Goal: Communication & Community: Answer question/provide support

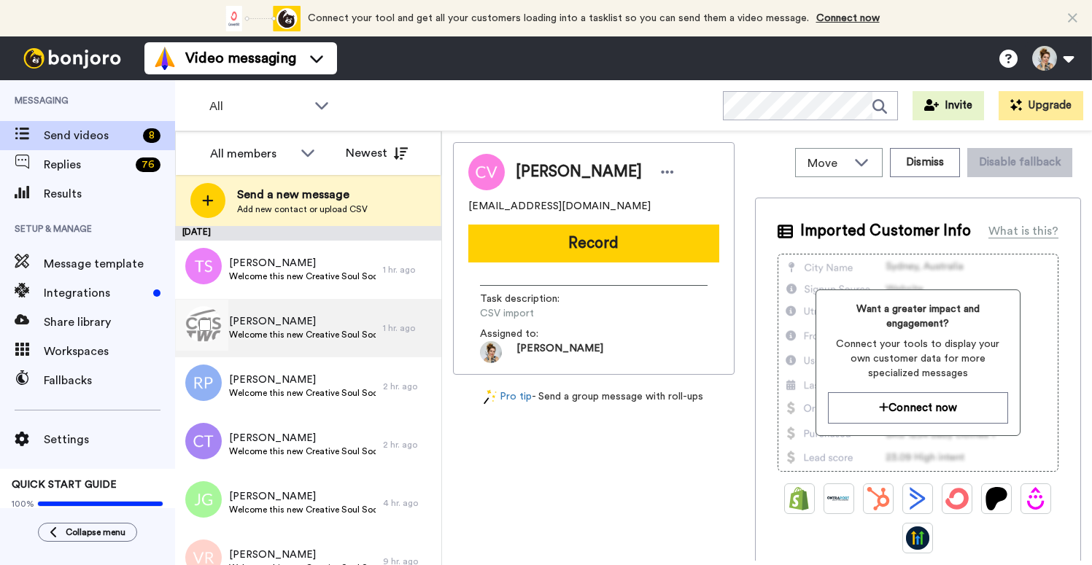
scroll to position [157, 0]
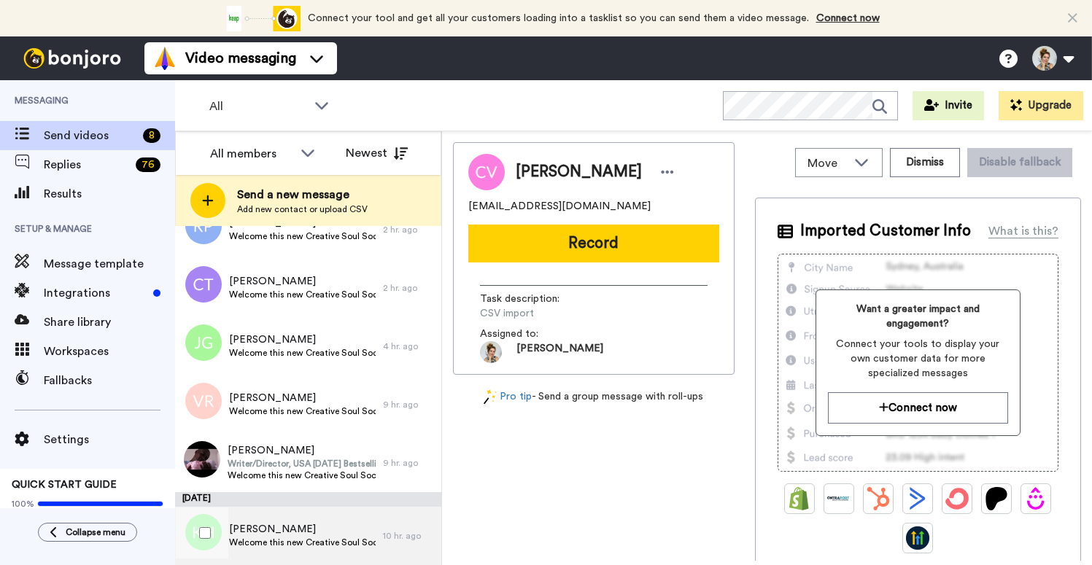
click at [293, 538] on span "Welcome this new Creative Soul Society Member!" at bounding box center [302, 543] width 147 height 12
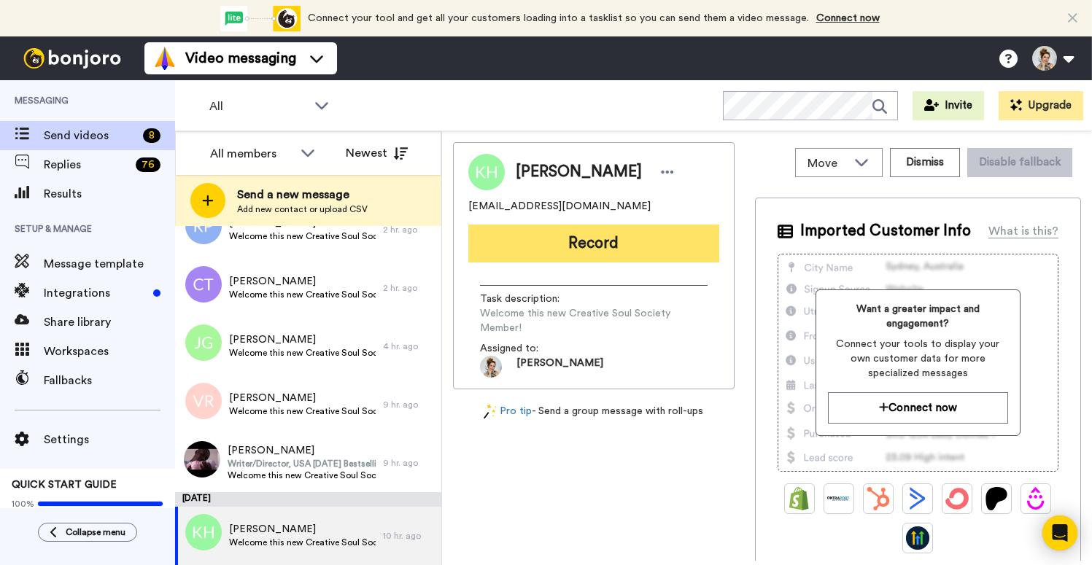
click at [604, 253] on button "Record" at bounding box center [593, 244] width 251 height 38
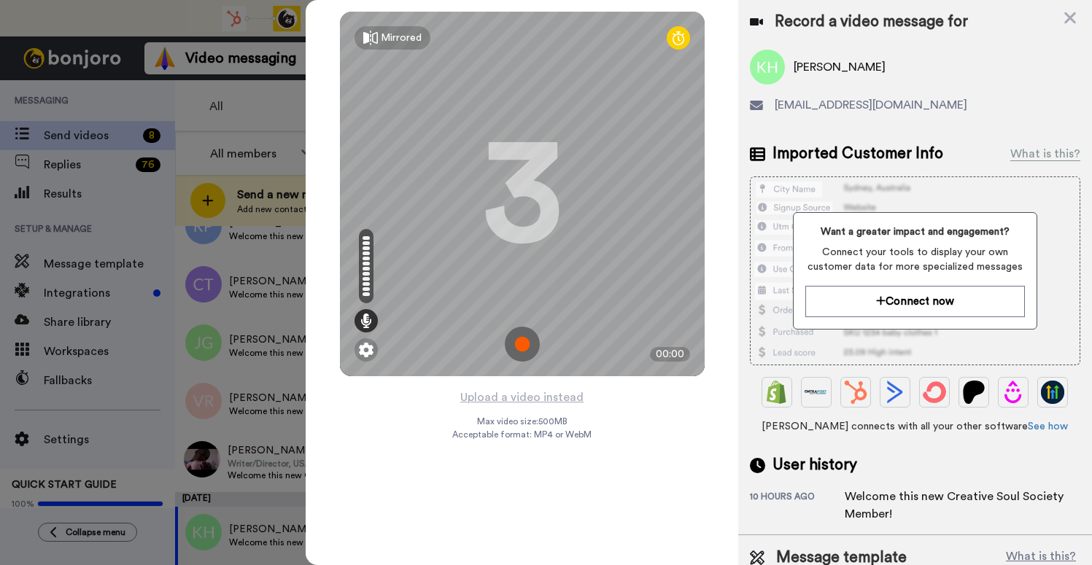
click at [519, 347] on img at bounding box center [522, 344] width 35 height 35
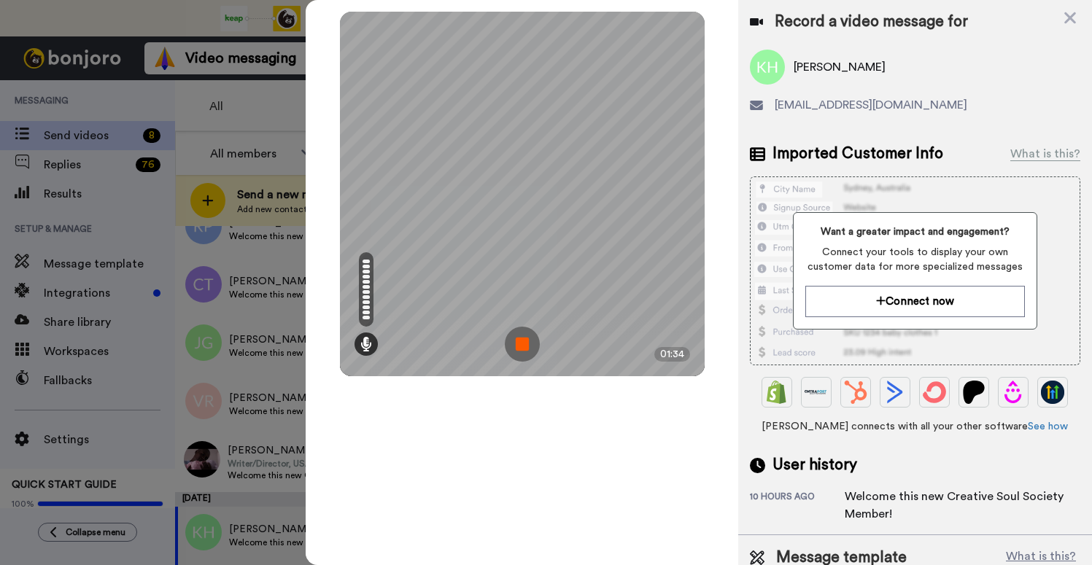
click at [520, 349] on img at bounding box center [522, 344] width 35 height 35
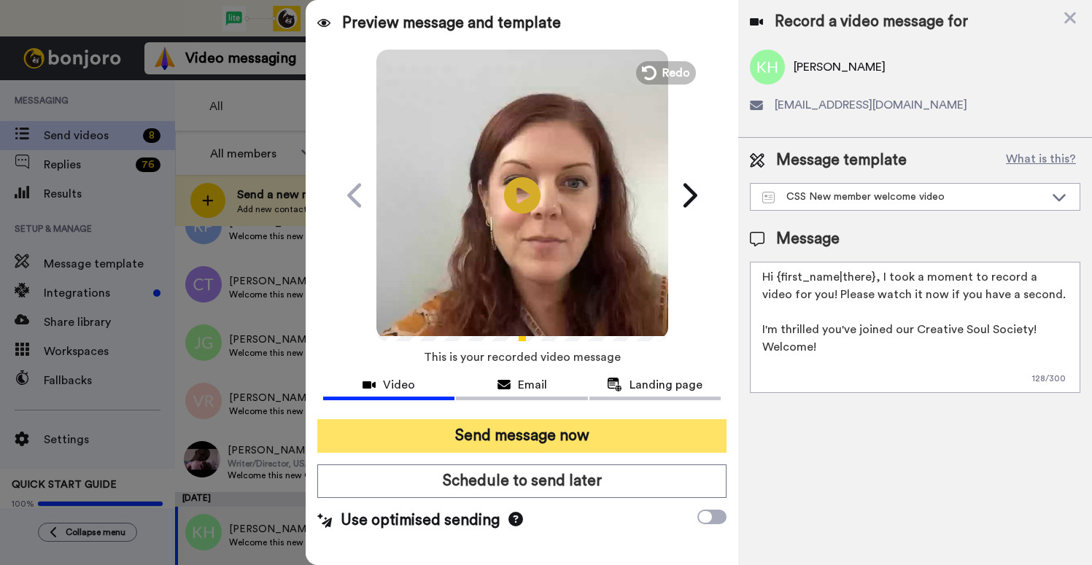
click at [519, 447] on button "Send message now" at bounding box center [521, 437] width 409 height 34
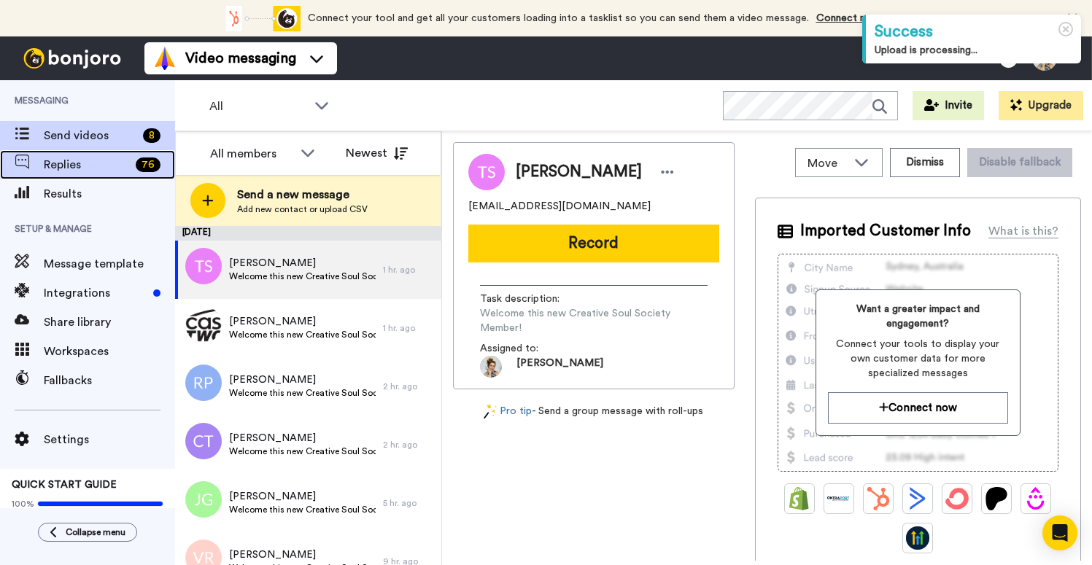
click at [65, 170] on span "Replies" at bounding box center [87, 165] width 86 height 18
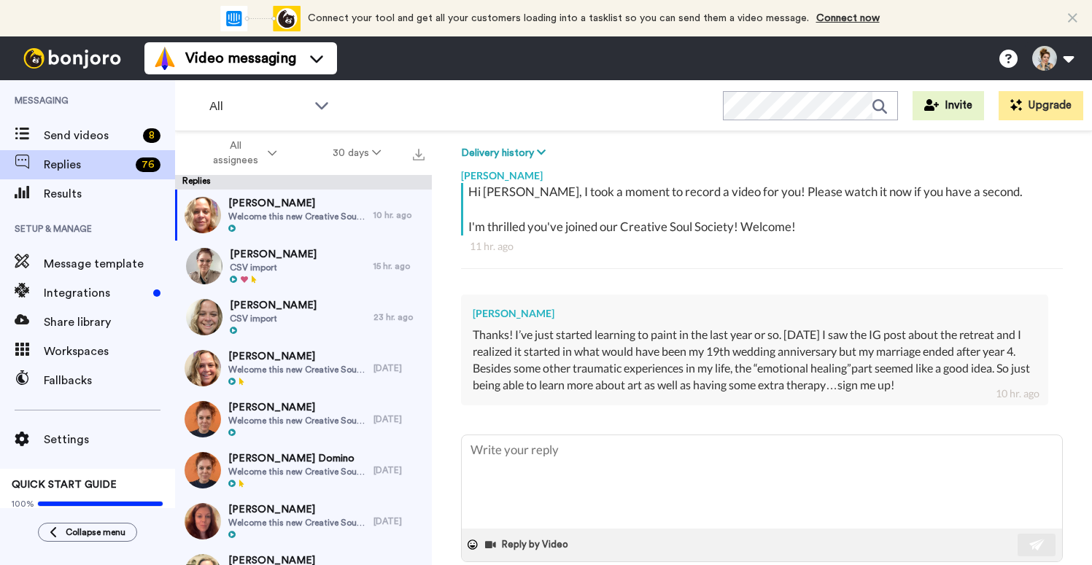
scroll to position [241, 0]
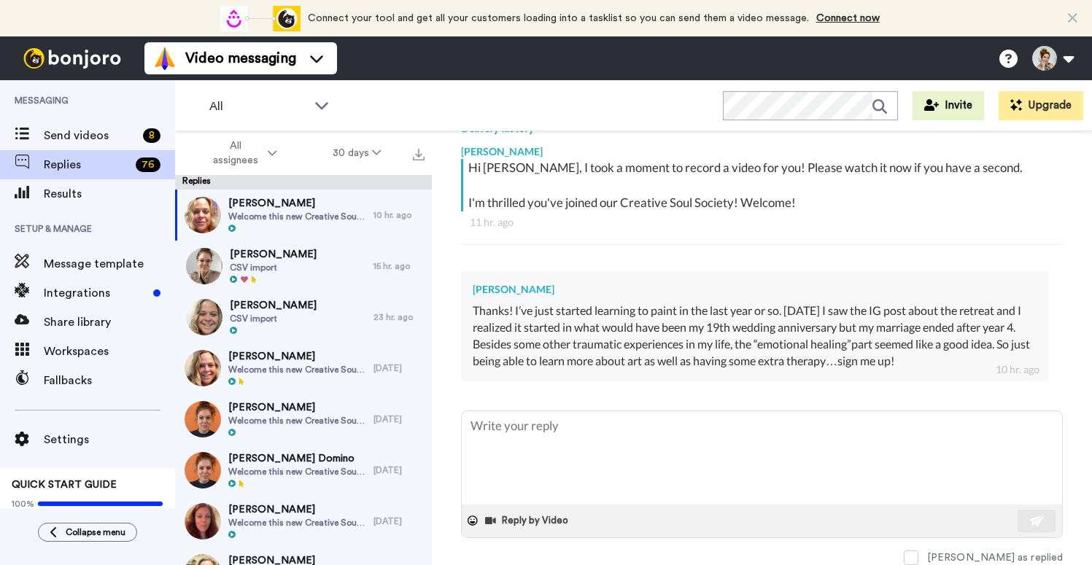
type textarea "x"
type textarea "A"
type textarea "x"
type textarea "Am"
type textarea "x"
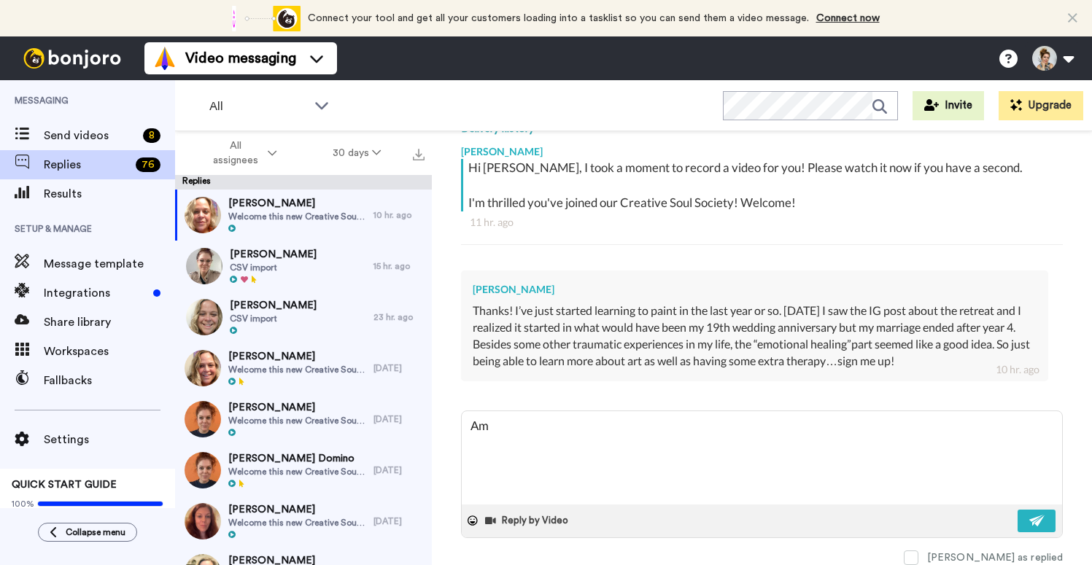
type textarea "Ama"
type textarea "x"
type textarea "Amaz"
type textarea "x"
type textarea "Amazi"
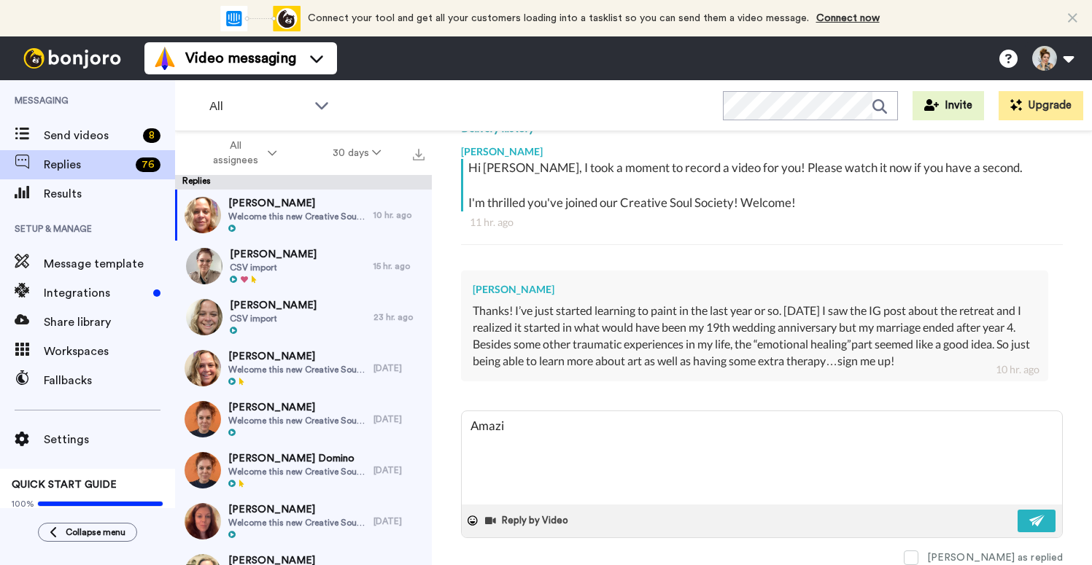
type textarea "x"
type textarea "Amazing"
type textarea "x"
type textarea "Amazing!"
type textarea "x"
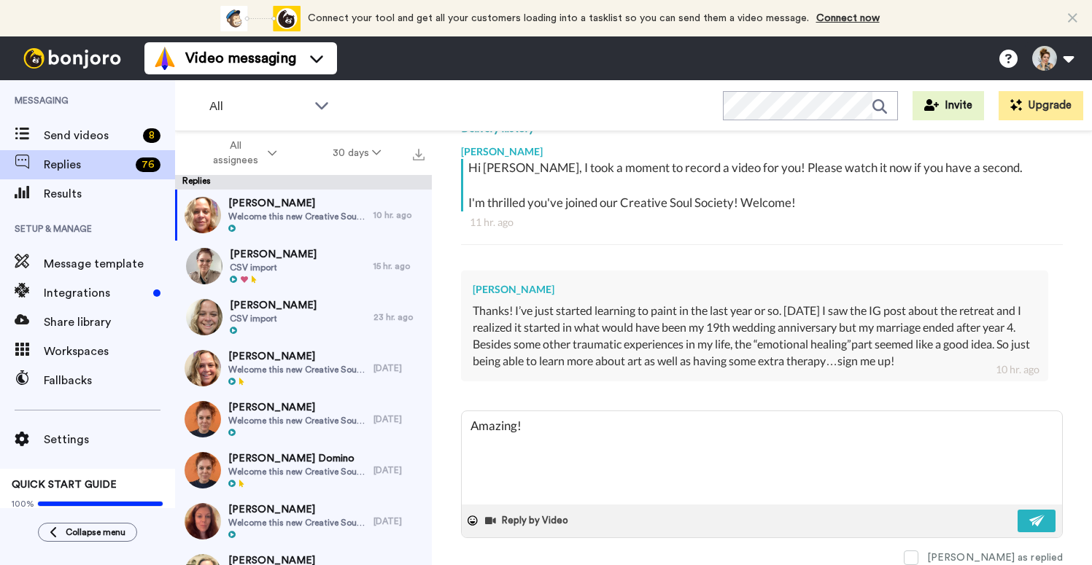
type textarea "Amazing!"
type textarea "x"
type textarea "Amazing! I"
type textarea "x"
type textarea "Amazing! I'"
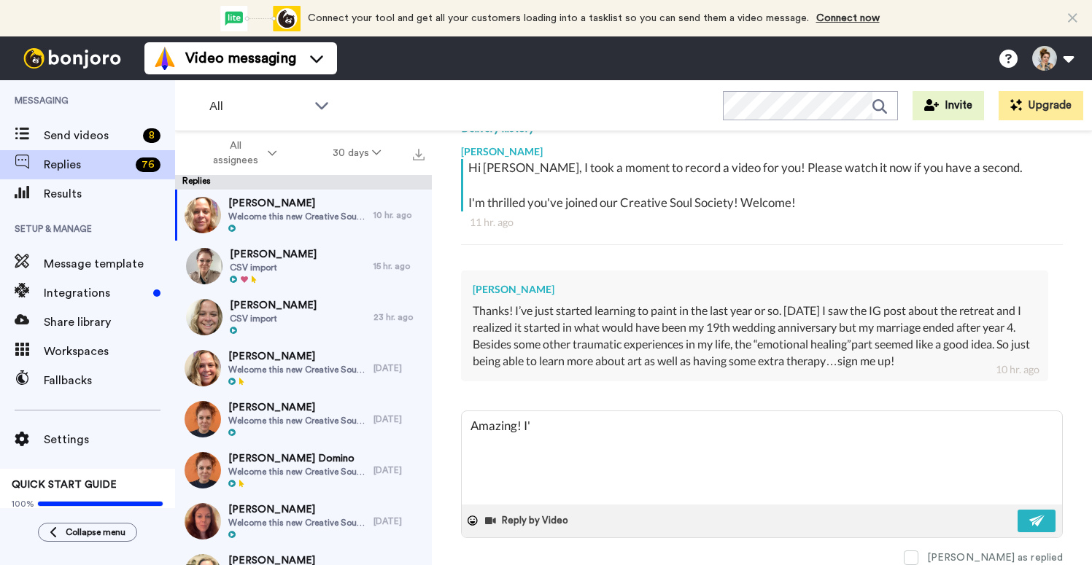
type textarea "x"
type textarea "Amazing! I'm"
type textarea "x"
type textarea "Amazing! I'm"
type textarea "x"
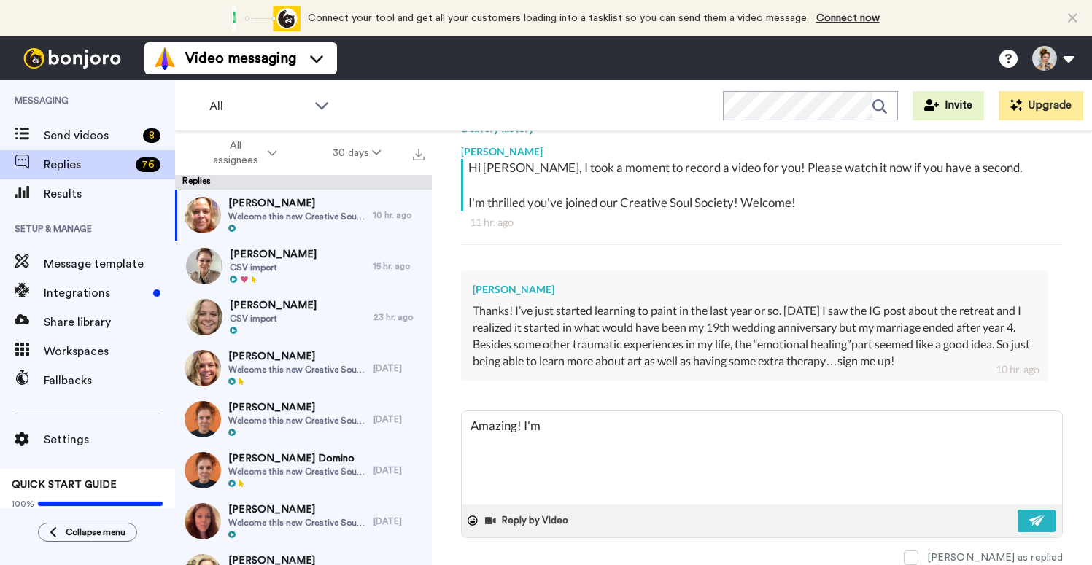
type textarea "Amazing! I'm s"
type textarea "x"
type textarea "Amazing! I'm so"
type textarea "x"
type textarea "Amazing! I'm so"
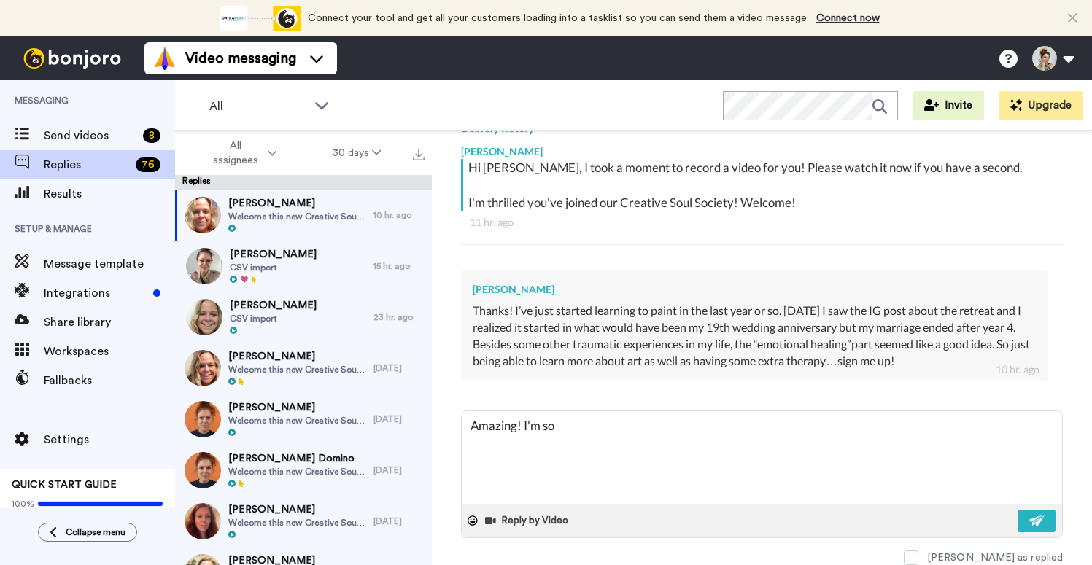
type textarea "x"
type textarea "Amazing! I'm so h"
type textarea "x"
type textarea "Amazing! I'm so ha"
type textarea "x"
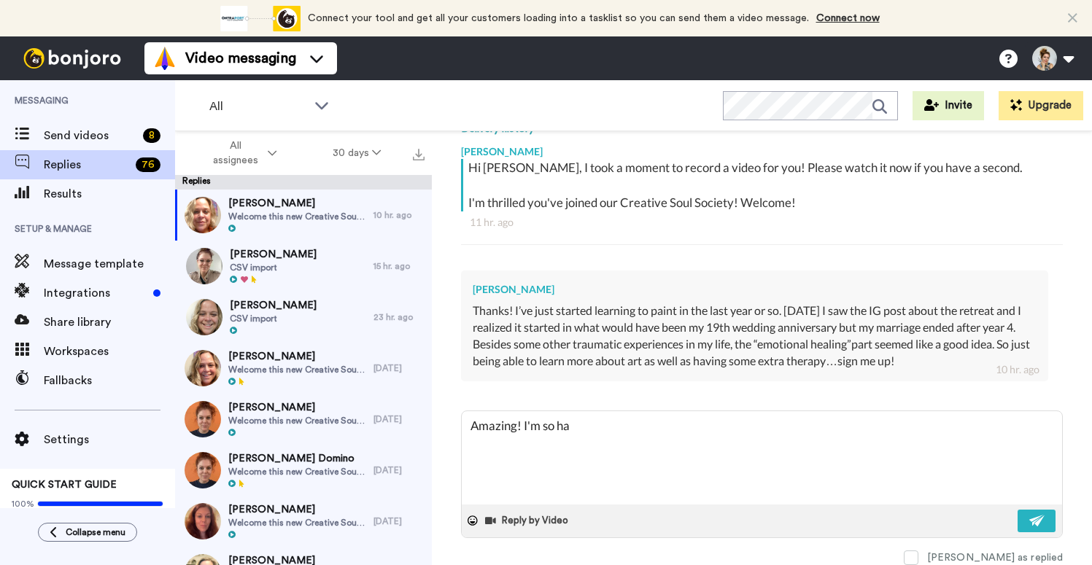
type textarea "Amazing! I'm so hap"
type textarea "x"
type textarea "Amazing! I'm so happ"
type textarea "x"
type textarea "Amazing! I'm so happy"
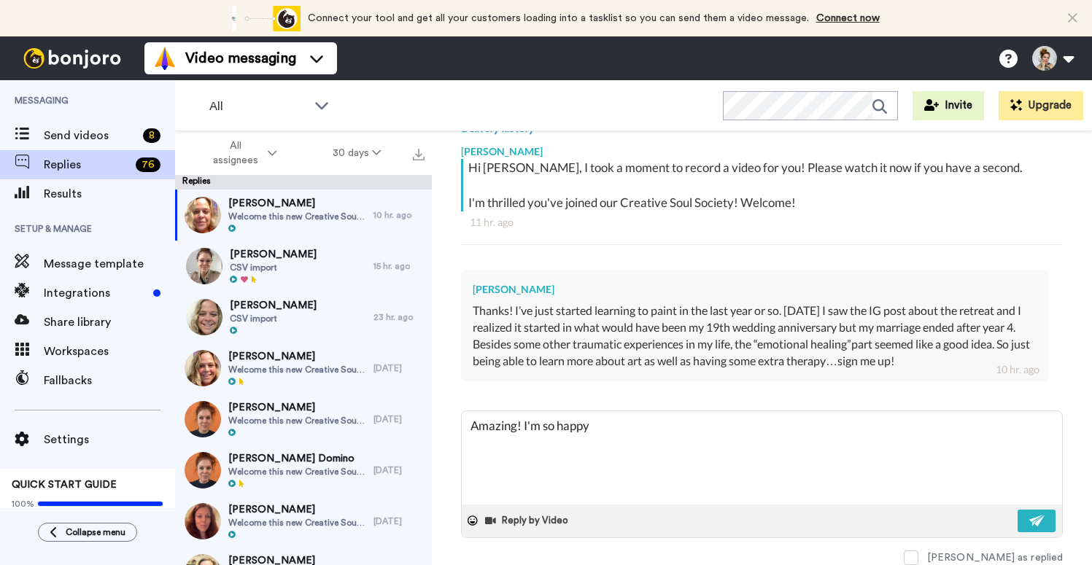
type textarea "x"
type textarea "Amazing! I'm so happy"
type textarea "x"
type textarea "Amazing! I'm so happy y"
type textarea "x"
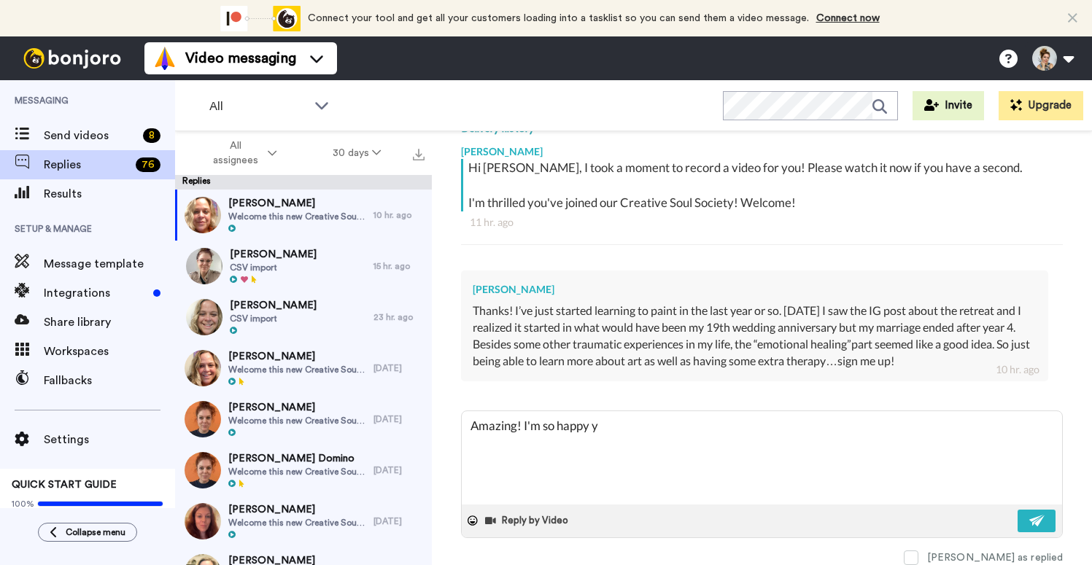
type textarea "Amazing! I'm so happy yo"
type textarea "x"
type textarea "Amazing! I'm so happy you"
type textarea "x"
type textarea "Amazing! I'm so happy you"
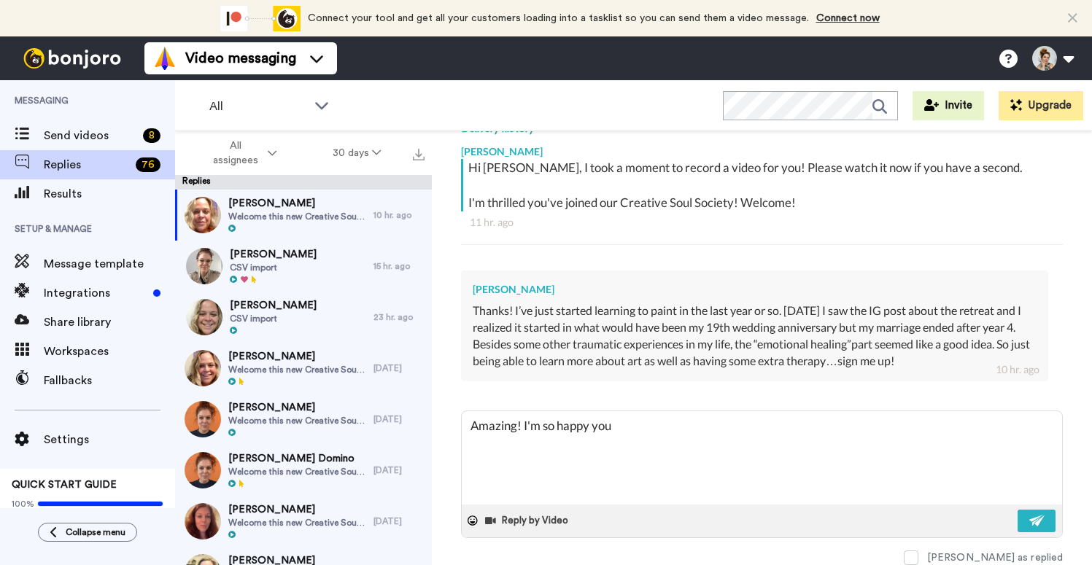
type textarea "x"
type textarea "Amazing! I'm so happy you a"
type textarea "x"
type textarea "Amazing! I'm so happy you ar"
type textarea "x"
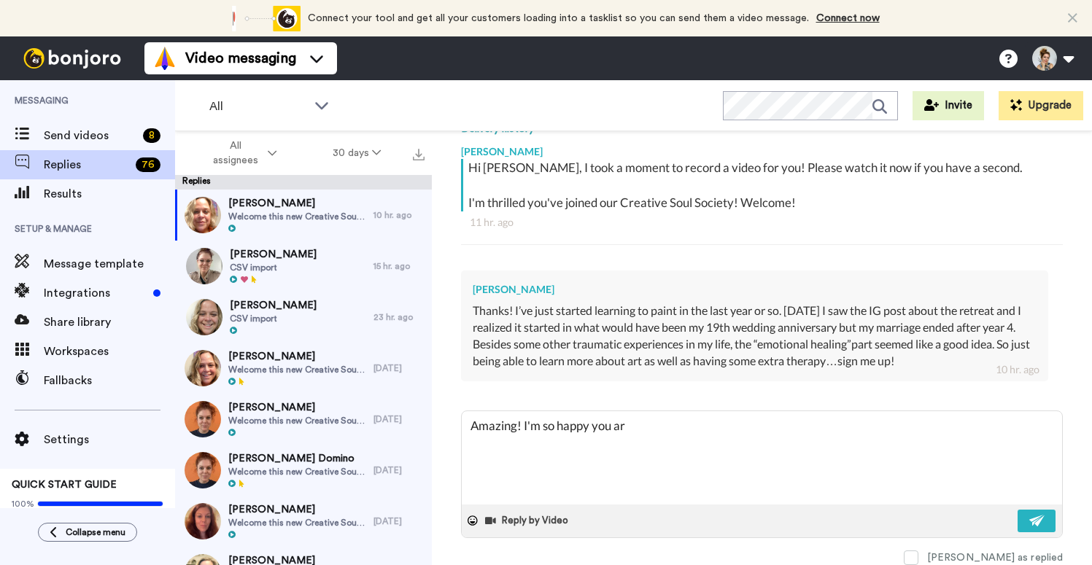
type textarea "Amazing! I'm so happy you are"
type textarea "x"
type textarea "Amazing! I'm so happy you are j"
type textarea "x"
type textarea "Amazing! I'm so happy you are jo"
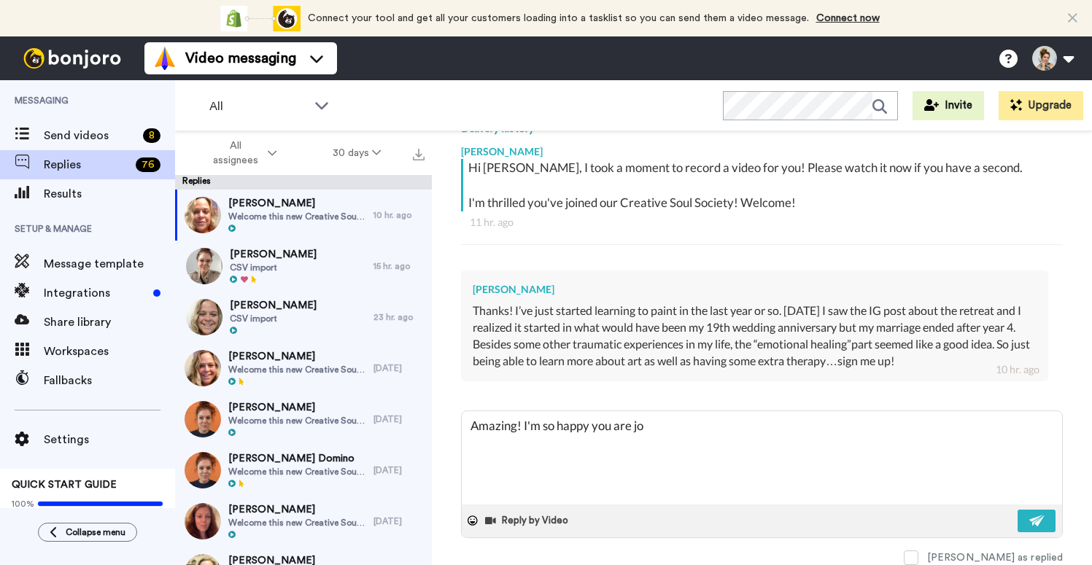
type textarea "x"
type textarea "Amazing! I'm so happy you are joi"
type textarea "x"
type textarea "Amazing! I'm so happy you are join"
type textarea "x"
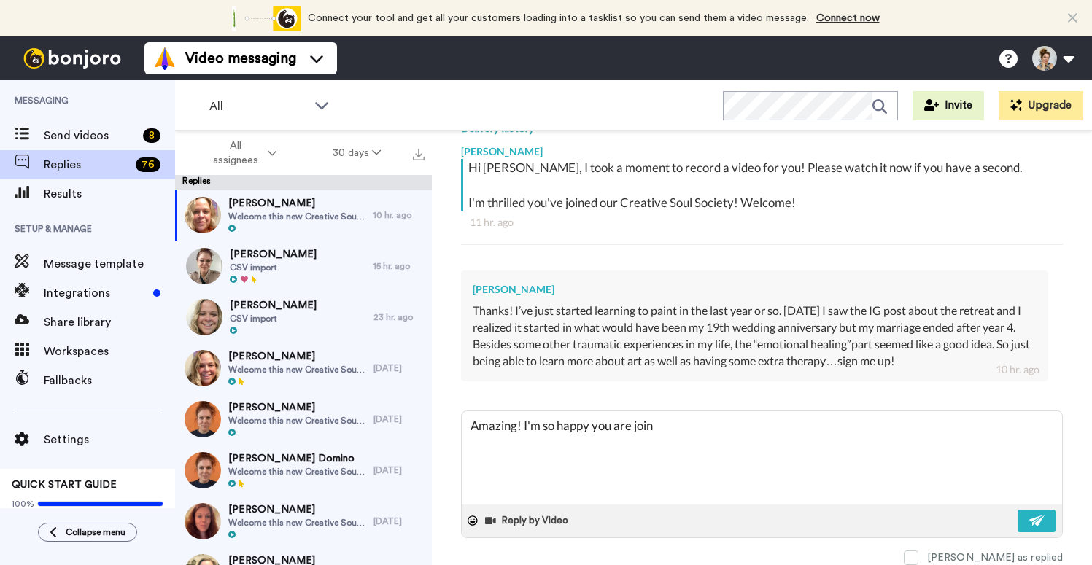
type textarea "Amazing! I'm so happy you are joini"
type textarea "x"
type textarea "Amazing! I'm so happy you are joinin"
type textarea "x"
type textarea "Amazing! I'm so happy you are joining"
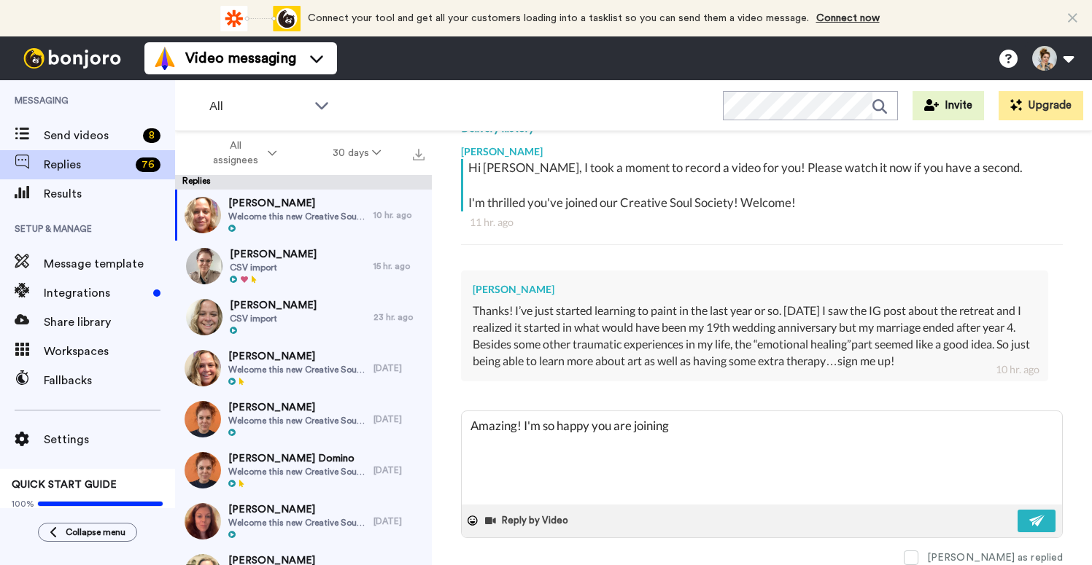
type textarea "x"
type textarea "Amazing! I'm so happy you are joining"
type textarea "x"
type textarea "Amazing! I'm so happy you are joining u"
type textarea "x"
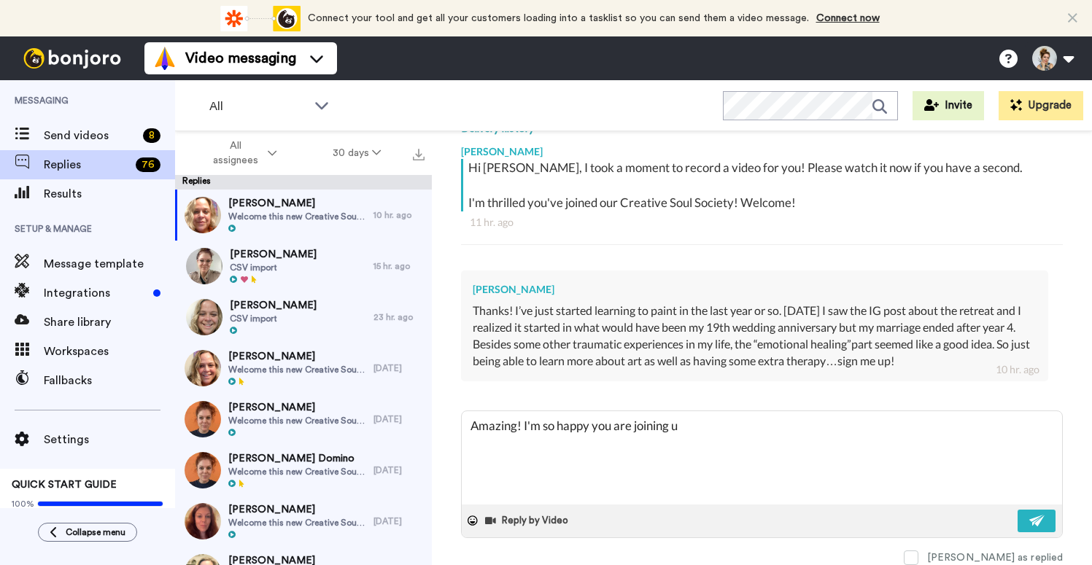
type textarea "Amazing! I'm so happy you are joining us"
type textarea "x"
type textarea "Amazing! I'm so happy you are joining us."
type textarea "x"
type textarea "Amazing! I'm so happy you are joining us."
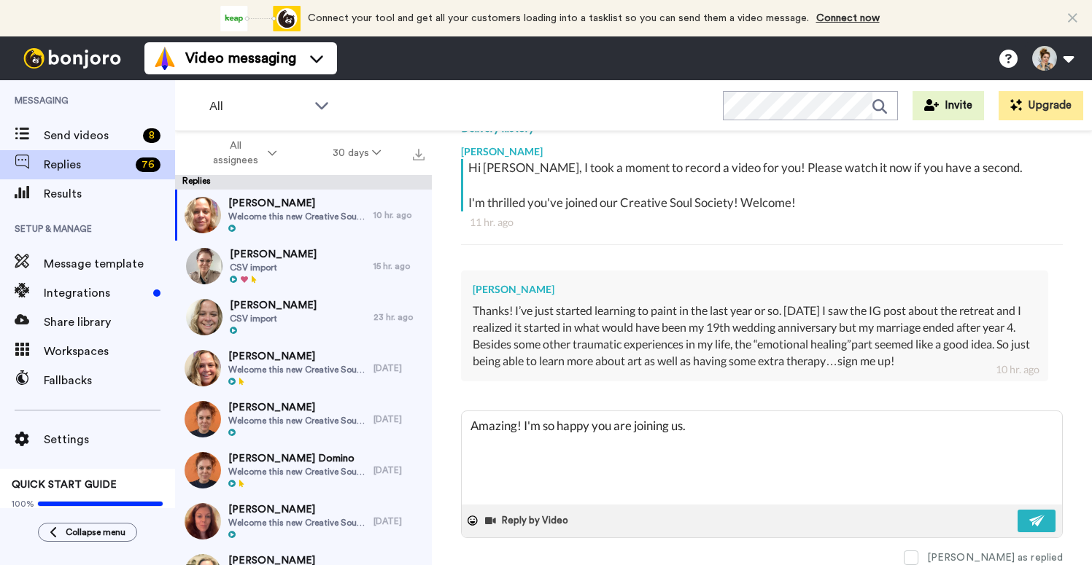
type textarea "x"
type textarea "Amazing! I'm so happy you are joining us. S"
type textarea "x"
type textarea "Amazing! I'm so happy you are joining us. Se"
type textarea "x"
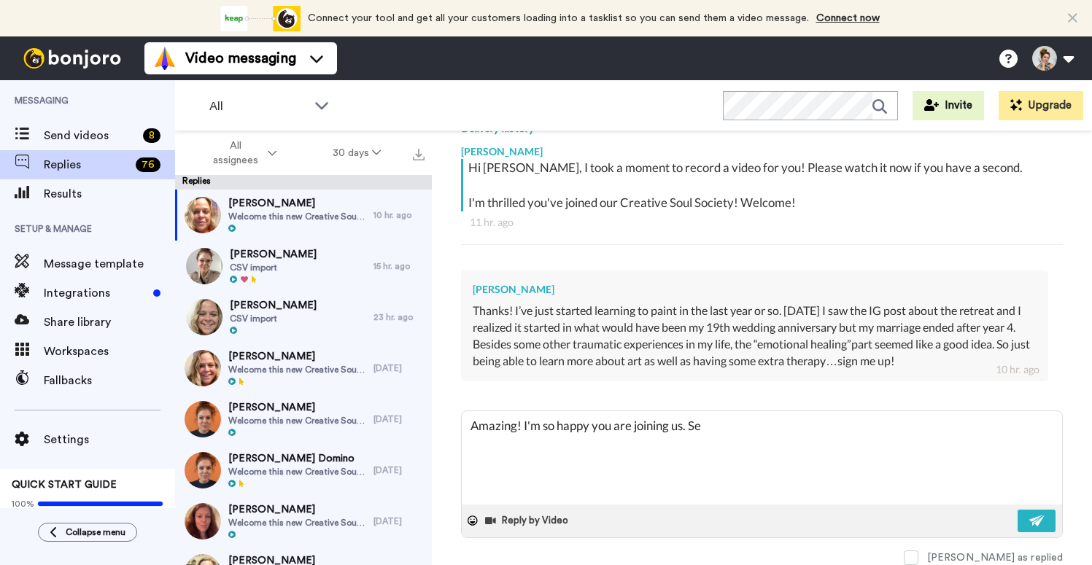
type textarea "Amazing! I'm so happy you are joining us. Sel"
type textarea "x"
type textarea "Amazing! I'm so happy you are joining us. Self"
type textarea "x"
type textarea "Amazing! I'm so happy you are joining us. Self-"
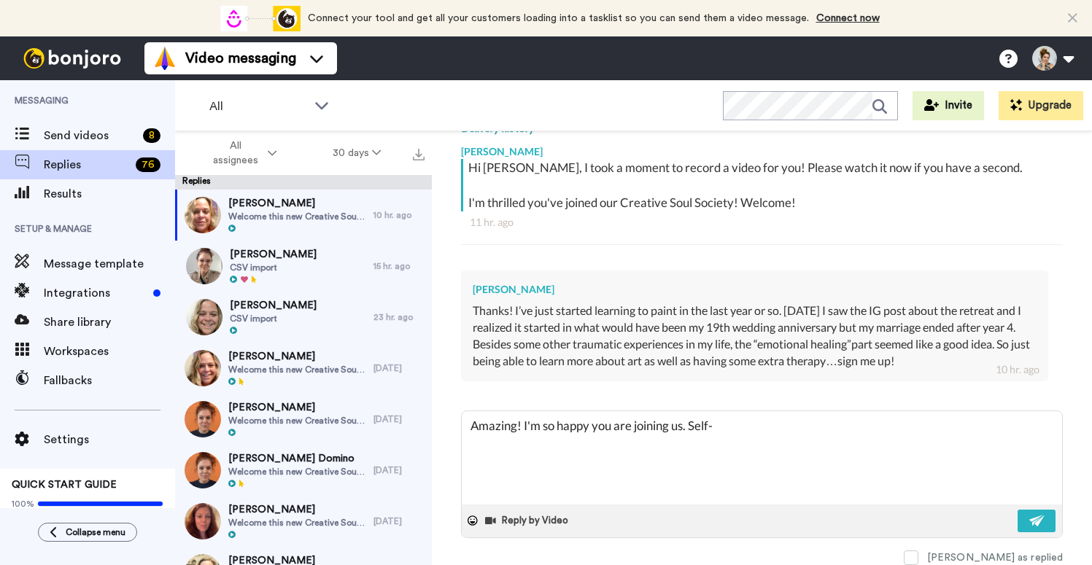
type textarea "x"
type textarea "Amazing! I'm so happy you are joining us. Self-v"
type textarea "x"
type textarea "Amazing! I'm so happy you are joining us. Self-"
type textarea "x"
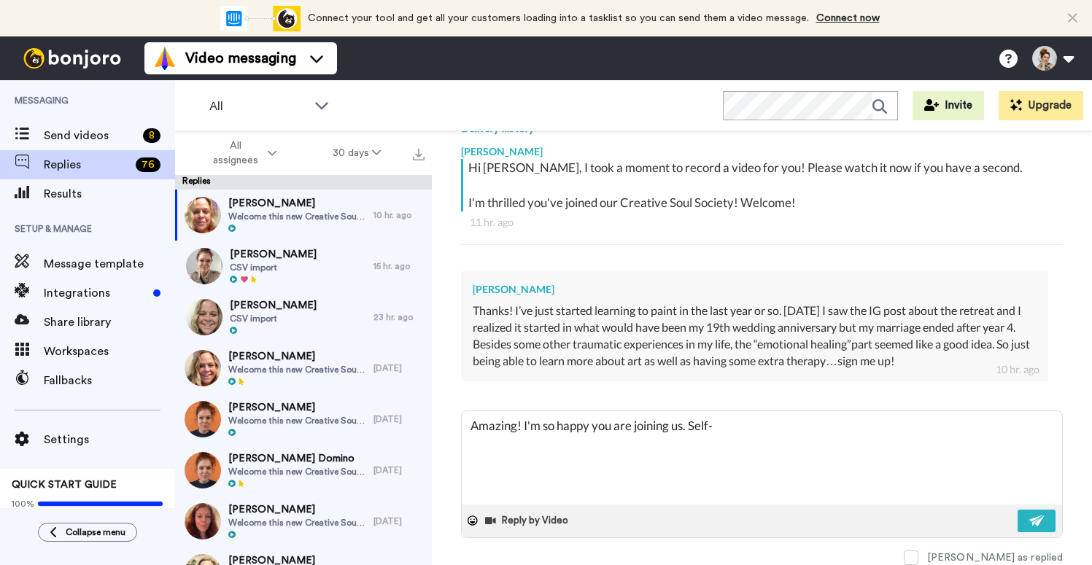
type textarea "Amazing! I'm so happy you are joining us. Self-c"
type textarea "x"
type textarea "Amazing! I'm so happy you are joining us. Self-ca"
type textarea "x"
type textarea "Amazing! I'm so happy you are joining us. Self-car"
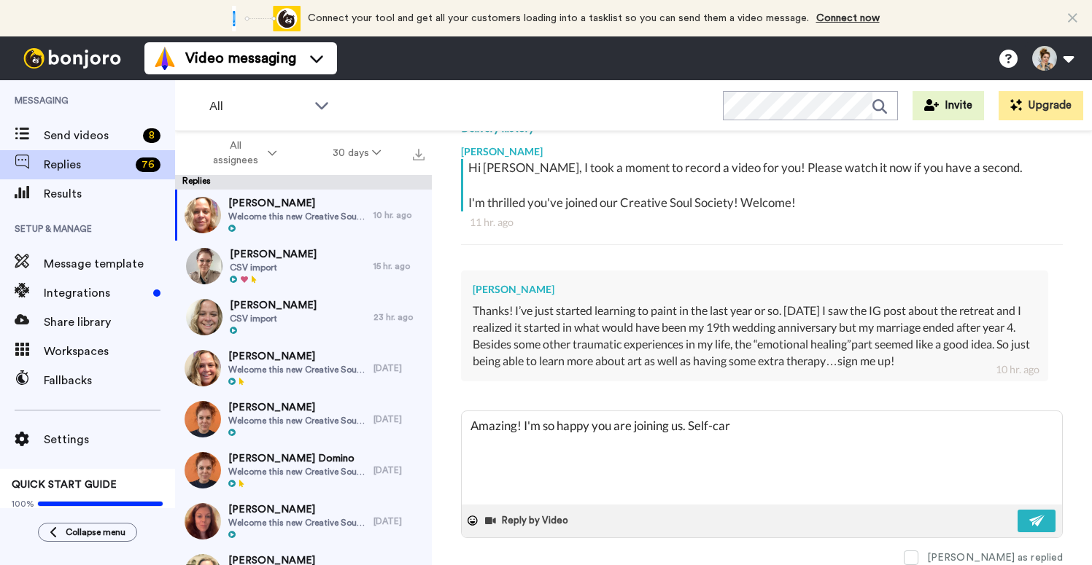
type textarea "x"
type textarea "Amazing! I'm so happy you are joining us. Self-care"
type textarea "x"
type textarea "Amazing! I'm so happy you are joining us. Self-care"
type textarea "x"
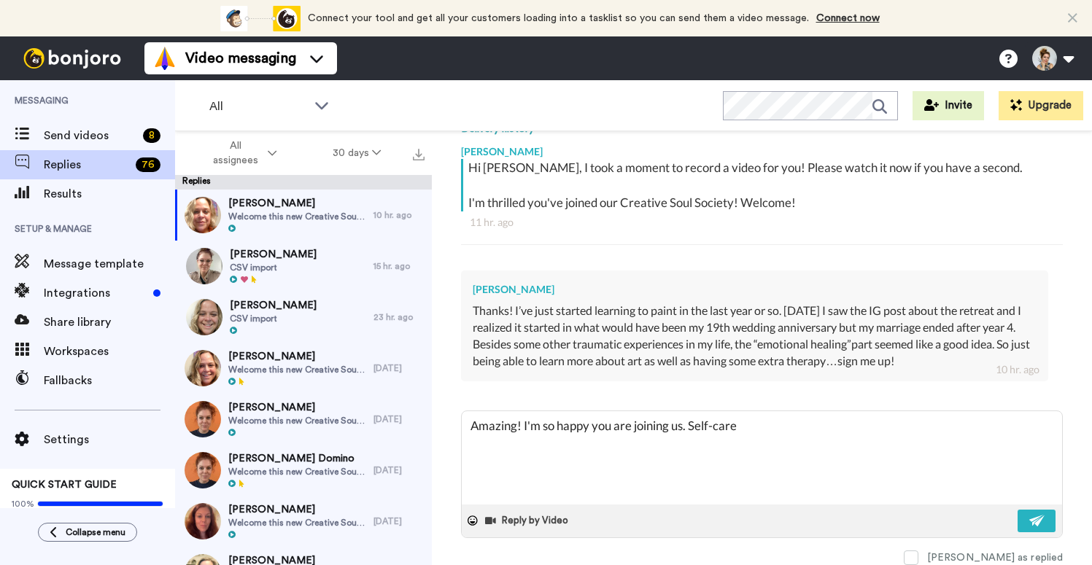
type textarea "Amazing! I'm so happy you are joining us. Self-care i"
type textarea "x"
type textarea "Amazing! I'm so happy you are joining us. Self-care is"
type textarea "x"
type textarea "Amazing! I'm so happy you are joining us. Self-care is."
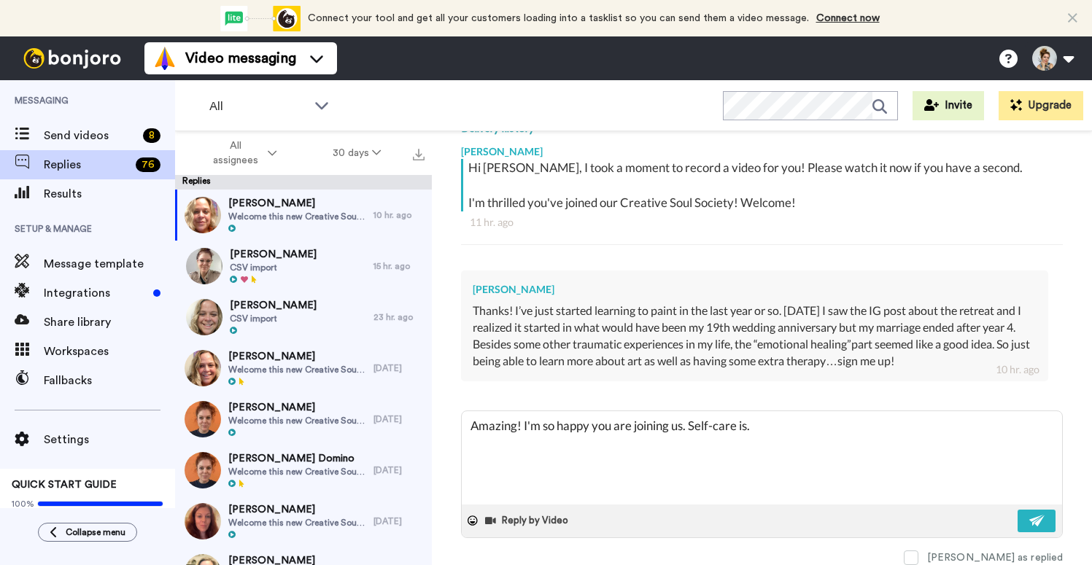
type textarea "x"
type textarea "Amazing! I'm so happy you are joining us. Self-care is."
type textarea "x"
type textarea "Amazing! I'm so happy you are joining us. Self-care is"
type textarea "x"
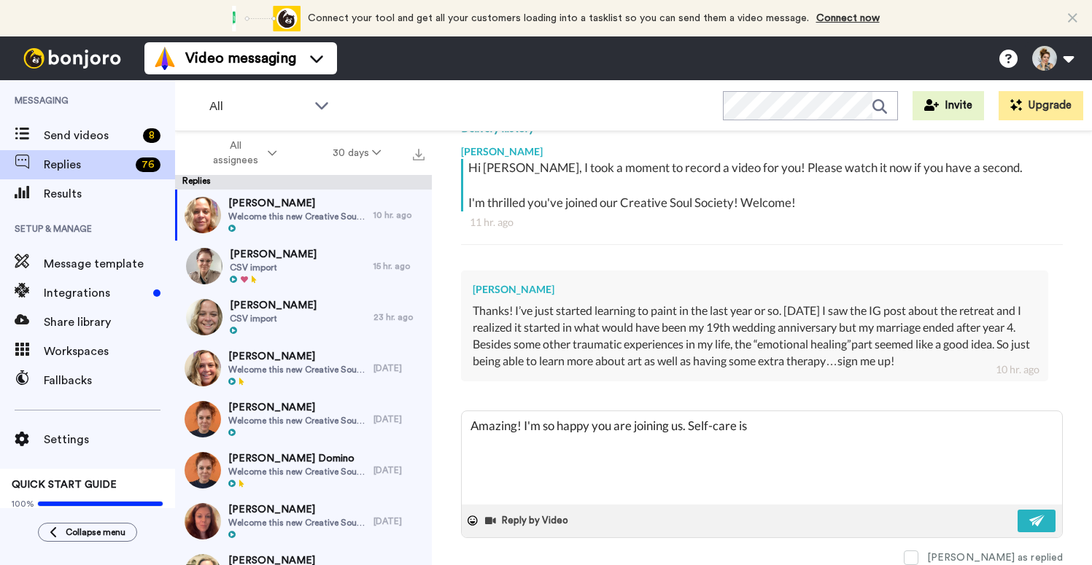
type textarea "Amazing! I'm so happy you are joining us. Self-care isa"
type textarea "x"
type textarea "Amazing! I'm so happy you are joining us. Self-care isa"
type textarea "x"
type textarea "Amazing! I'm so happy you are joining us. Self-care isa"
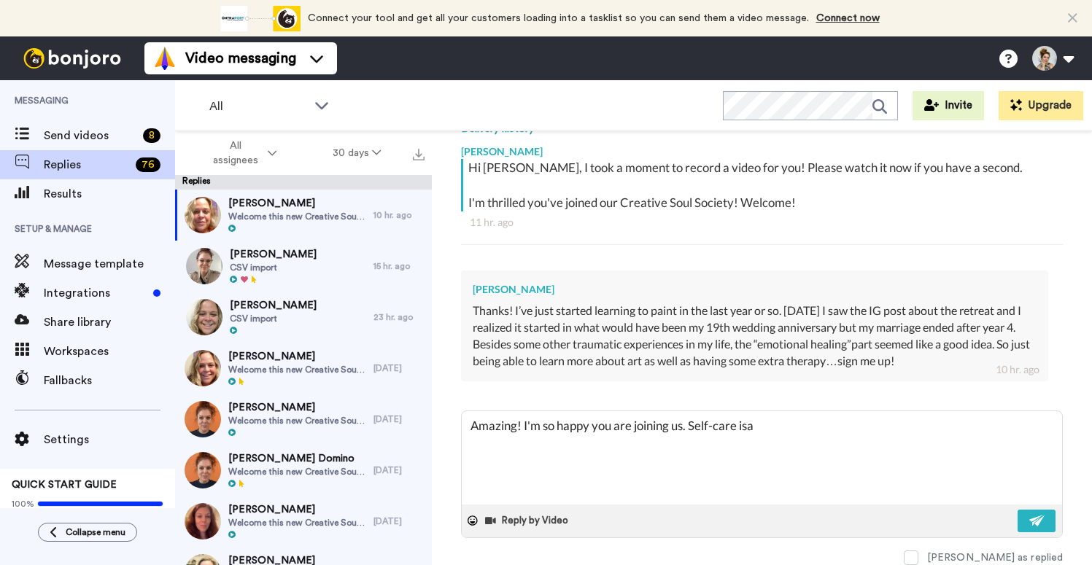
type textarea "x"
type textarea "Amazing! I'm so happy you are joining us. Self-care is"
type textarea "x"
type textarea "Amazing! I'm so happy you are joining us. Self-care is"
type textarea "x"
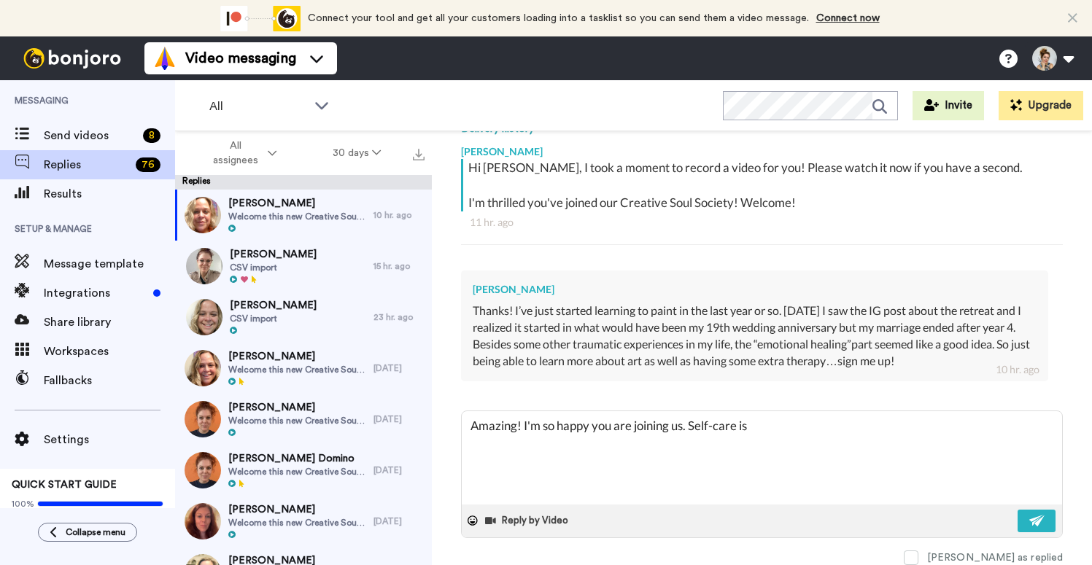
type textarea "Amazing! I'm so happy you are joining us. Self-care is a"
type textarea "x"
type textarea "Amazing! I'm so happy you are joining us. Self-care is a"
type textarea "x"
type textarea "Amazing! I'm so happy you are joining us. Self-care is a n"
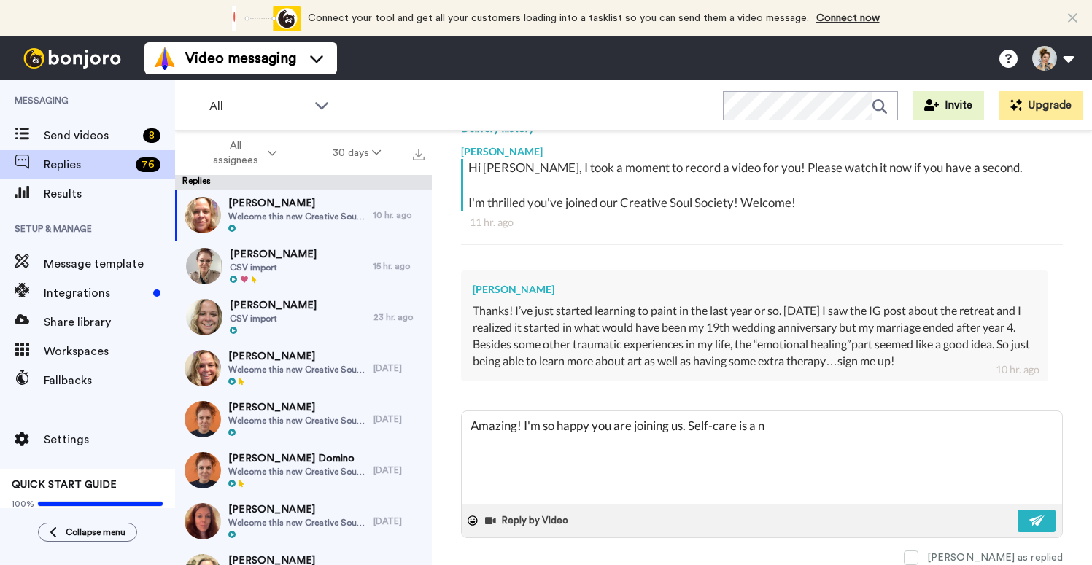
type textarea "x"
type textarea "Amazing! I'm so happy you are joining us. Self-care is a ne"
type textarea "x"
type textarea "Amazing! I'm so happy you are joining us. Self-care is a nec"
type textarea "x"
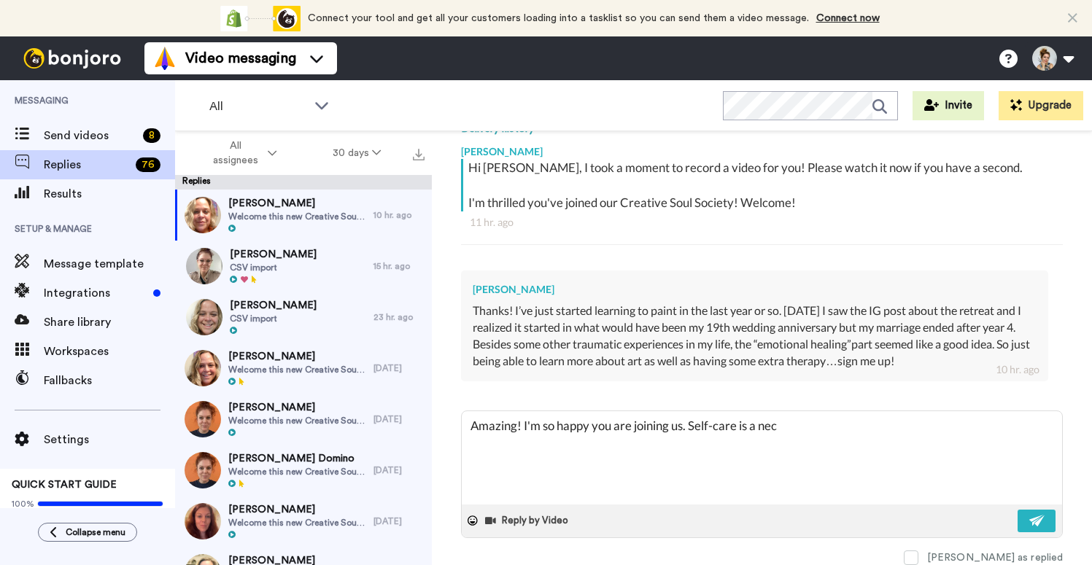
type textarea "Amazing! I'm so happy you are joining us. Self-care is a necc"
type textarea "x"
type textarea "Amazing! I'm so happy you are joining us. Self-care is a necce"
type textarea "x"
type textarea "Amazing! I'm so happy you are joining us. Self-care is a necces"
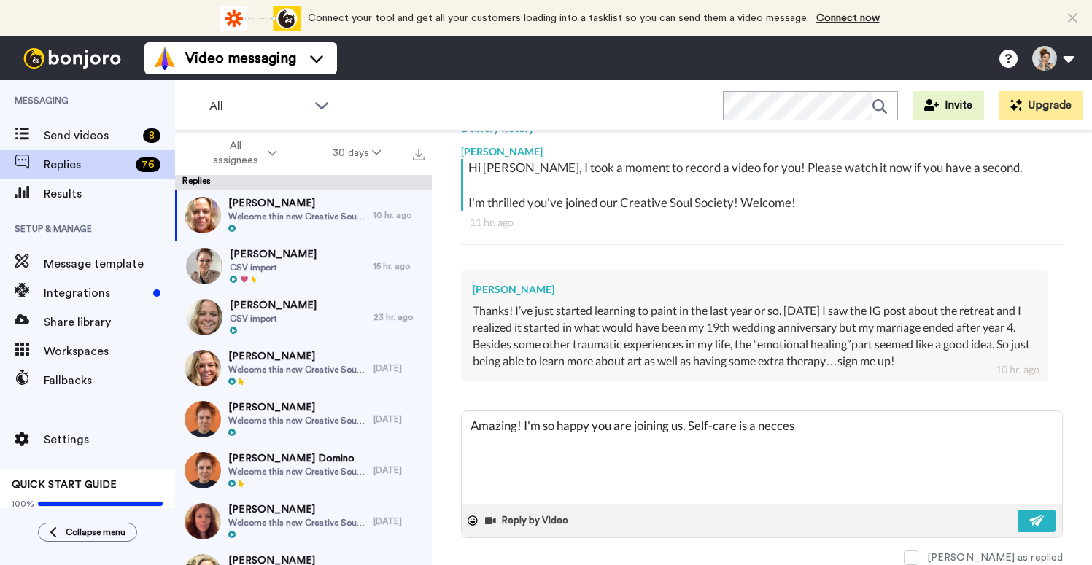
type textarea "x"
type textarea "Amazing! I'm so happy you are joining us. Self-care is a neccess"
type textarea "x"
type textarea "Amazing! I'm so happy you are joining us. Self-care is a neccessi"
type textarea "x"
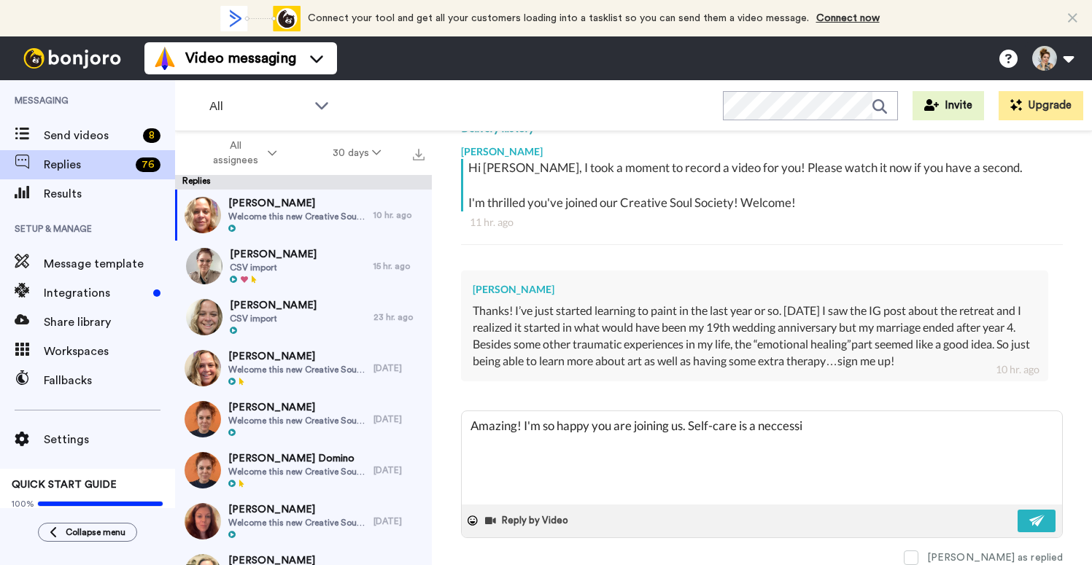
type textarea "Amazing! I'm so happy you are joining us. Self-care is a neccessit"
type textarea "x"
type textarea "Amazing! I'm so happy you are joining us. Self-care is a neccessity"
type textarea "x"
type textarea "Amazing! I'm so happy you are joining us. Self-care is a neccessity;"
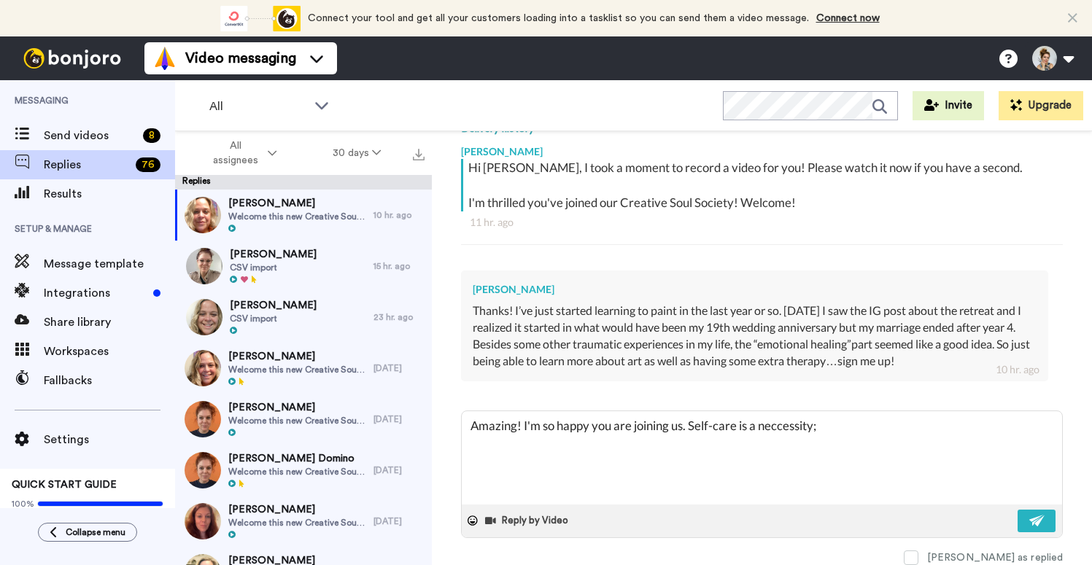
type textarea "x"
type textarea "Amazing! I'm so happy you are joining us. Self-care is a neccessity;)"
type textarea "x"
type textarea "Amazing! I'm so happy you are joining us. Self-care is a neccessity;))"
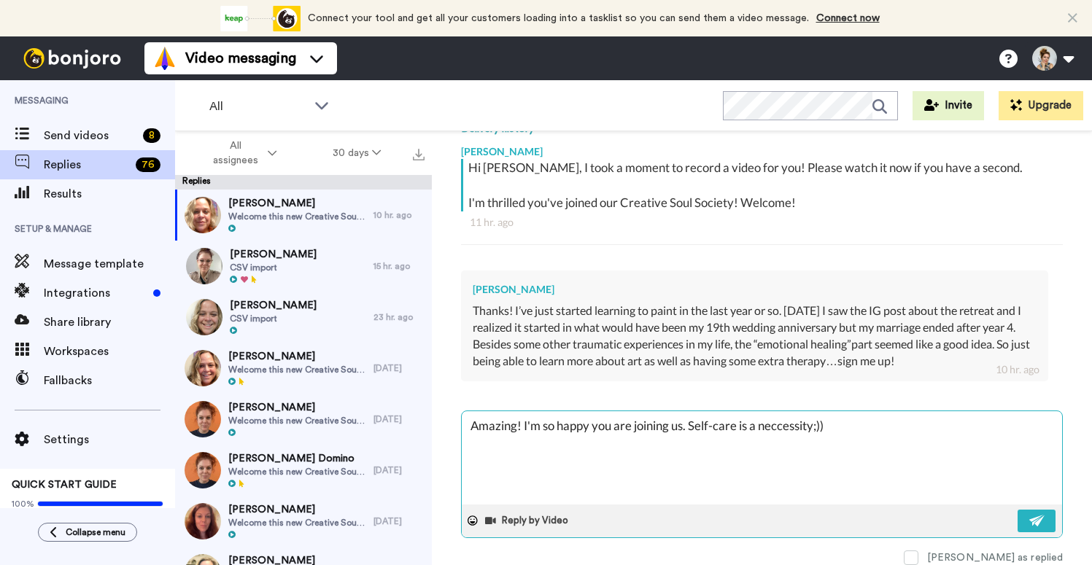
click at [786, 426] on textarea "Amazing! I'm so happy you are joining us. Self-care is a neccessity;))" at bounding box center [762, 457] width 600 height 93
type textarea "x"
type textarea "Amazing! I'm so happy you are joining us. Self-care is a necessity;))"
click at [1039, 522] on img at bounding box center [1037, 521] width 16 height 12
type textarea "x"
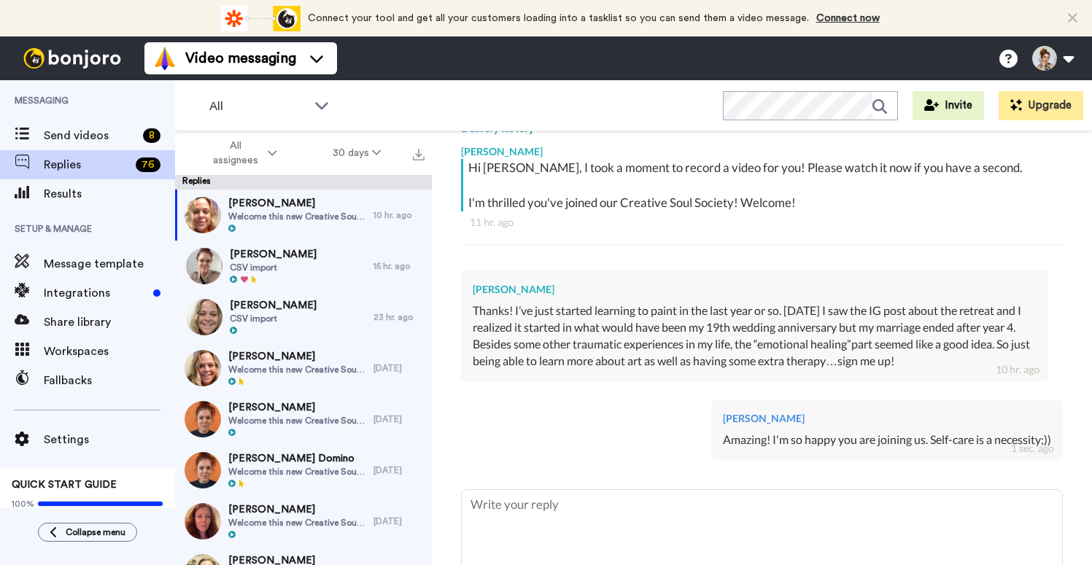
type textarea "x"
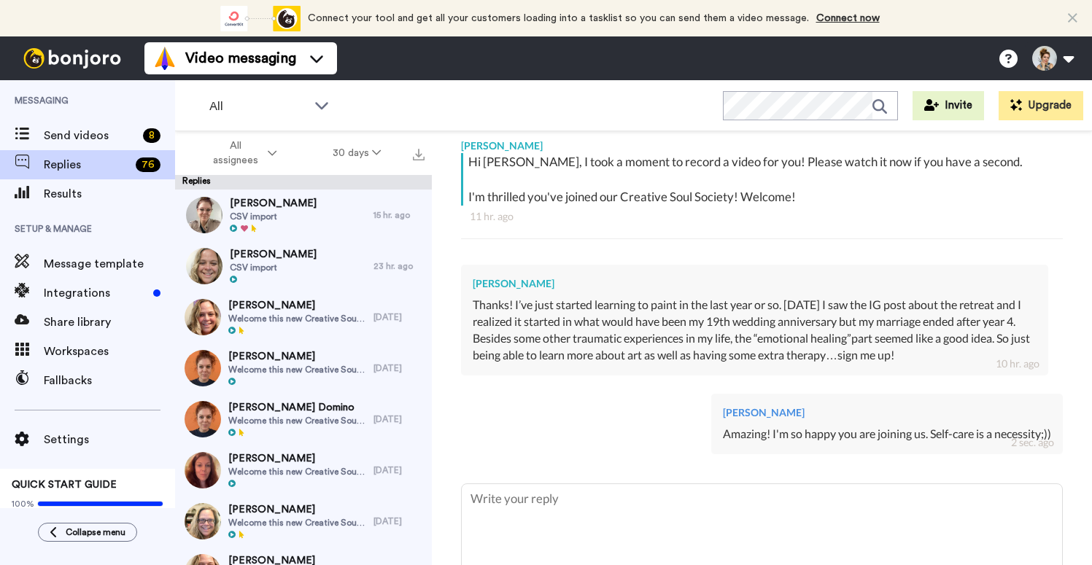
scroll to position [320, 0]
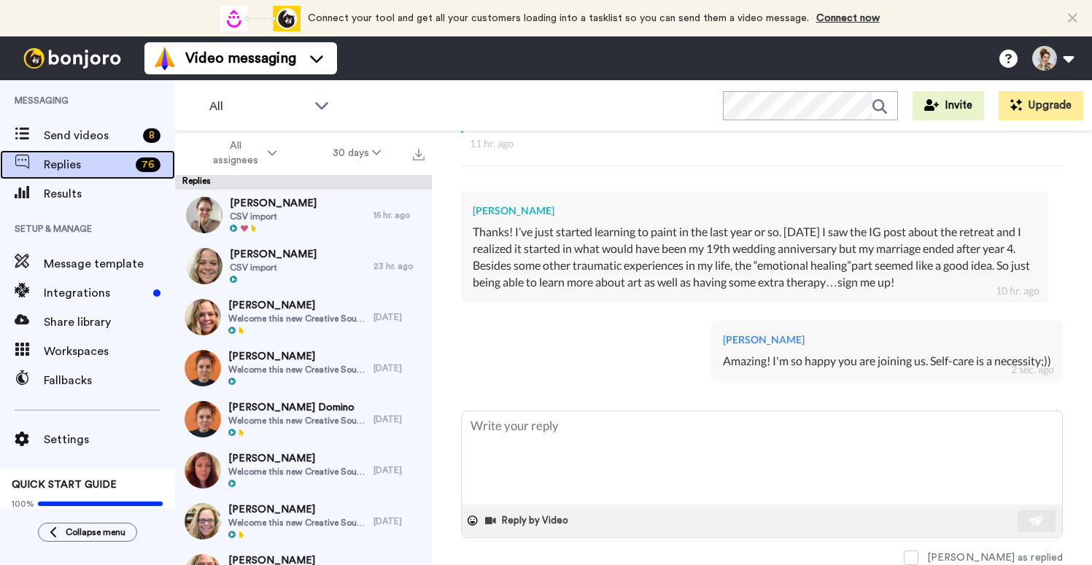
click at [85, 167] on span "Replies" at bounding box center [87, 165] width 86 height 18
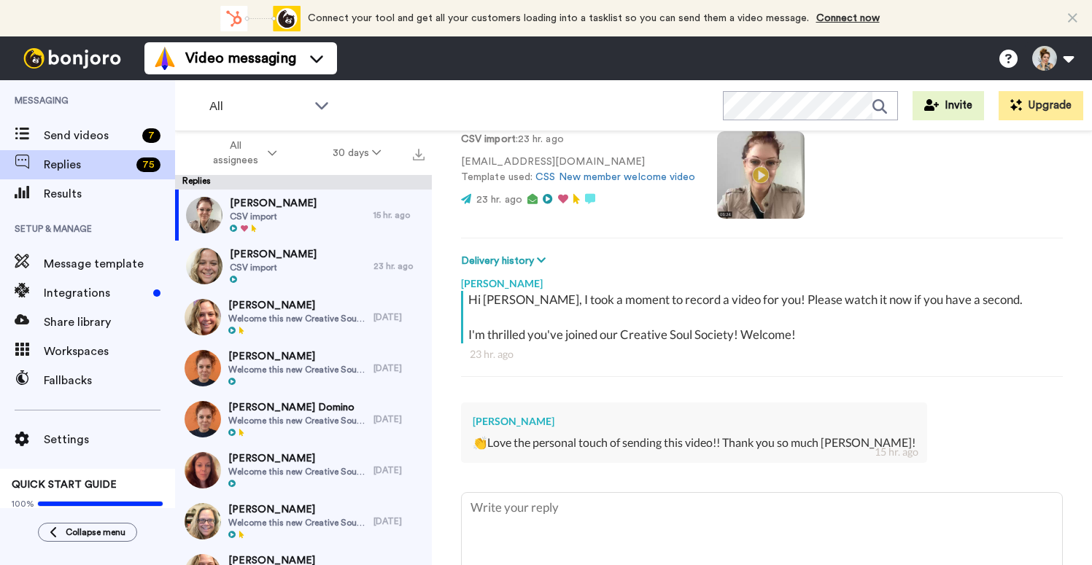
scroll to position [191, 0]
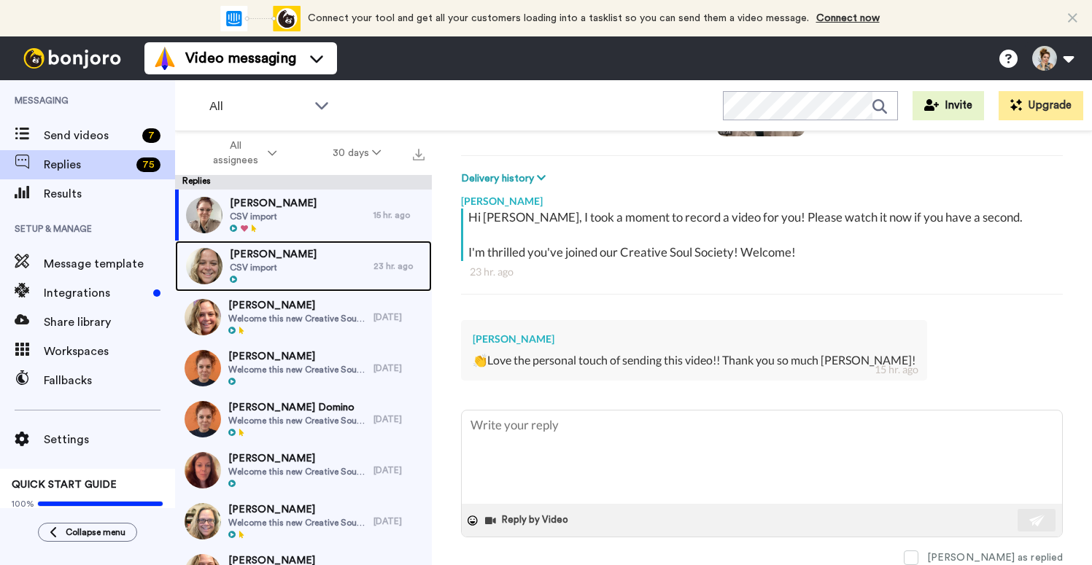
click at [317, 276] on div "Kia Davis CSV import" at bounding box center [274, 266] width 198 height 51
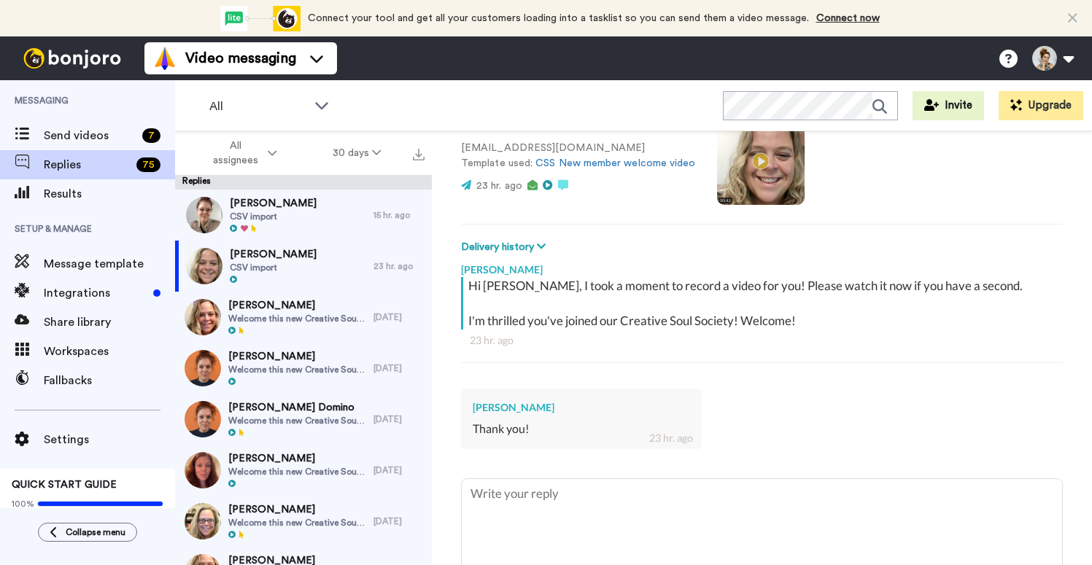
scroll to position [191, 0]
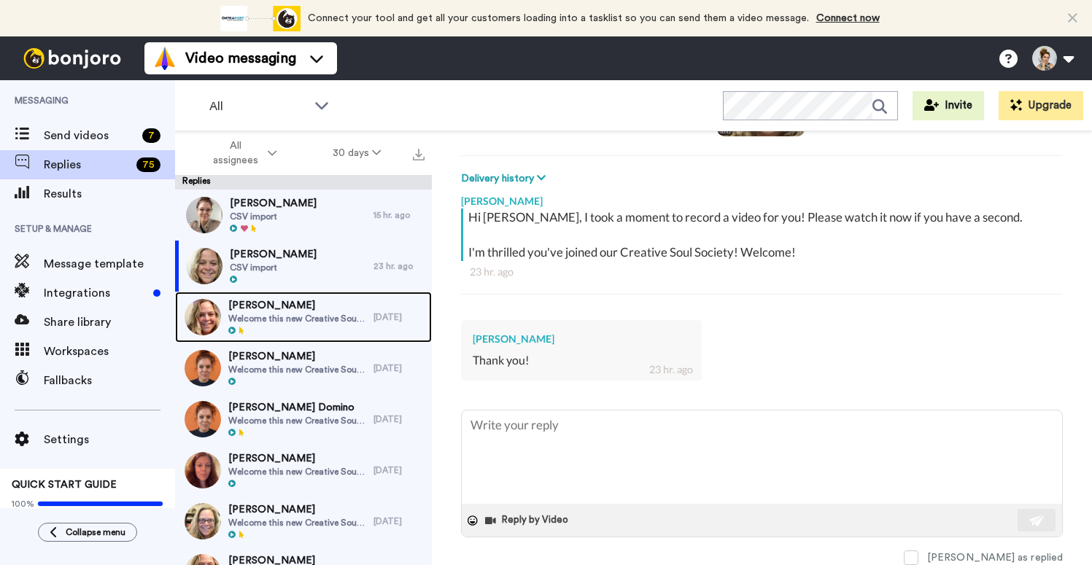
click at [298, 330] on div at bounding box center [297, 331] width 138 height 10
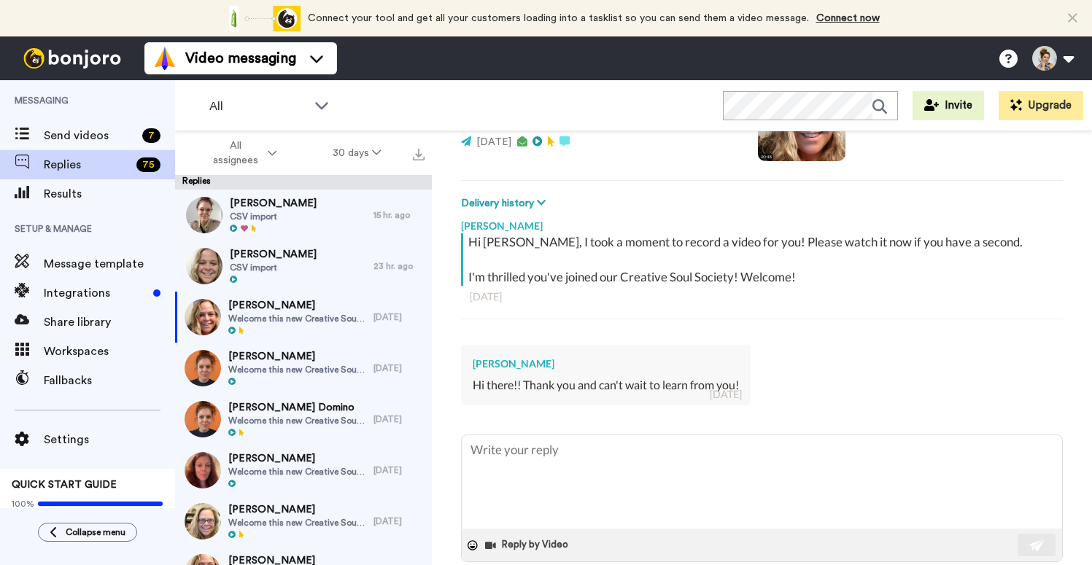
scroll to position [191, 0]
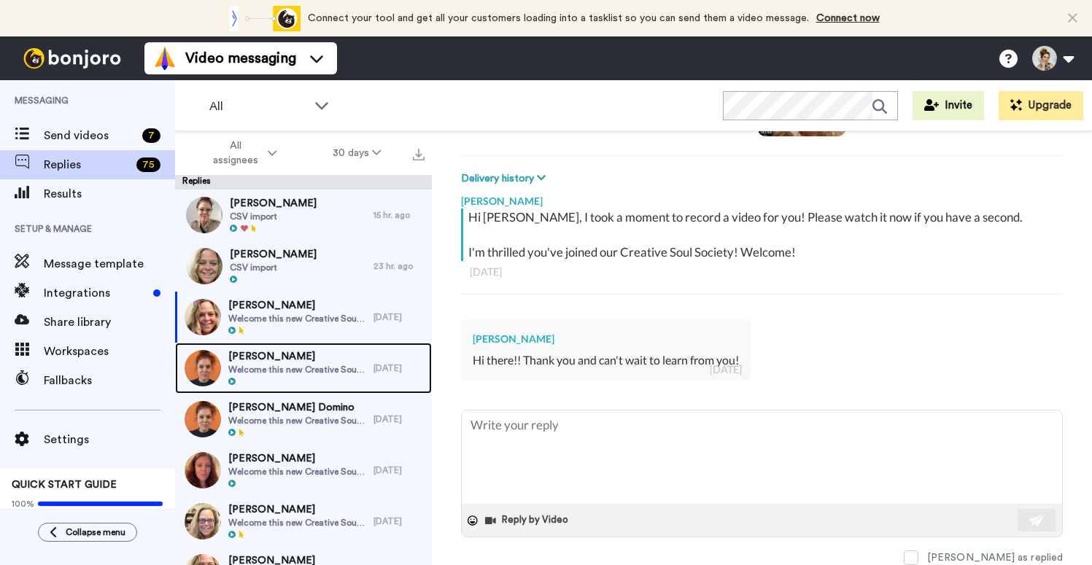
click at [320, 369] on span "Welcome this new Creative Soul Society Member!" at bounding box center [297, 370] width 138 height 12
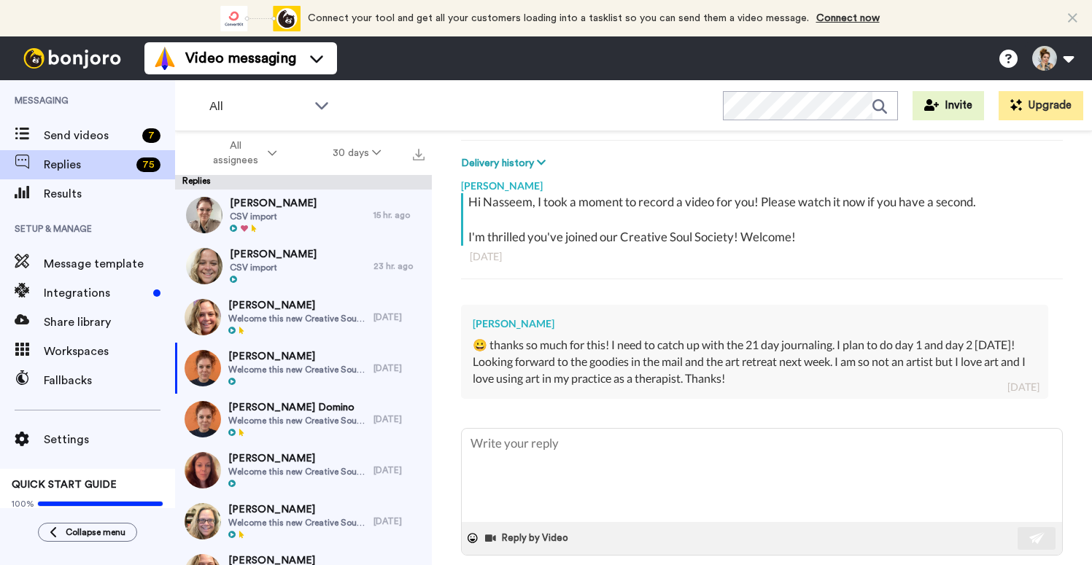
scroll to position [224, 0]
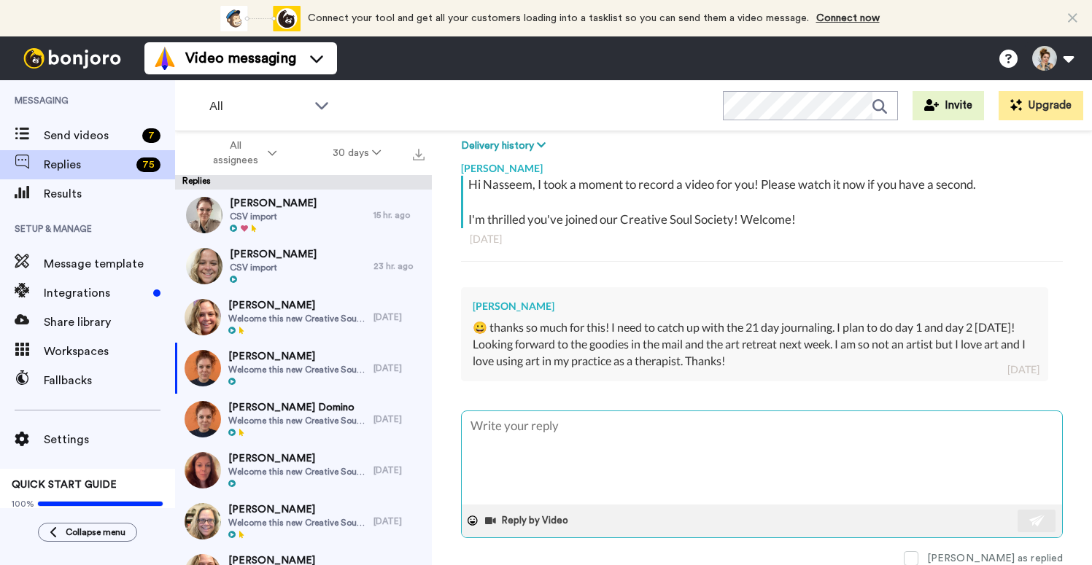
type textarea "x"
type textarea "Y"
type textarea "x"
type textarea "Yo"
type textarea "x"
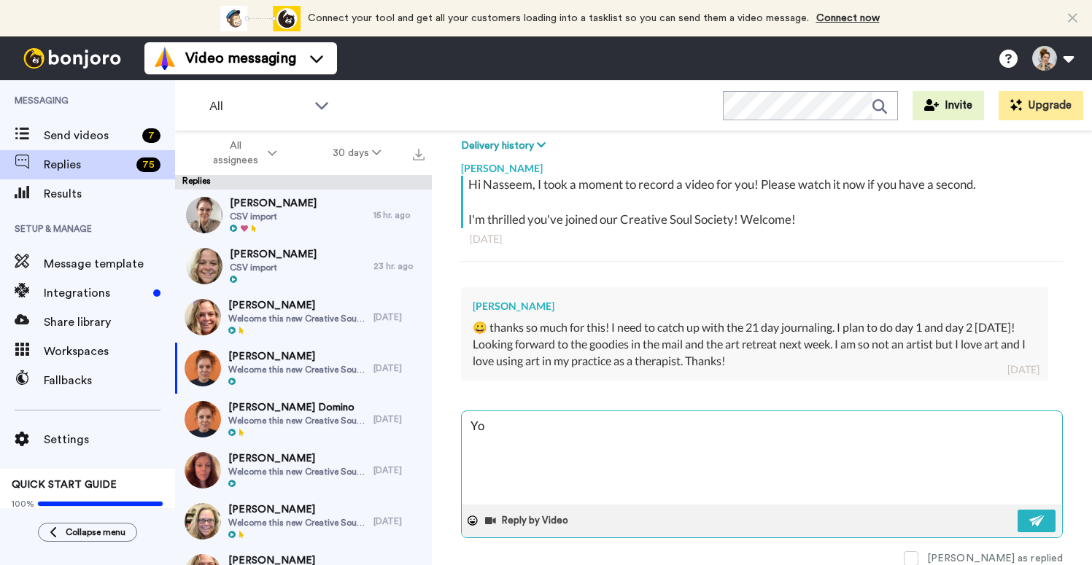
type textarea "You"
type textarea "x"
type textarea "You"
type textarea "x"
type textarea "You a"
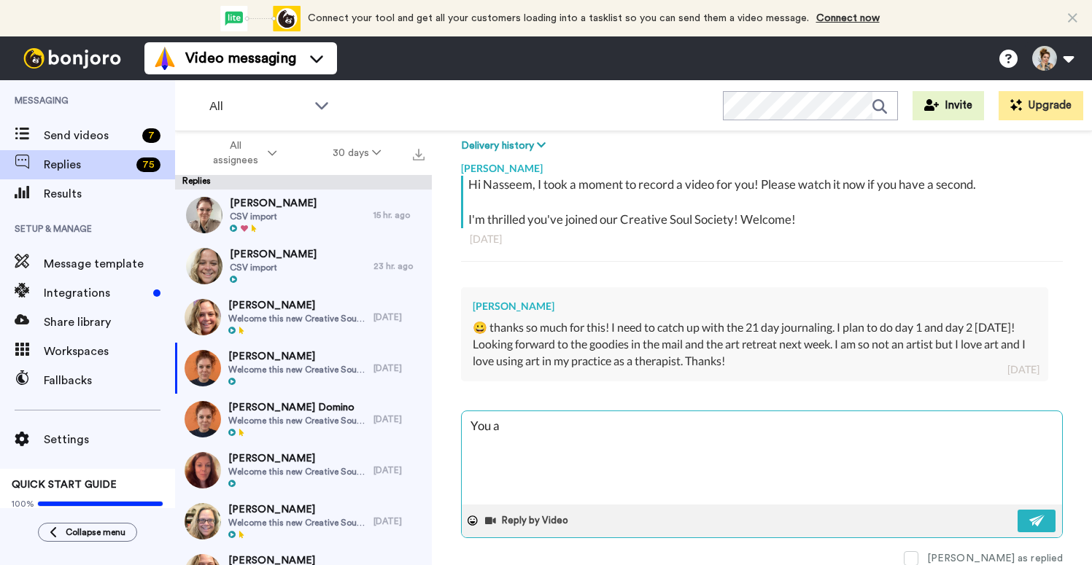
type textarea "x"
type textarea "You ar"
type textarea "x"
type textarea "You are"
type textarea "x"
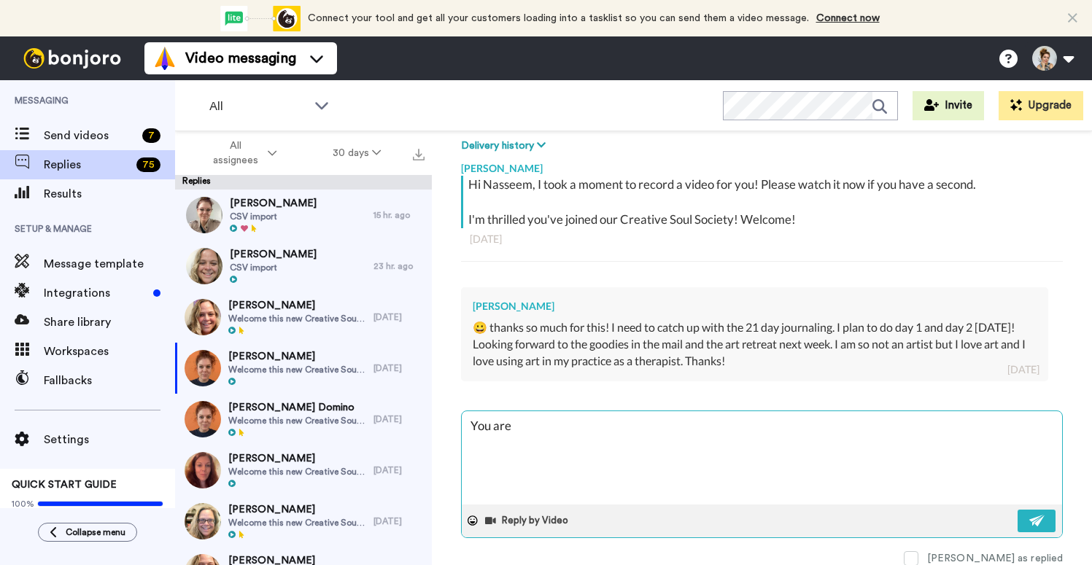
type textarea "You are"
type textarea "x"
type textarea "You are n"
type textarea "x"
type textarea "You are ne"
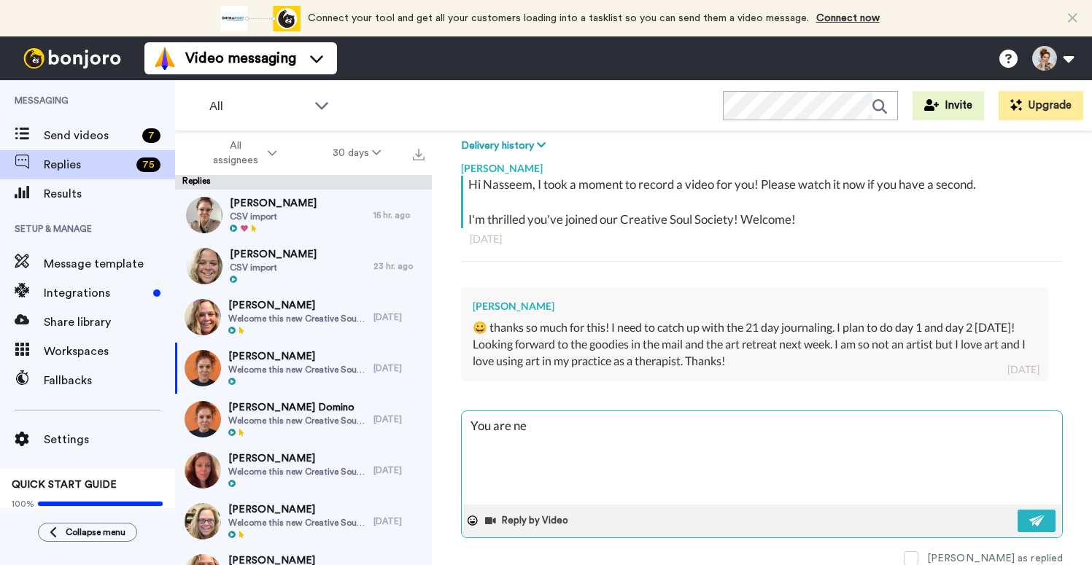
type textarea "x"
type textarea "You are nev"
type textarea "x"
type textarea "You are neve"
type textarea "x"
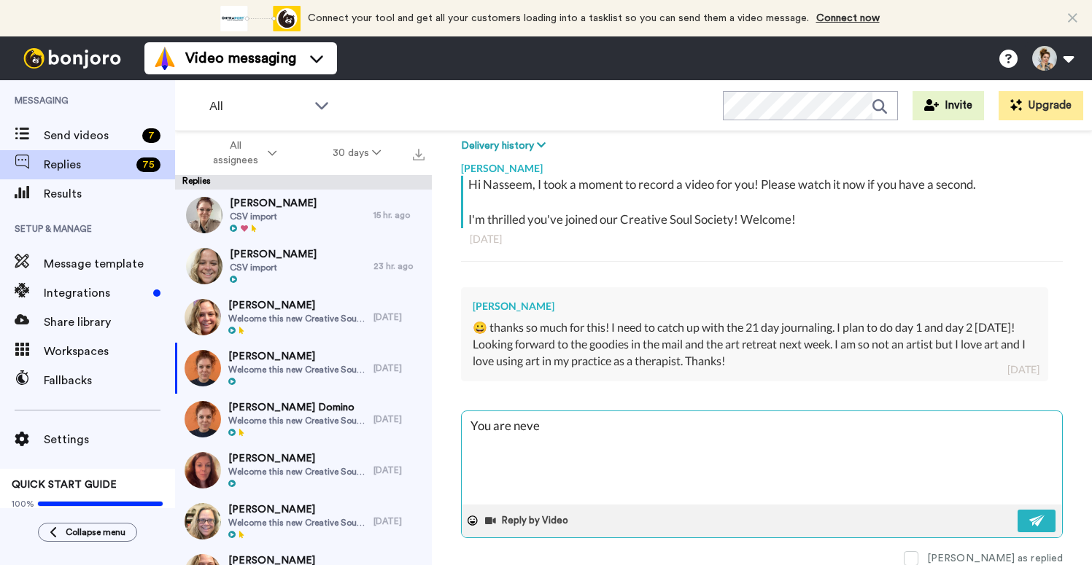
type textarea "You are never"
type textarea "x"
type textarea "You are never"
type textarea "x"
type textarea "You are never b"
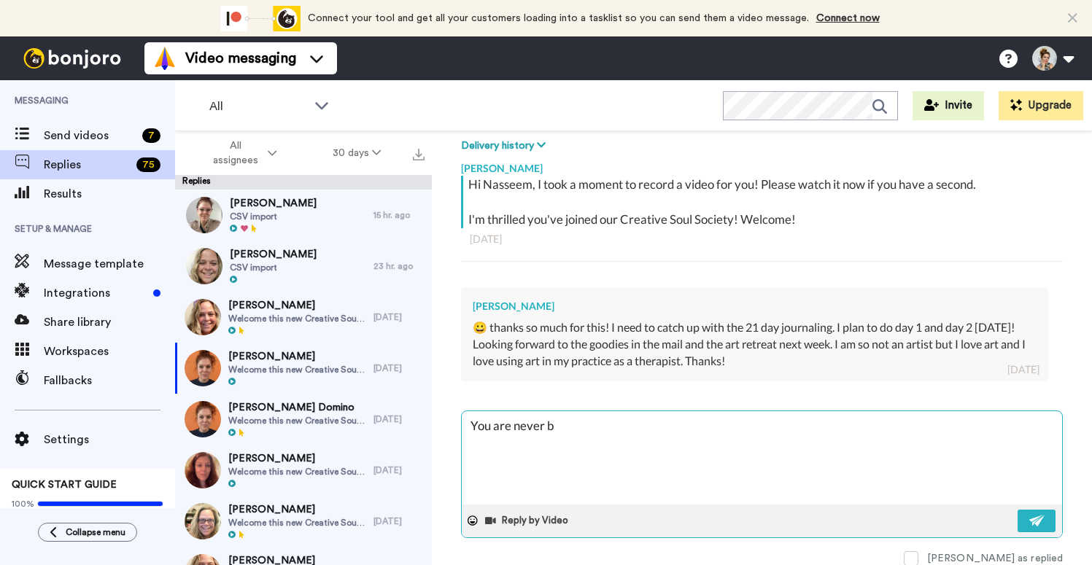
type textarea "x"
type textarea "You are never be"
type textarea "x"
type textarea "You are never beh"
type textarea "x"
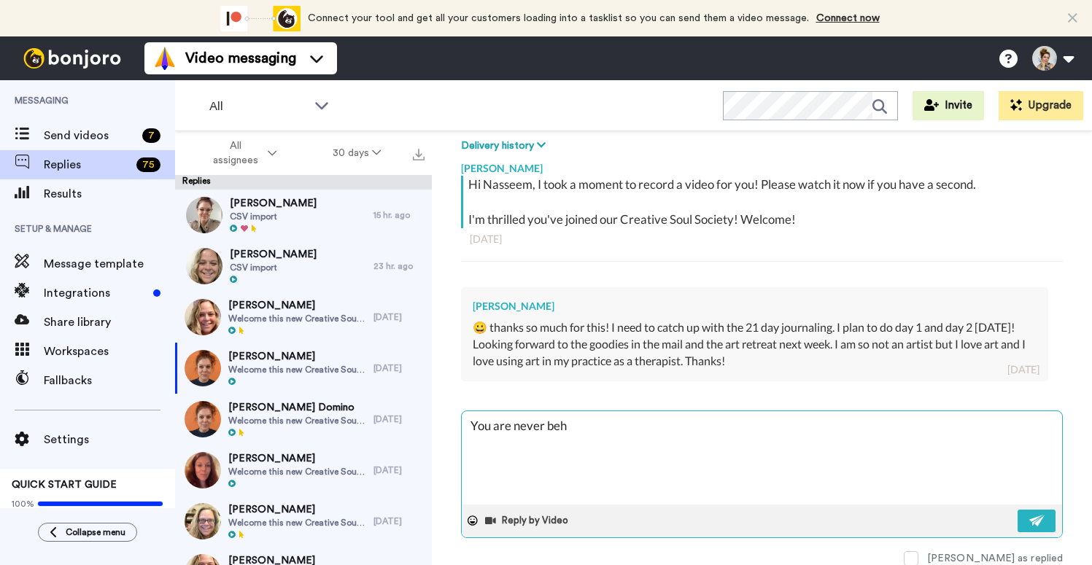
type textarea "You are never behi"
type textarea "x"
type textarea "You are never behin"
type textarea "x"
type textarea "You are never behind"
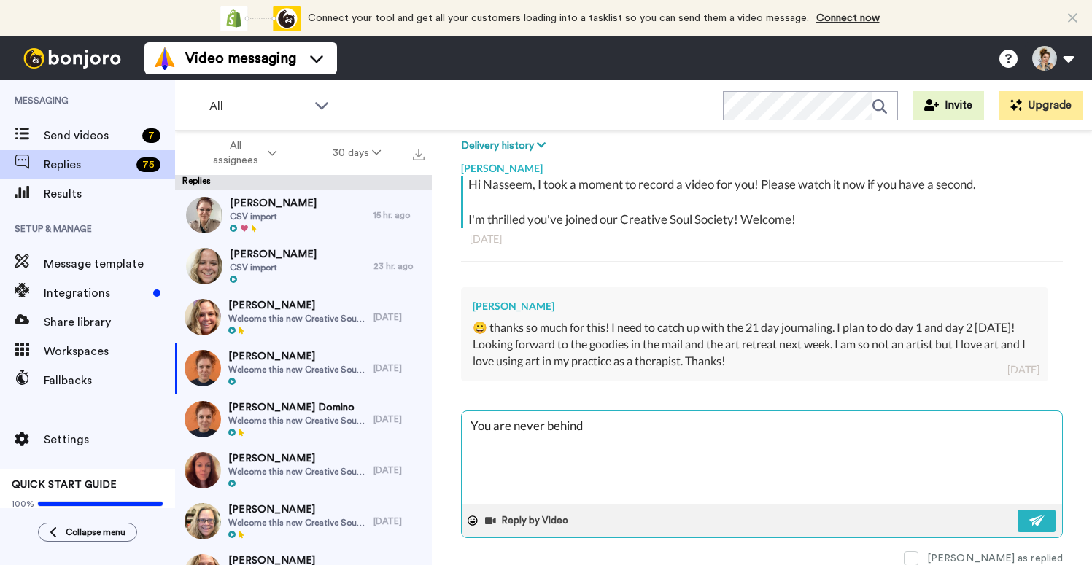
type textarea "x"
type textarea "You are never behind,"
type textarea "x"
type textarea "You are never behind"
type textarea "x"
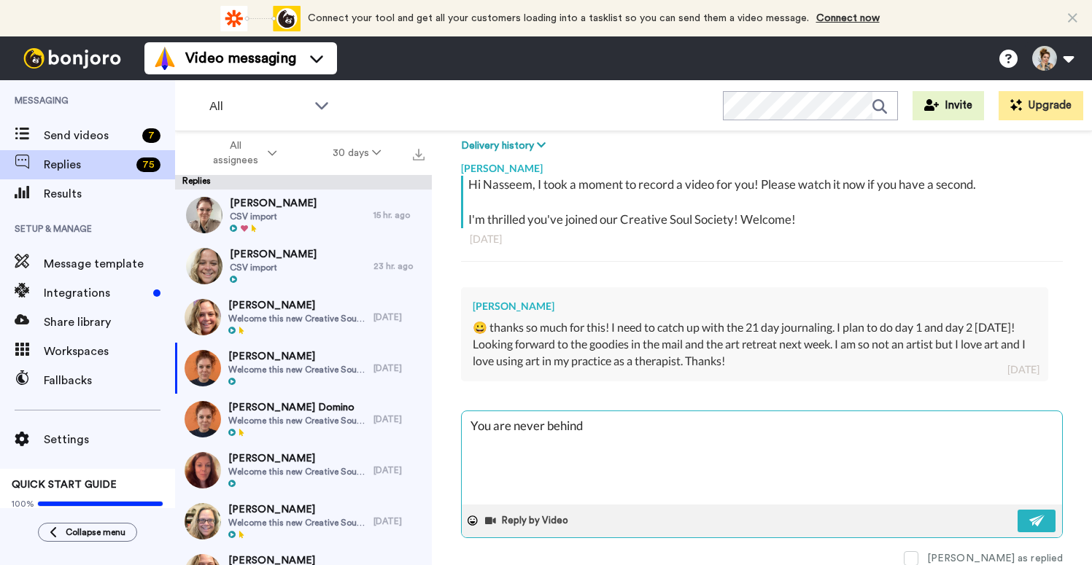
type textarea "You are never behind."
type textarea "x"
type textarea "You are never behind."
type textarea "x"
type textarea "You are never behind."
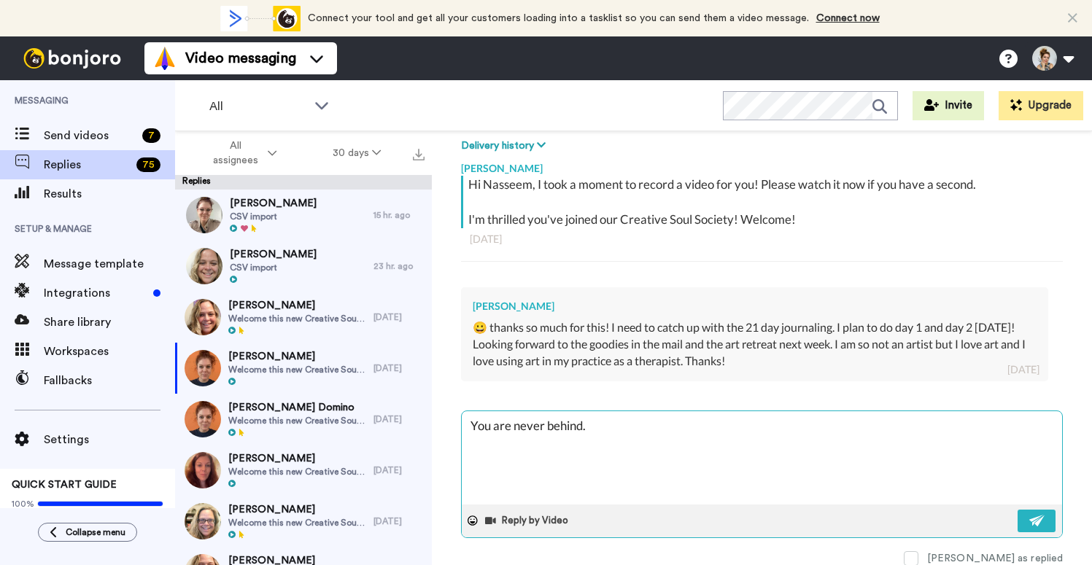
type textarea "x"
type textarea "You are never behind. o"
type textarea "x"
type textarea "You are never behind. ou"
type textarea "x"
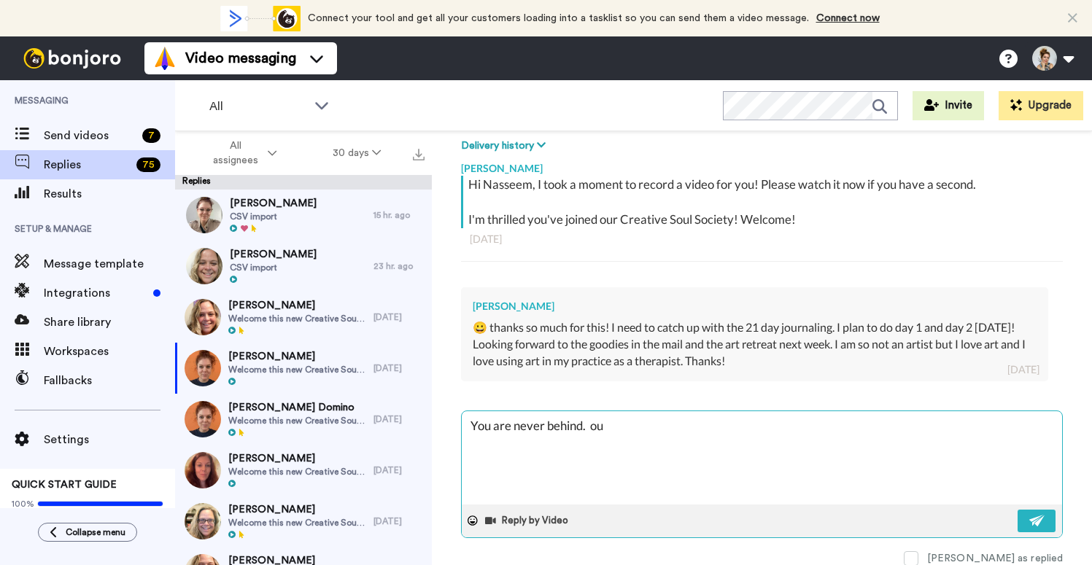
type textarea "You are never behind. ou"
type textarea "x"
type textarea "You are never behind. ou"
type textarea "x"
type textarea "You are never behind. o"
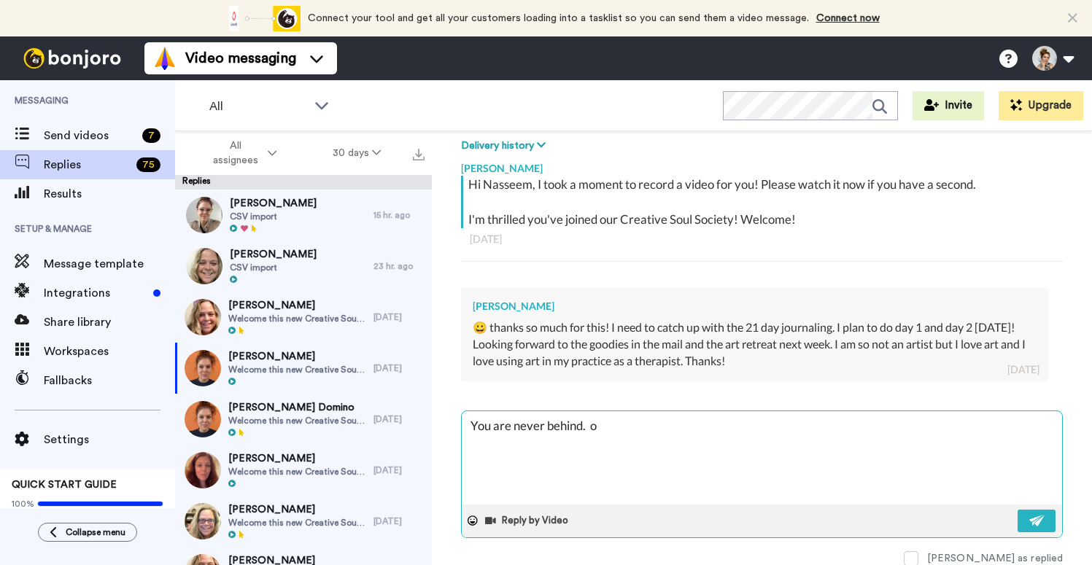
type textarea "x"
type textarea "You are never behind."
type textarea "x"
type textarea "You are never behind. Y"
type textarea "x"
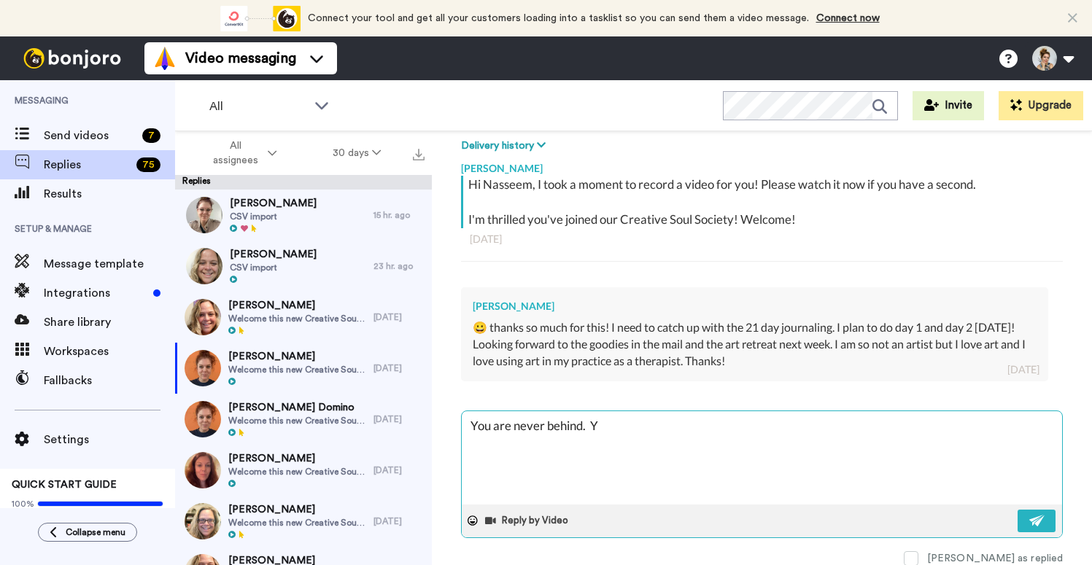
type textarea "You are never behind. Yo"
type textarea "x"
type textarea "You are never behind. You"
type textarea "x"
type textarea "You are never behind. You"
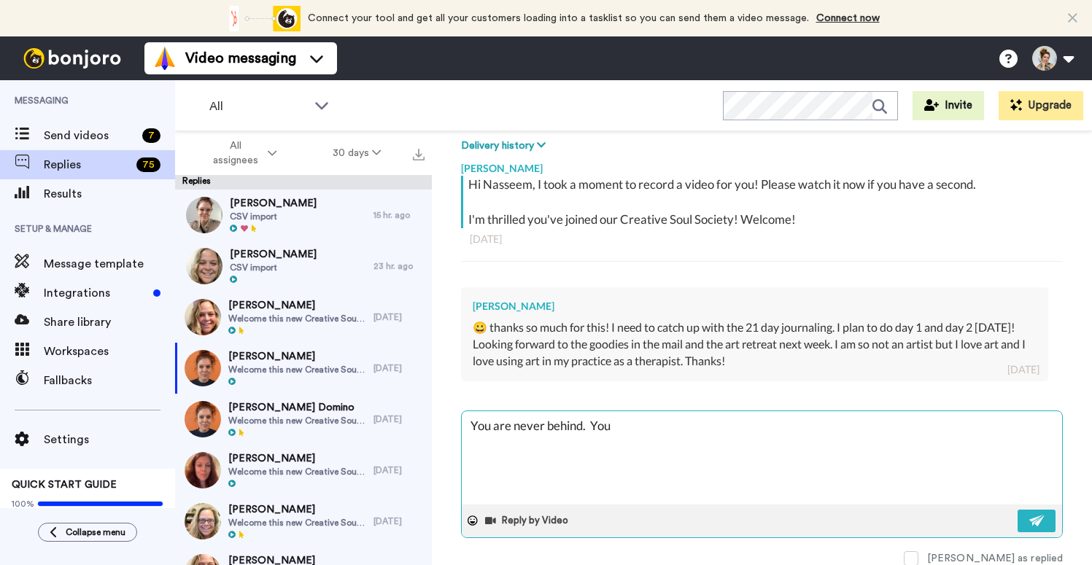
type textarea "x"
type textarea "You are never behind. You c"
type textarea "x"
type textarea "You are never behind. You ca"
type textarea "x"
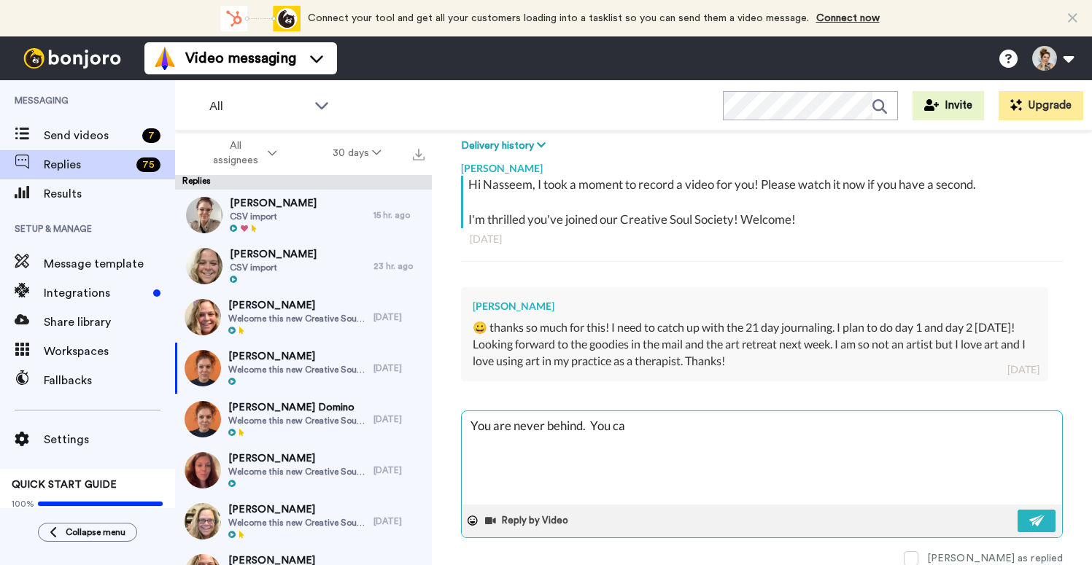
type textarea "You are never behind. You can"
type textarea "x"
type textarea "You are never behind. You can"
type textarea "x"
type textarea "You are never behind. You can do"
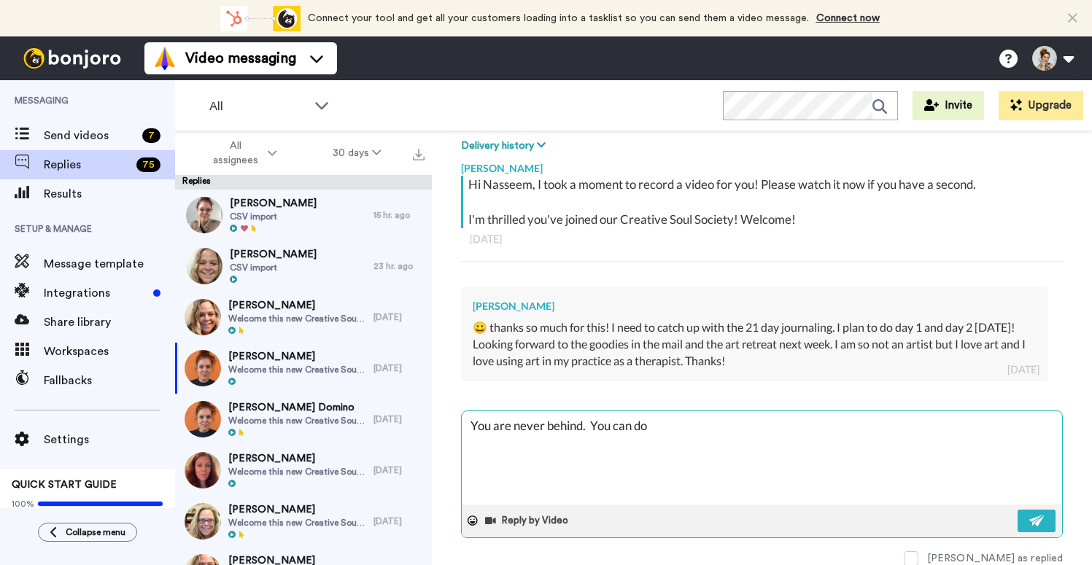
type textarea "x"
type textarea "You are never behind. You can do"
type textarea "x"
type textarea "You are never behind. You can do t"
type textarea "x"
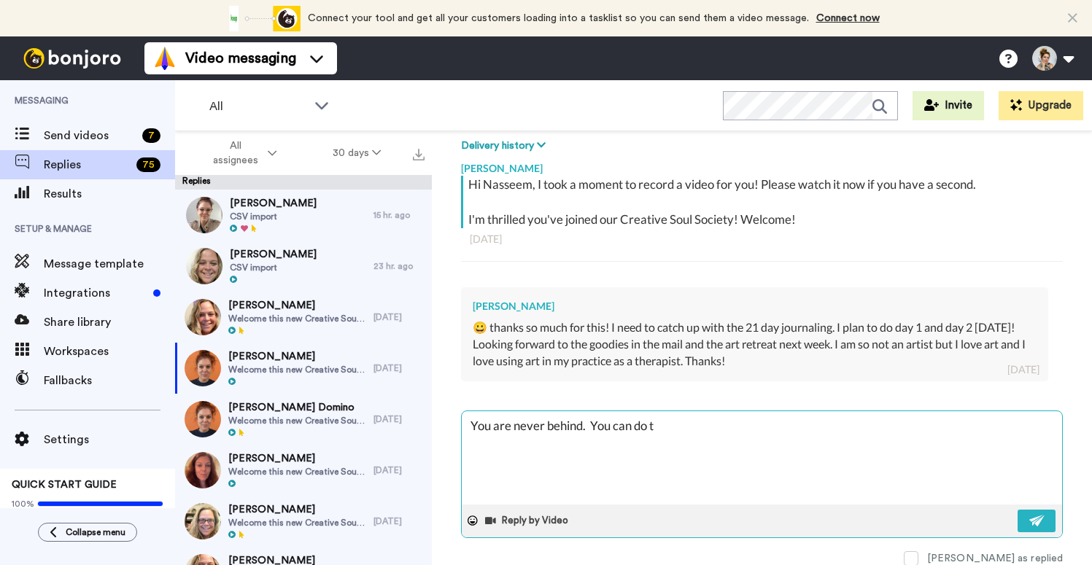
type textarea "You are never behind. You can do th"
type textarea "x"
type textarea "You are never behind. You can do the"
type textarea "x"
type textarea "You are never behind. You can do the"
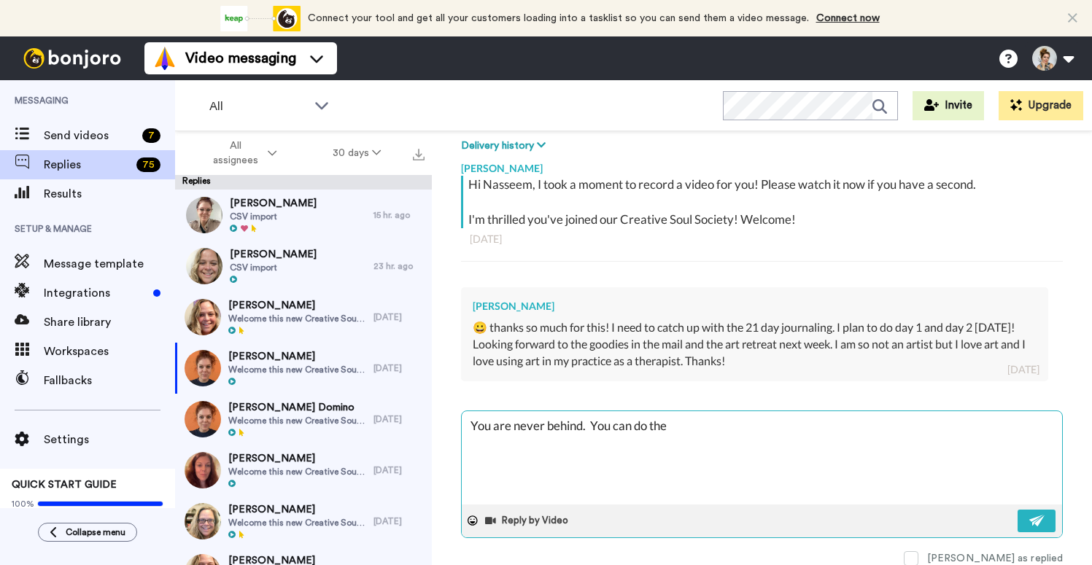
type textarea "x"
type textarea "You are never behind. You can do the c"
type textarea "x"
type textarea "You are never behind. You can do the co"
type textarea "x"
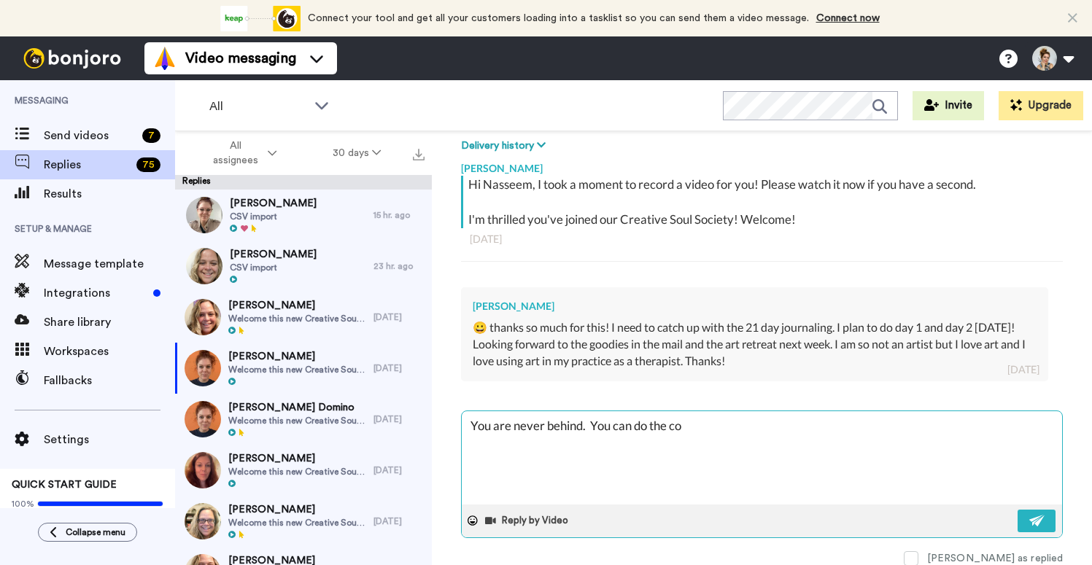
type textarea "You are never behind. You can do the cou"
type textarea "x"
type textarea "You are never behind. You can do the cour"
type textarea "x"
type textarea "You are never behind. You can do the course"
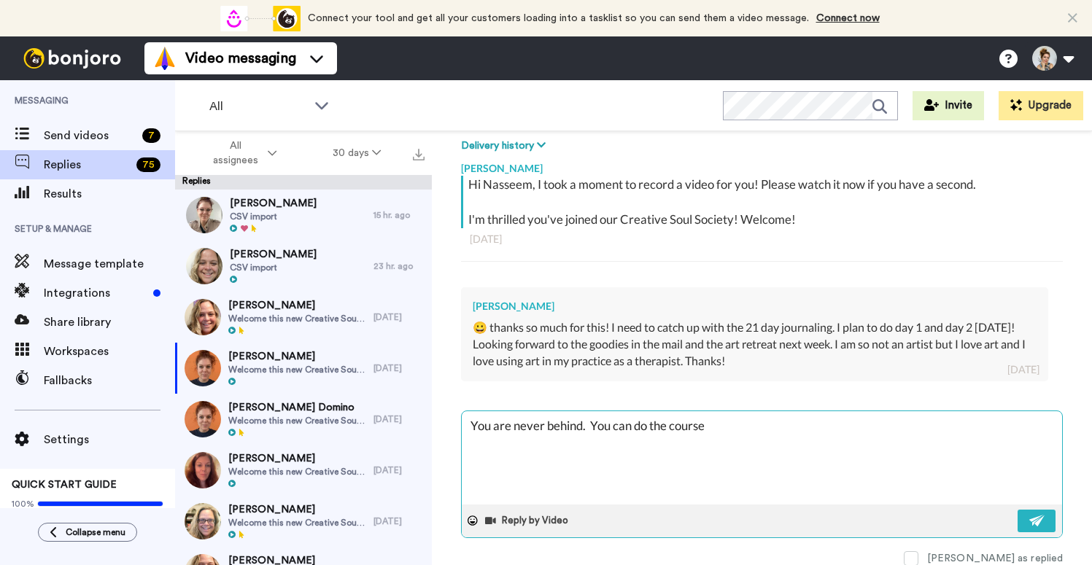
type textarea "x"
type textarea "You are never behind. You can do the course"
type textarea "x"
type textarea "You are never behind. You can do the course a"
type textarea "x"
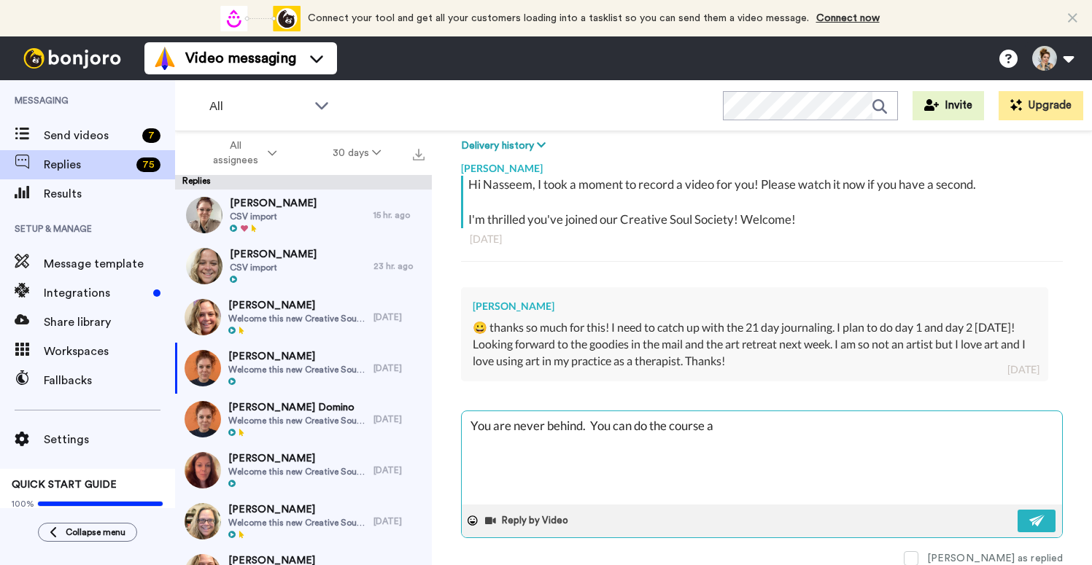
type textarea "You are never behind. You can do the course at"
type textarea "x"
type textarea "You are never behind. You can do the course at"
type textarea "x"
type textarea "You are never behind. You can do the course at a"
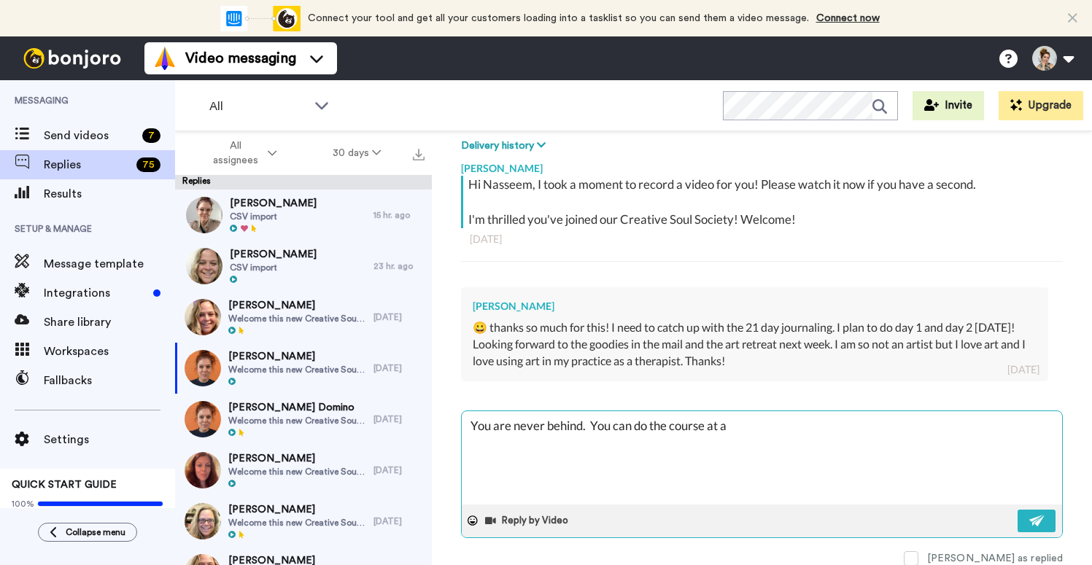
type textarea "x"
type textarea "You are never behind. You can do the course at an"
type textarea "x"
type textarea "You are never behind. You can do the course at any"
type textarea "x"
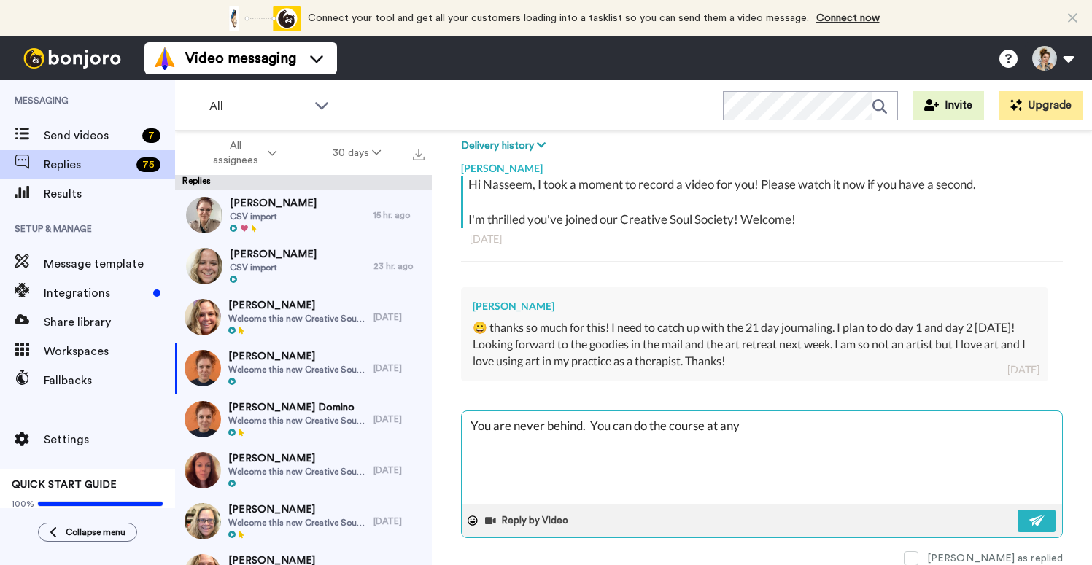
type textarea "You are never behind. You can do the course at any t"
type textarea "x"
type textarea "You are never behind. You can do the course at any ti"
type textarea "x"
type textarea "You are never behind. You can do the course at any time"
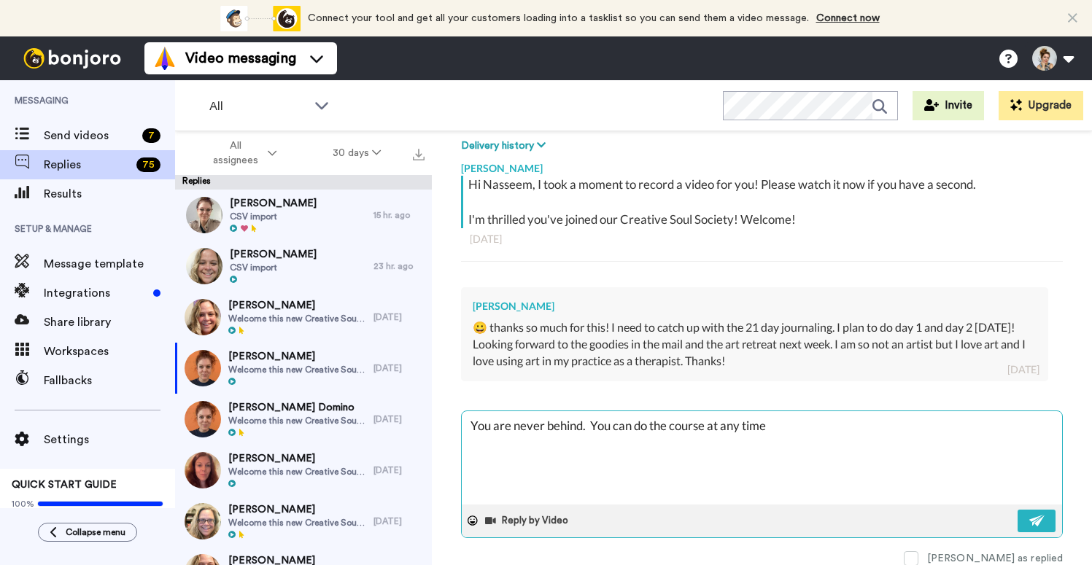
type textarea "x"
type textarea "You are never behind. You can do the course at any time."
type textarea "x"
type textarea "You are never behind. You can do the course at any time."
type textarea "x"
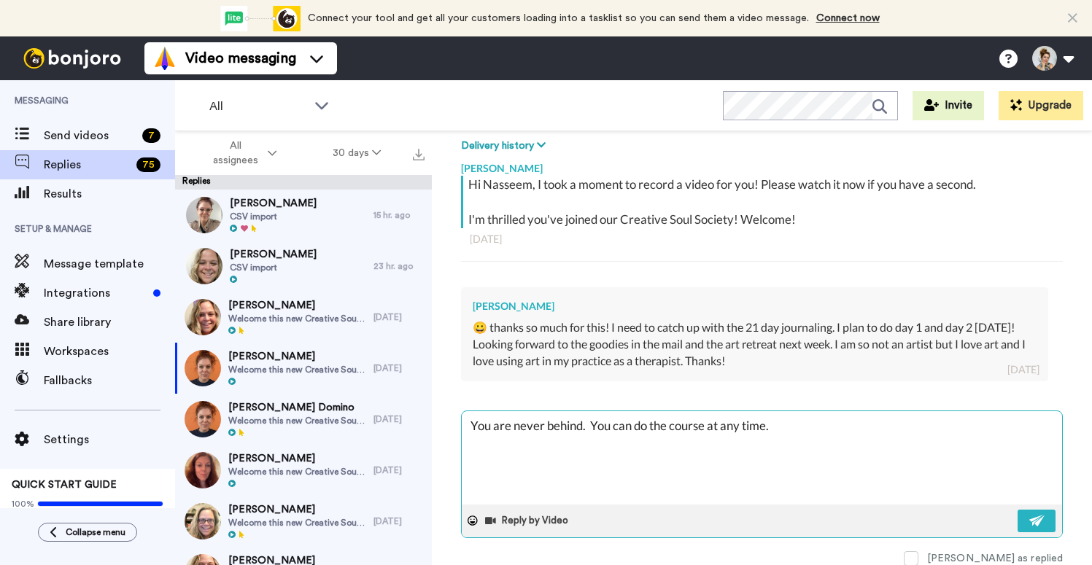
type textarea "You are never behind. You can do the course at any time. Y"
type textarea "x"
type textarea "You are never behind. You can do the course at any time. Yo"
type textarea "x"
type textarea "You are never behind. You can do the course at any time. You"
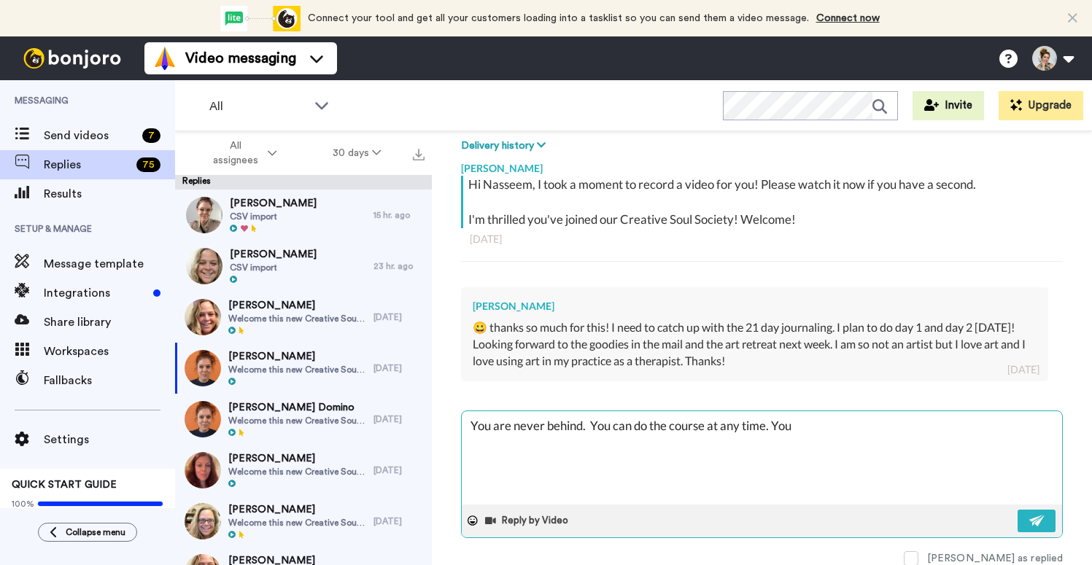
type textarea "x"
type textarea "You are never behind. You can do the course at any time. You"
type textarea "x"
type textarea "You are never behind. You can do the course at any time. You h"
type textarea "x"
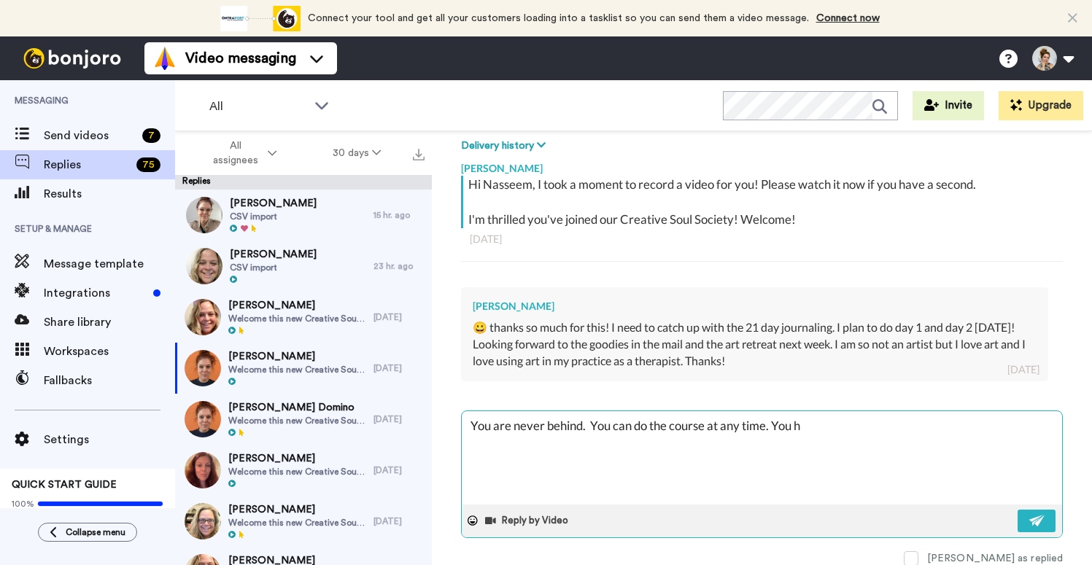
type textarea "You are never behind. You can do the course at any time. You ha"
type textarea "x"
type textarea "You are never behind. You can do the course at any time. You hav"
type textarea "x"
type textarea "You are never behind. You can do the course at any time. You have"
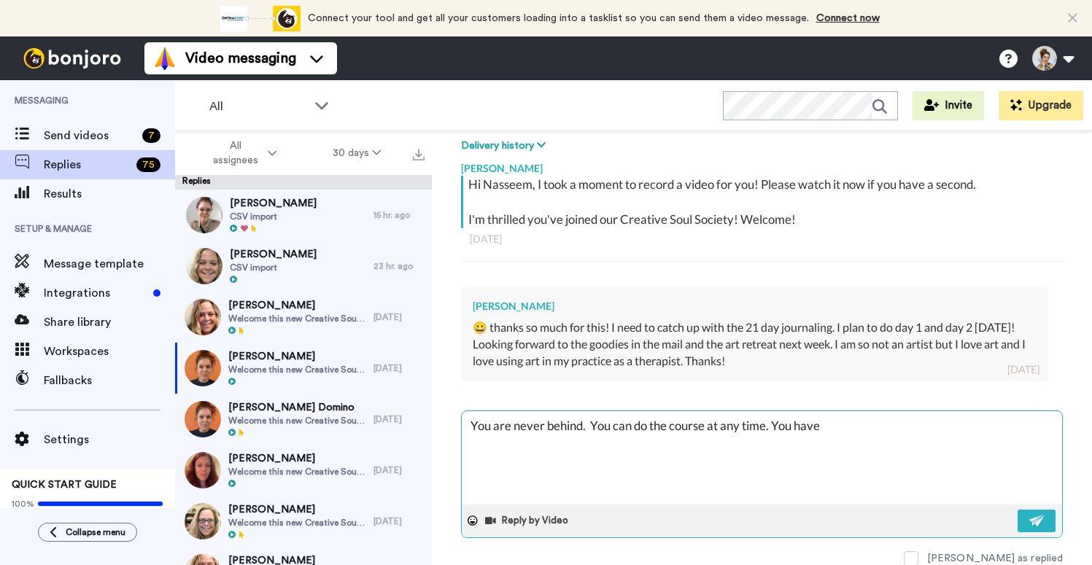
type textarea "x"
type textarea "You are never behind. You can do the course at any time. You have a"
type textarea "x"
type textarea "You are never behind. You can do the course at any time. You have ac"
type textarea "x"
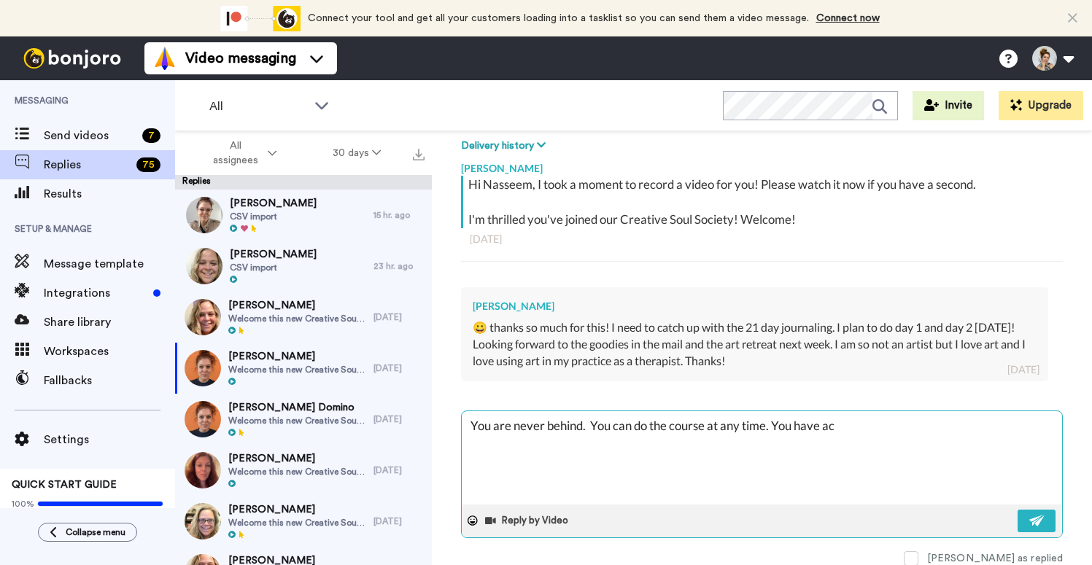
type textarea "You are never behind. You can do the course at any time. You have acc"
type textarea "x"
type textarea "You are never behind. You can do the course at any time. You have acce"
type textarea "x"
type textarea "You are never behind. You can do the course at any time. You have acces"
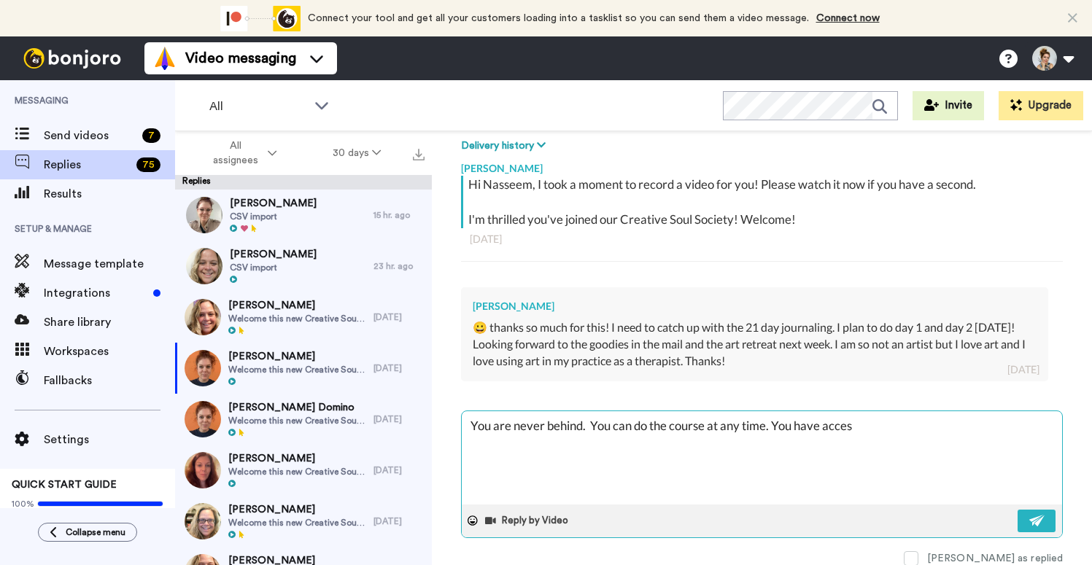
type textarea "x"
type textarea "You are never behind. You can do the course at any time. You have access"
type textarea "x"
type textarea "You are never behind. You can do the course at any time. You have access"
type textarea "x"
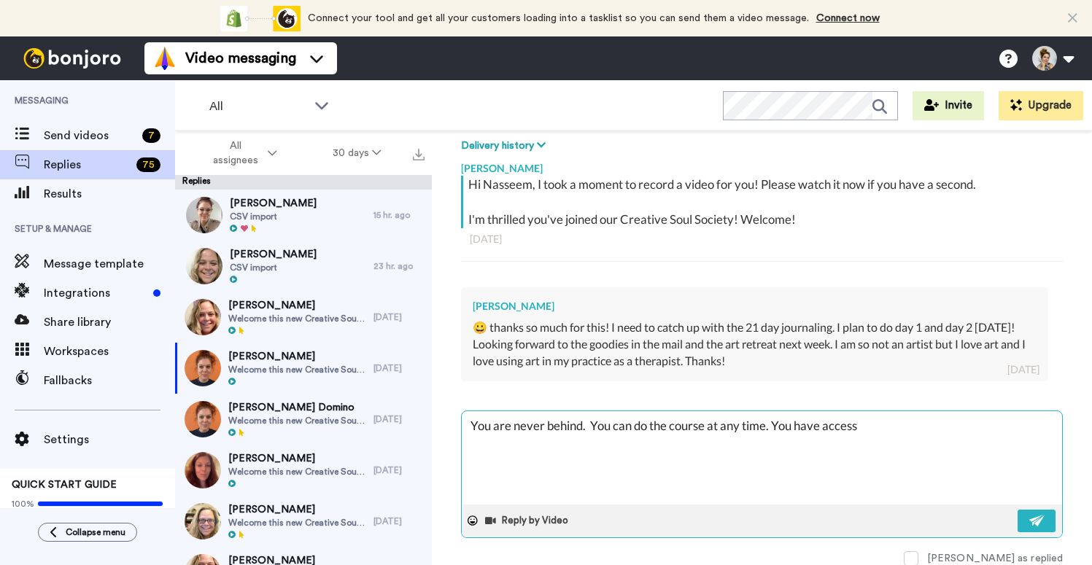
type textarea "You are never behind. You can do the course at any time. You have access t"
type textarea "x"
type textarea "You are never behind. You can do the course at any time. You have access to"
type textarea "x"
type textarea "You are never behind. You can do the course at any time. You have access to"
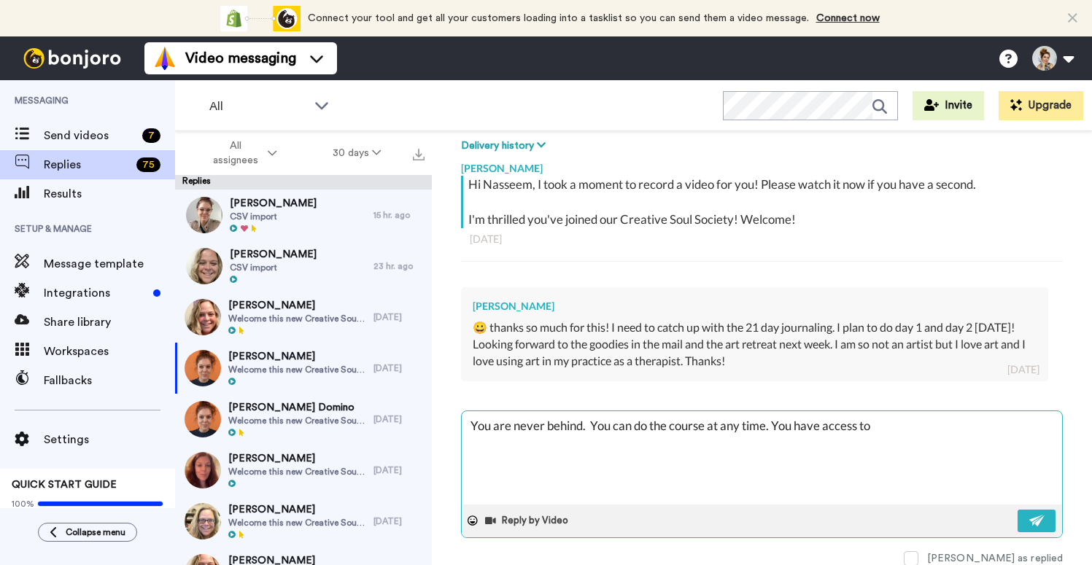
type textarea "x"
type textarea "You are never behind. You can do the course at any time. You have access to i"
type textarea "x"
type textarea "You are never behind. You can do the course at any time. You have access to it"
type textarea "x"
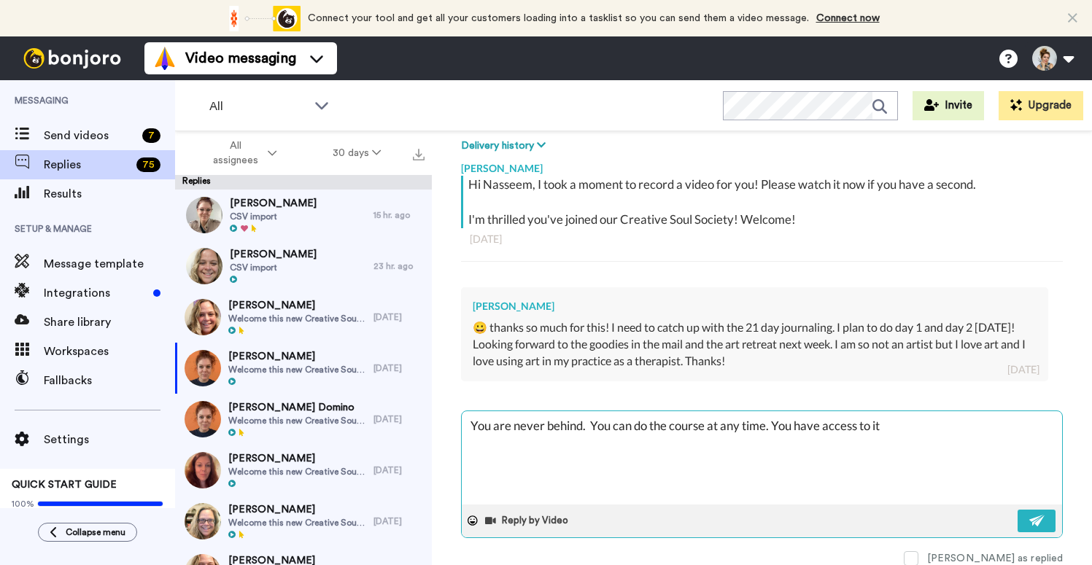
type textarea "You are never behind. You can do the course at any time. You have access to it"
type textarea "x"
type textarea "You are never behind. You can do the course at any time. You have access to it b"
type textarea "x"
type textarea "You are never behind. You can do the course at any time. You have access to it …"
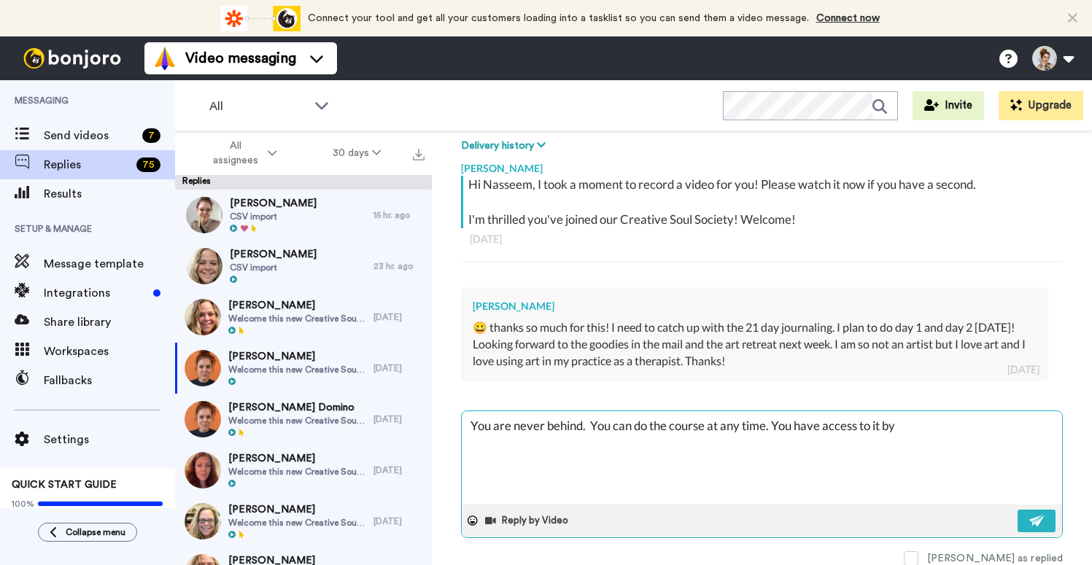
type textarea "x"
type textarea "You are never behind. You can do the course at any time. You have access to it …"
type textarea "x"
type textarea "You are never behind. You can do the course at any time. You have access to it …"
type textarea "x"
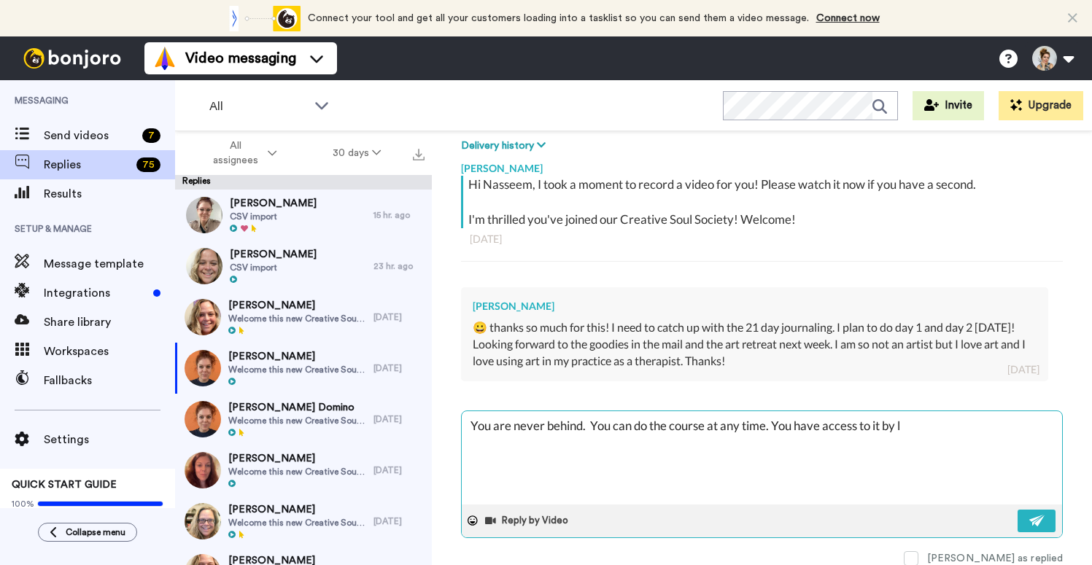
type textarea "You are never behind. You can do the course at any time. You have access to it …"
type textarea "x"
type textarea "You are never behind. You can do the course at any time. You have access to it …"
type textarea "x"
type textarea "You are never behind. You can do the course at any time. You have access to it …"
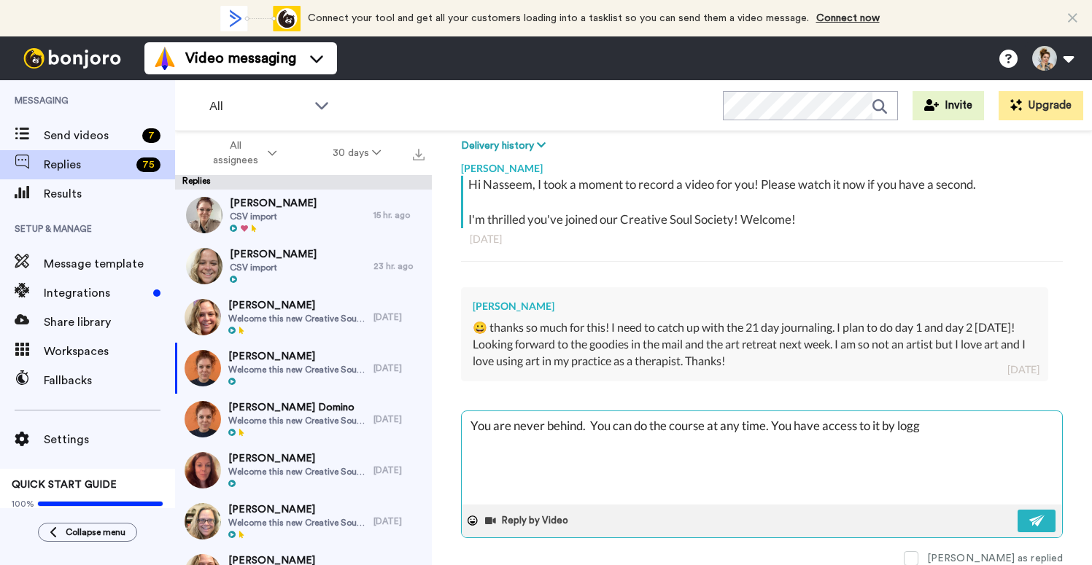
type textarea "x"
type textarea "You are never behind. You can do the course at any time. You have access to it …"
type textarea "x"
type textarea "You are never behind. You can do the course at any time. You have access to it …"
type textarea "x"
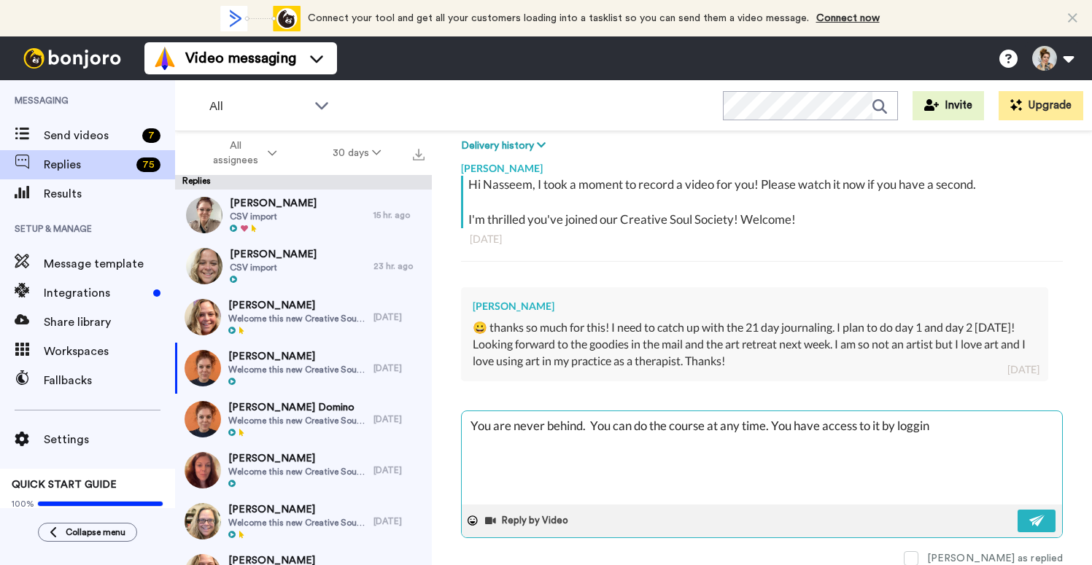
type textarea "You are never behind. You can do the course at any time. You have access to it …"
type textarea "x"
type textarea "You are never behind. You can do the course at any time. You have access to it …"
type textarea "x"
type textarea "You are never behind. You can do the course at any time. You have access to it …"
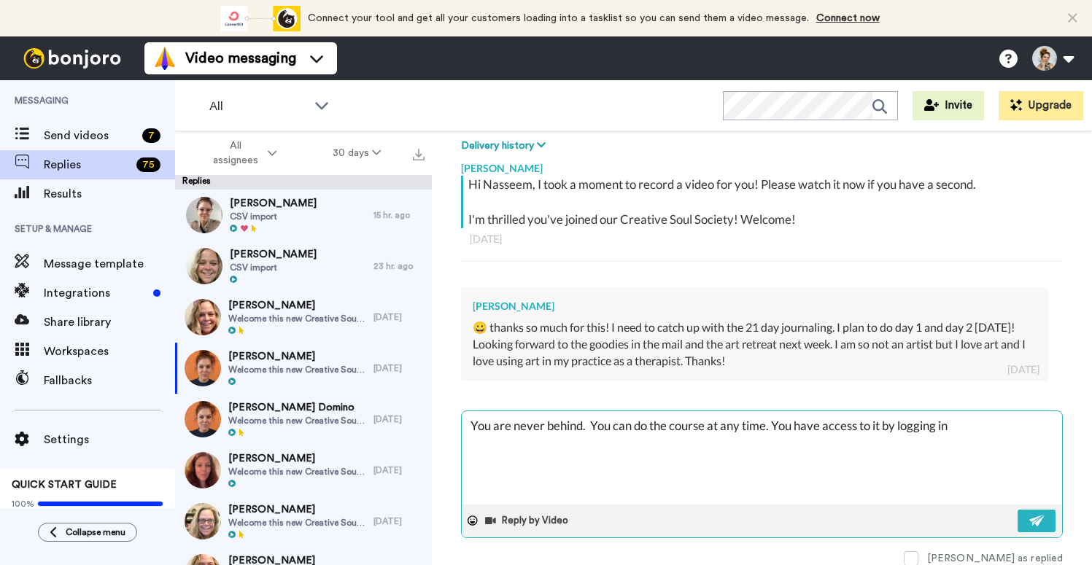
type textarea "x"
type textarea "You are never behind. You can do the course at any time. You have access to it …"
type textarea "x"
type textarea "You are never behind. You can do the course at any time. You have access to it …"
type textarea "x"
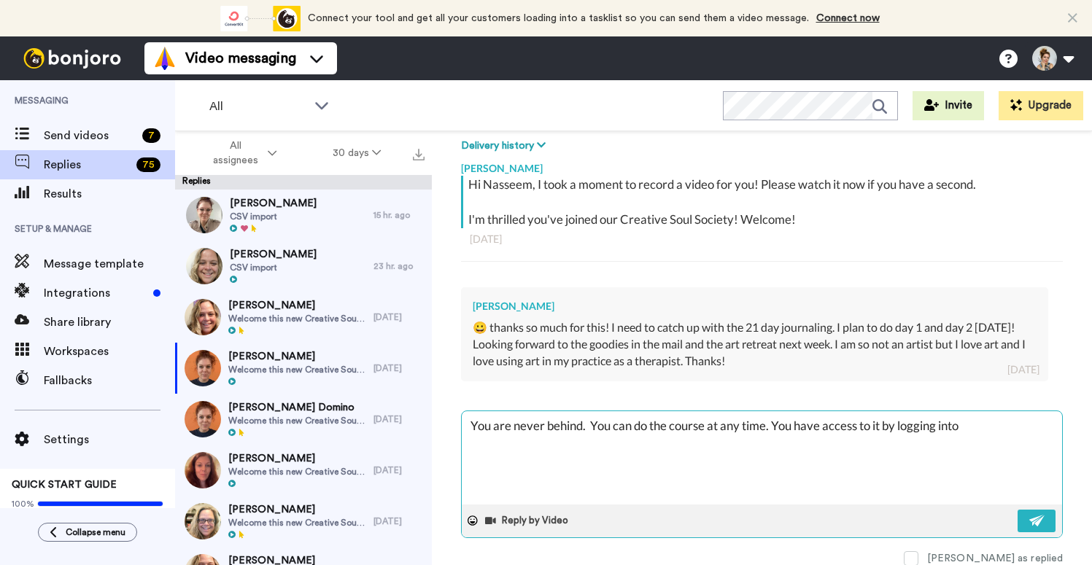
type textarea "You are never behind. You can do the course at any time. You have access to it …"
type textarea "x"
type textarea "You are never behind. You can do the course at any time. You have access to it …"
type textarea "x"
type textarea "You are never behind. You can do the course at any time. You have access to it …"
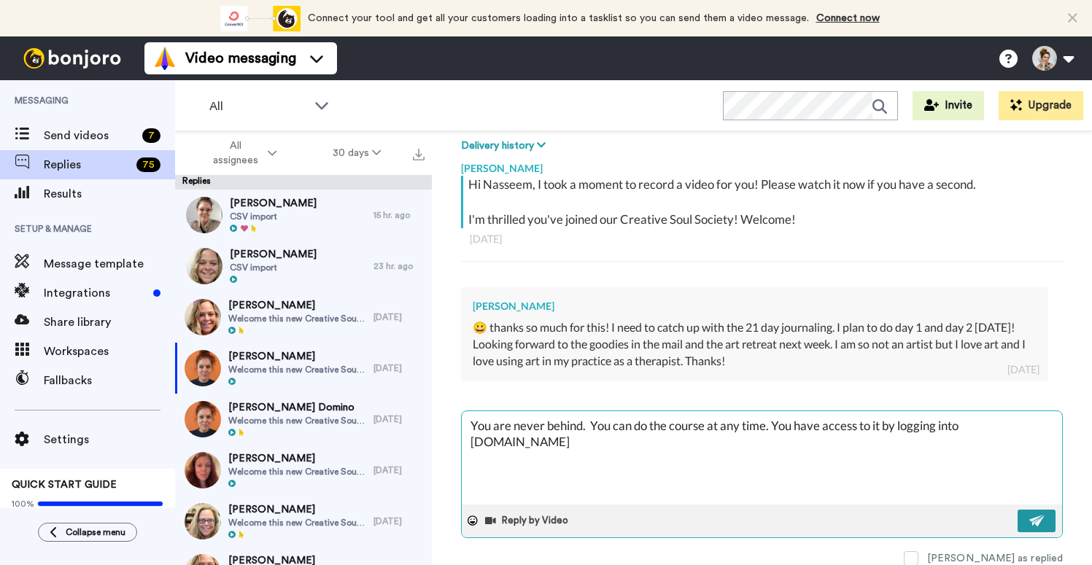
click at [1028, 524] on button at bounding box center [1037, 521] width 38 height 23
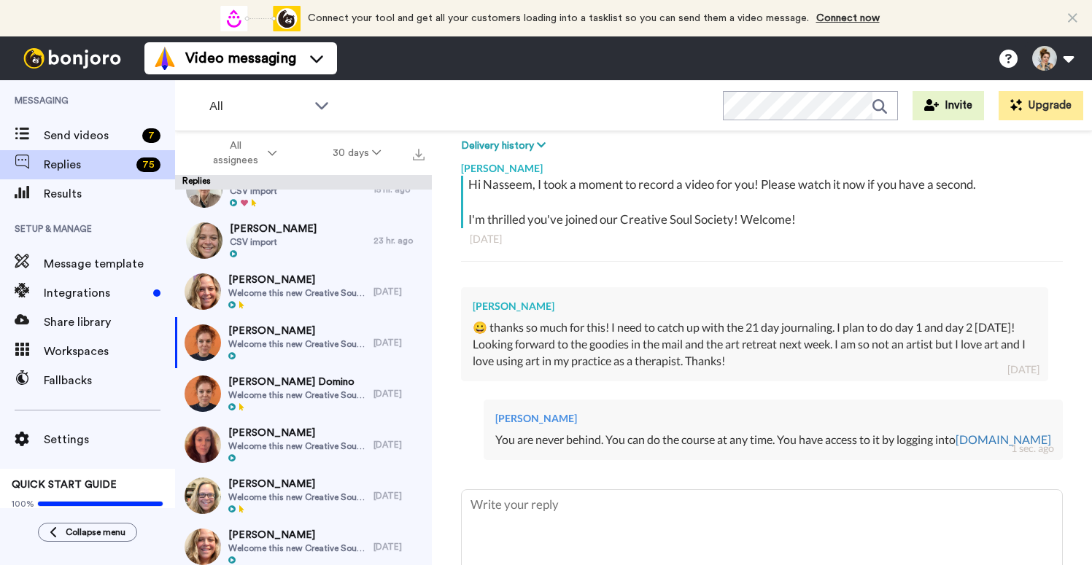
scroll to position [46, 0]
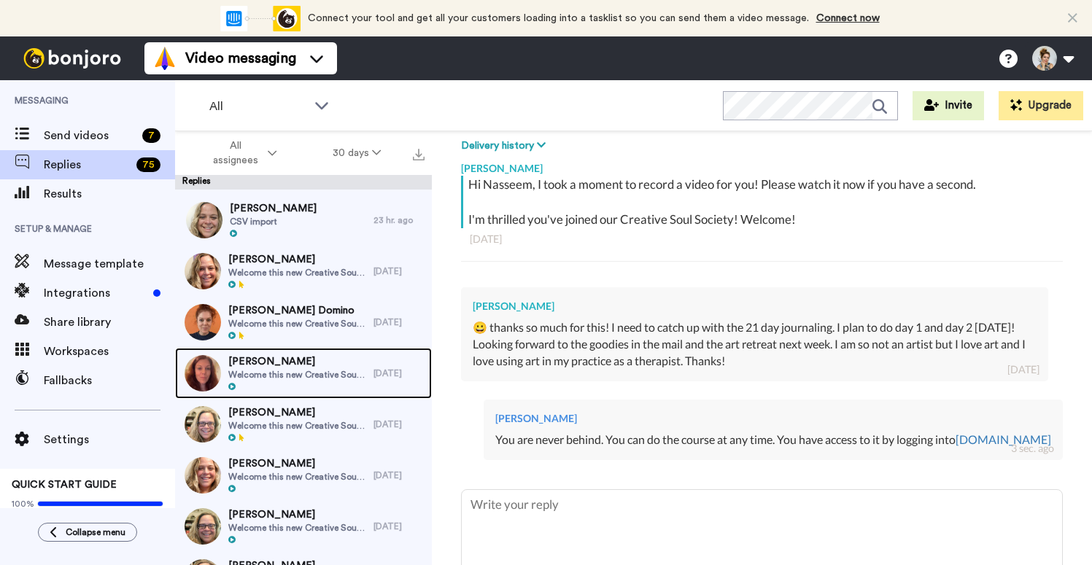
click at [318, 372] on span "Welcome this new Creative Soul Society Member!" at bounding box center [297, 375] width 138 height 12
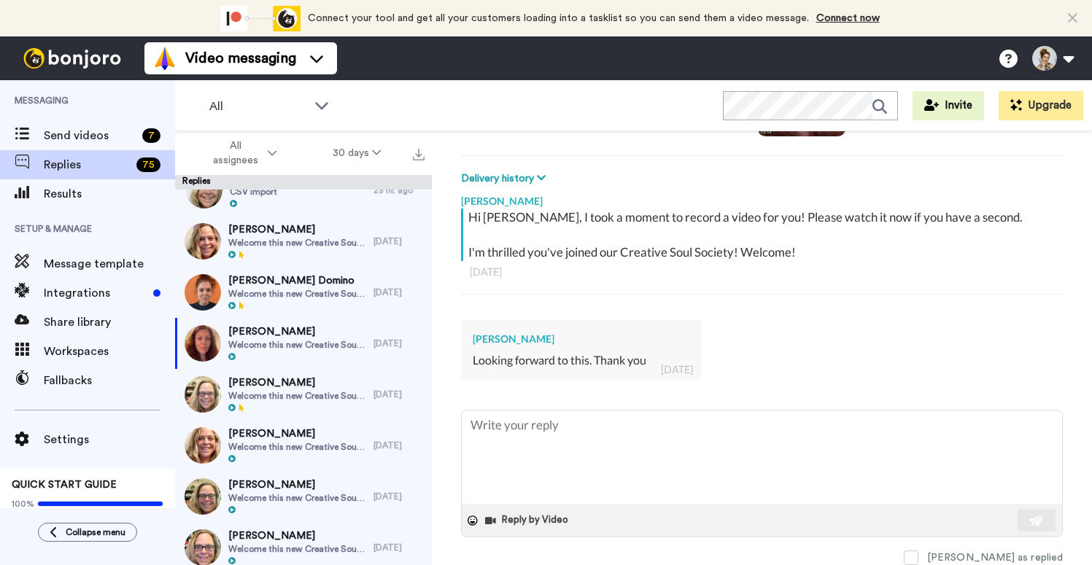
scroll to position [75, 0]
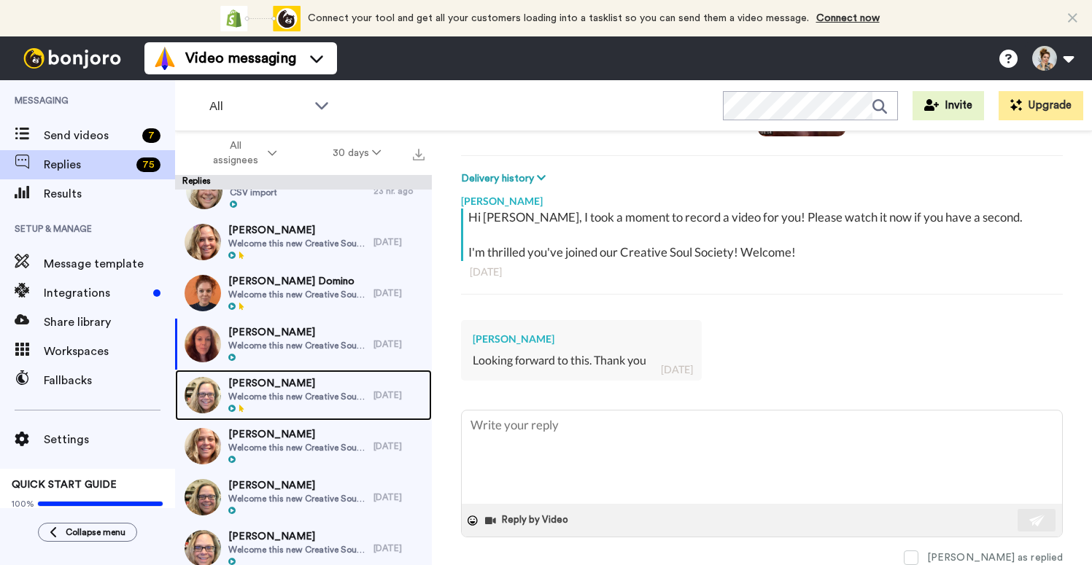
click at [313, 395] on span "Welcome this new Creative Soul Society Member!" at bounding box center [297, 397] width 138 height 12
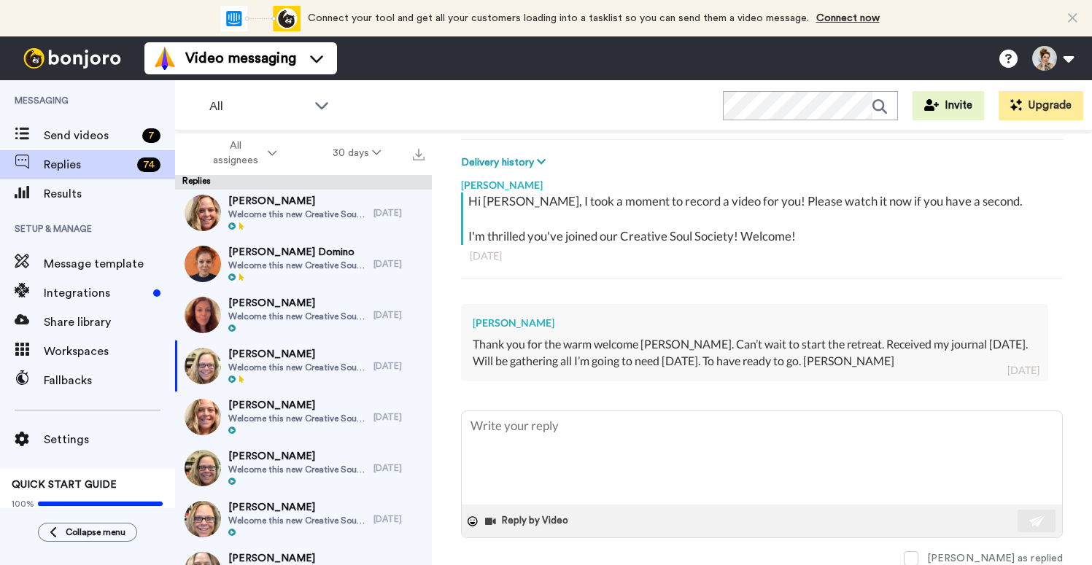
scroll to position [105, 0]
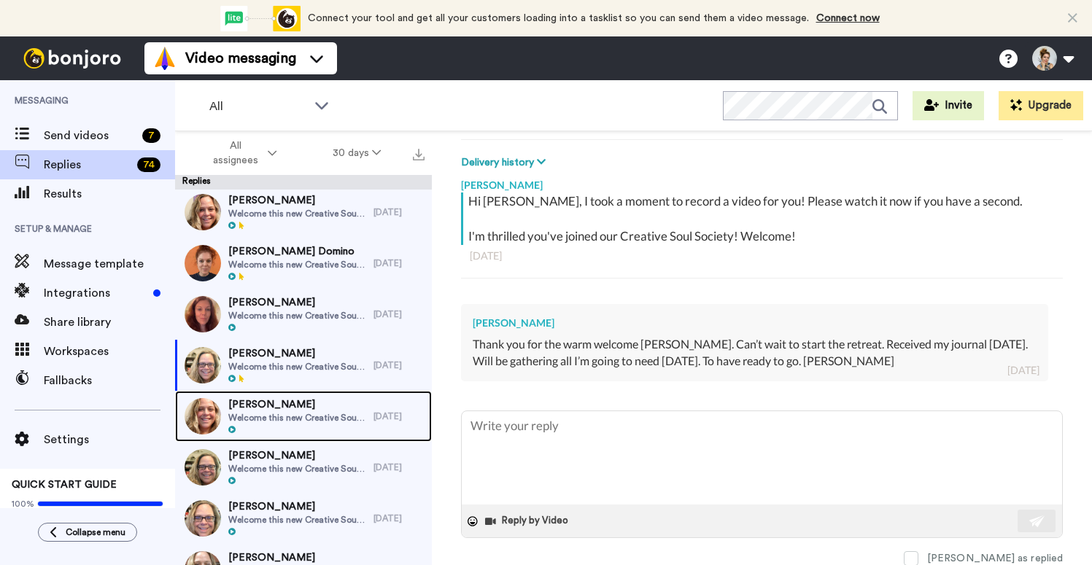
click at [331, 417] on span "Welcome this new Creative Soul Society Member!" at bounding box center [297, 418] width 138 height 12
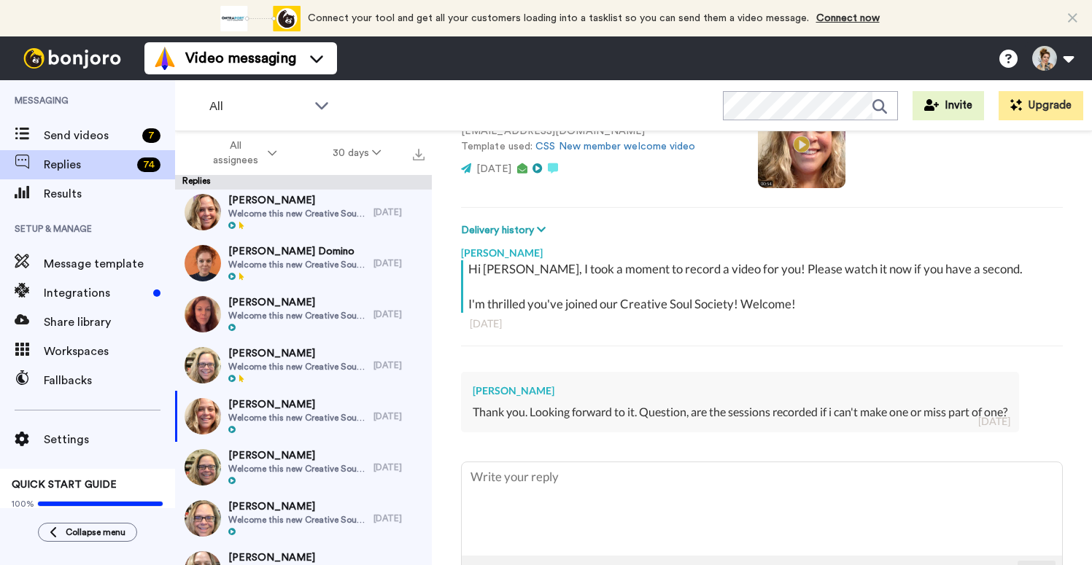
scroll to position [191, 0]
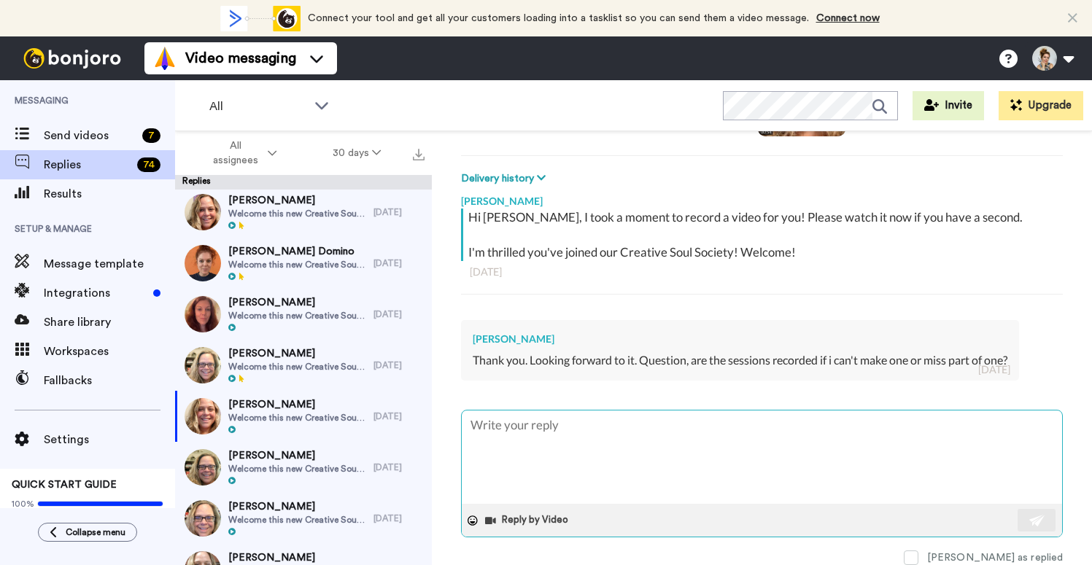
click at [503, 433] on textarea at bounding box center [762, 457] width 600 height 93
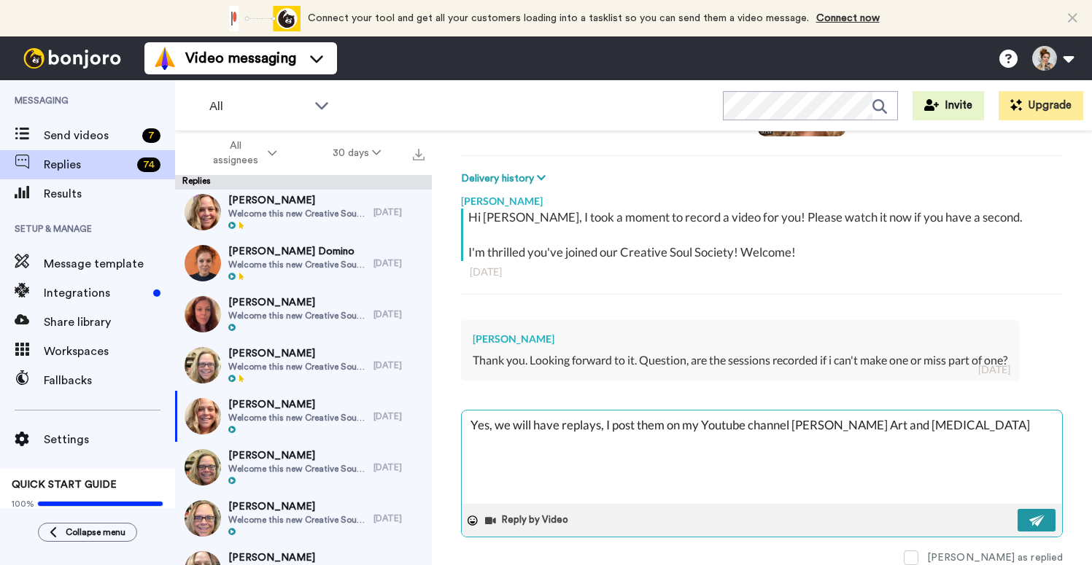
click at [1034, 522] on img at bounding box center [1037, 521] width 16 height 12
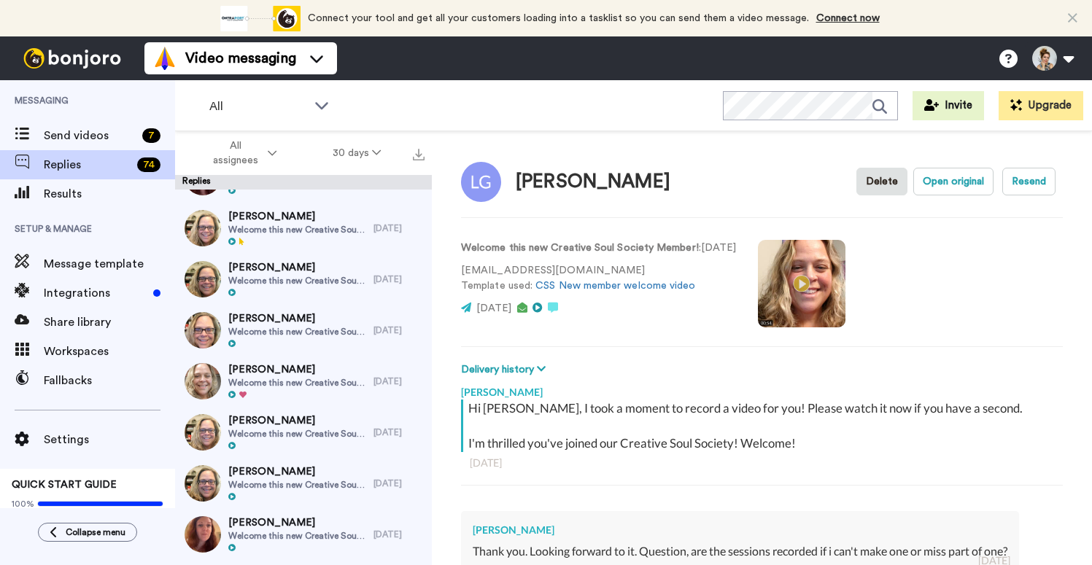
scroll to position [248, 0]
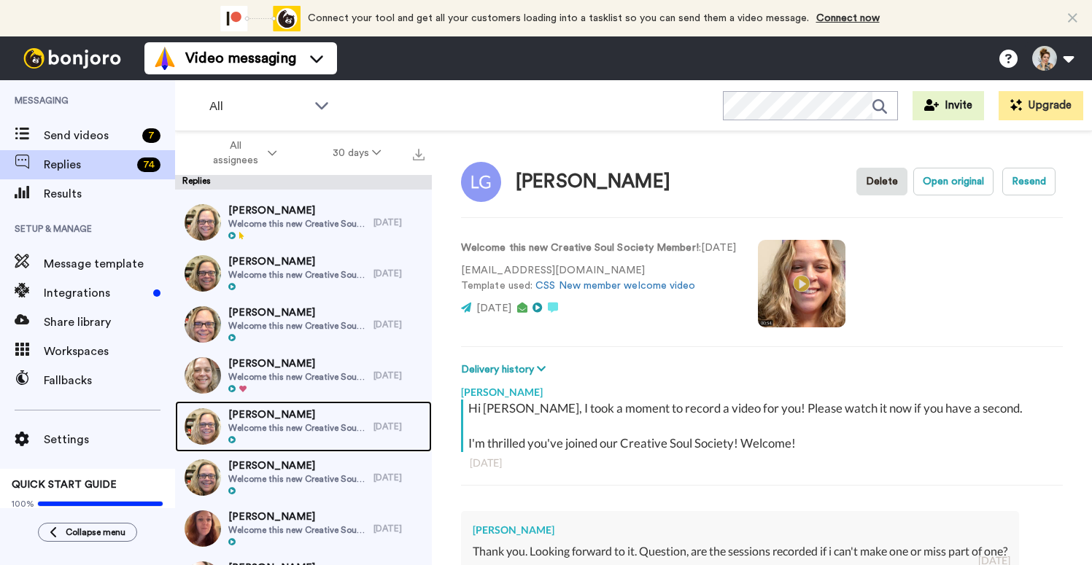
click at [336, 424] on span "Welcome this new Creative Soul Society Member!" at bounding box center [297, 428] width 138 height 12
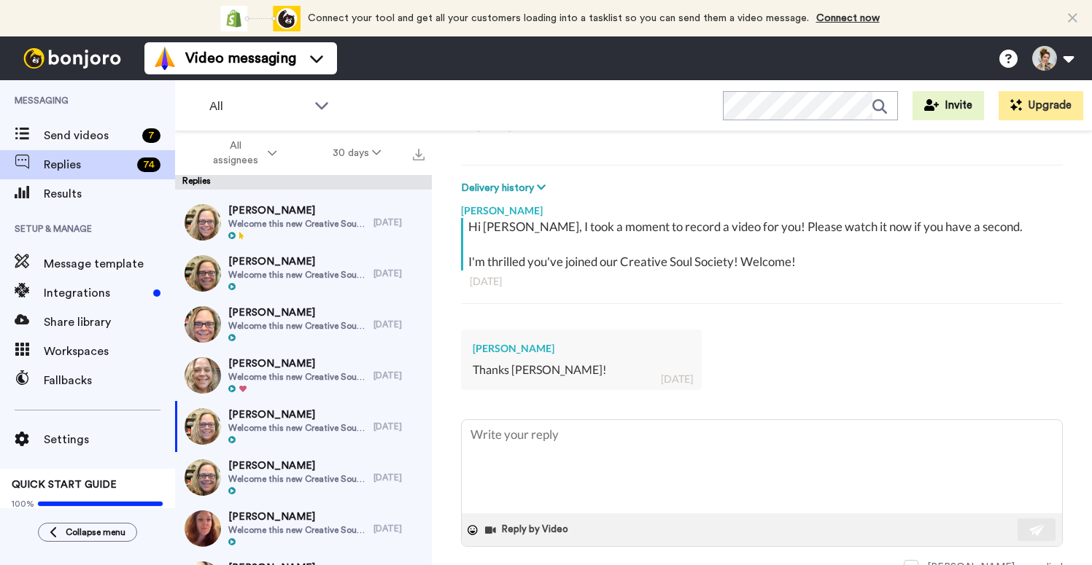
scroll to position [191, 0]
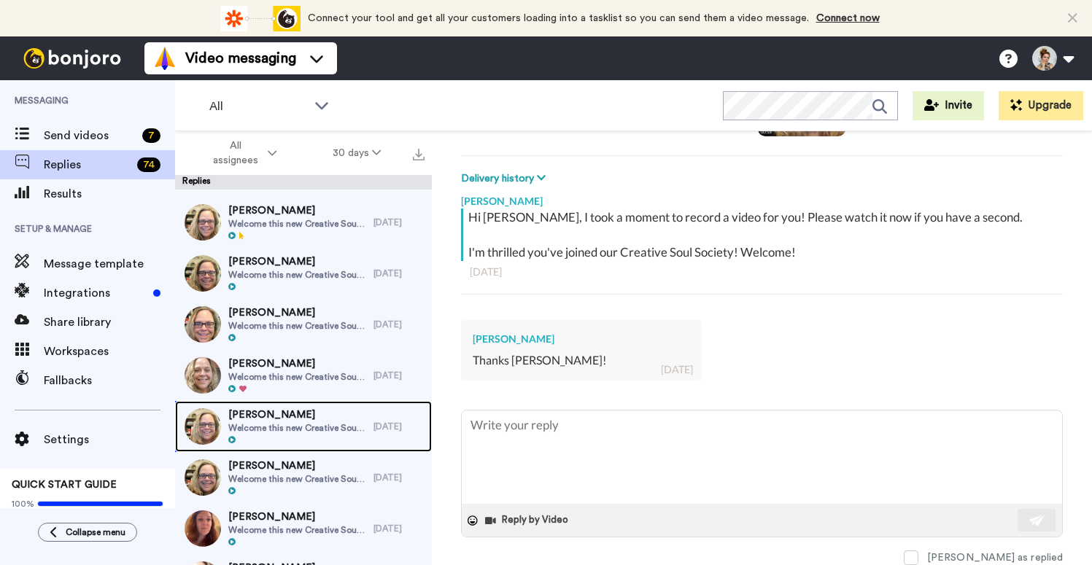
click at [347, 429] on span "Welcome this new Creative Soul Society Member!" at bounding box center [297, 428] width 138 height 12
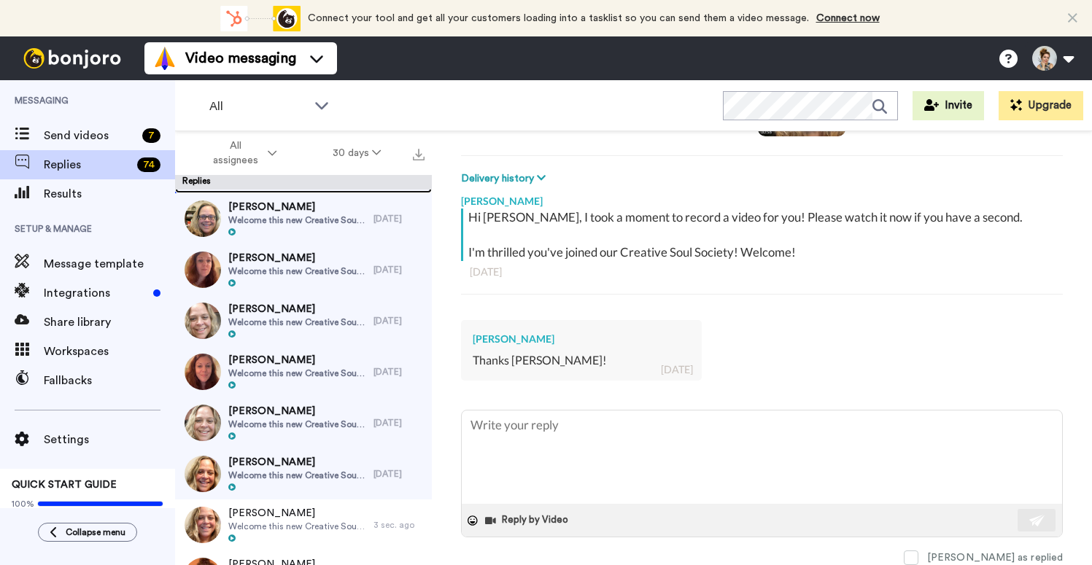
scroll to position [517, 0]
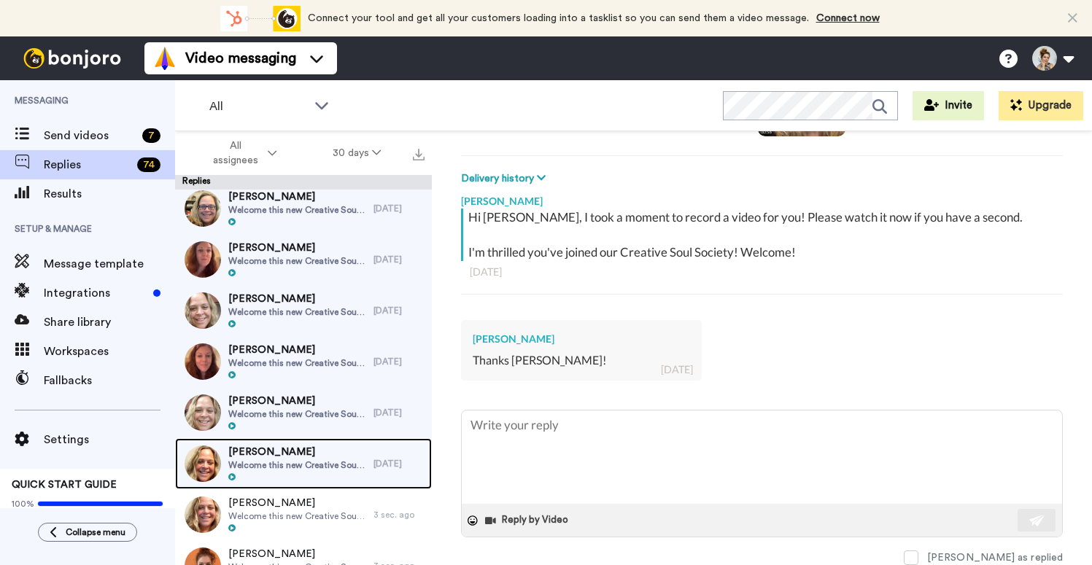
click at [335, 451] on span "Eleni Kazan" at bounding box center [297, 452] width 138 height 15
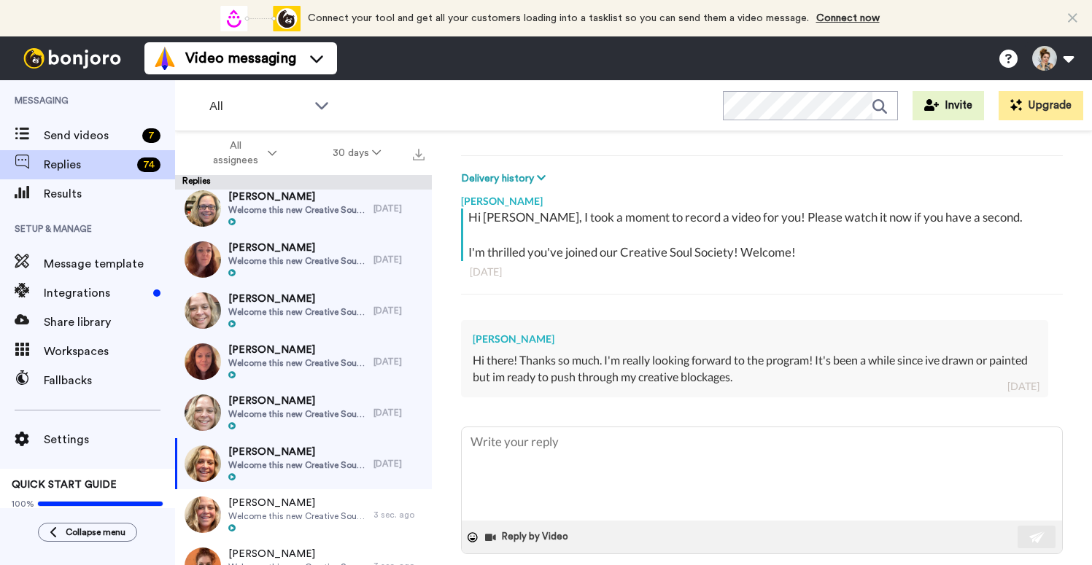
scroll to position [207, 0]
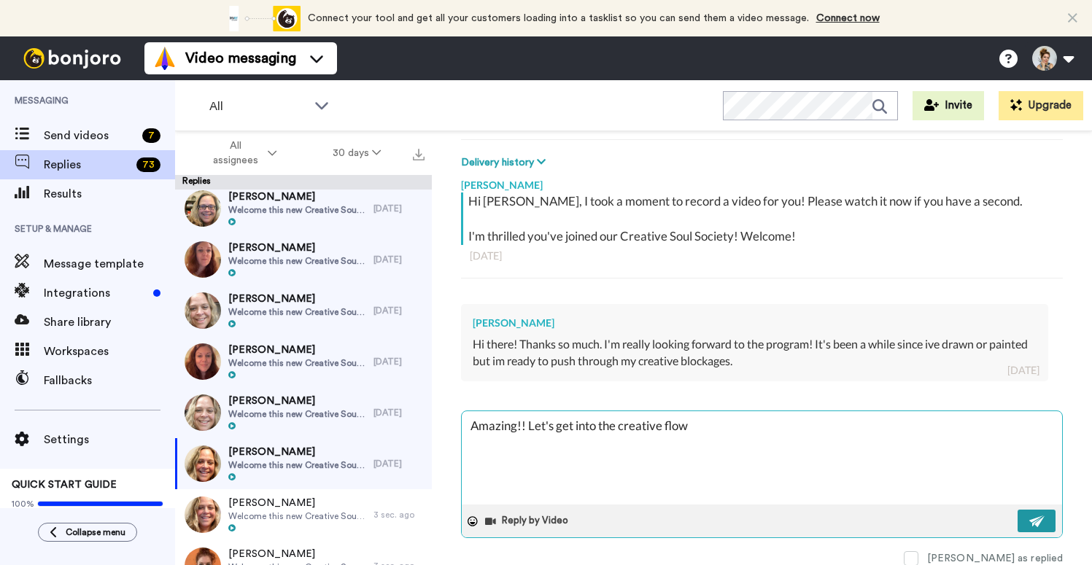
click at [1043, 516] on img at bounding box center [1037, 522] width 16 height 12
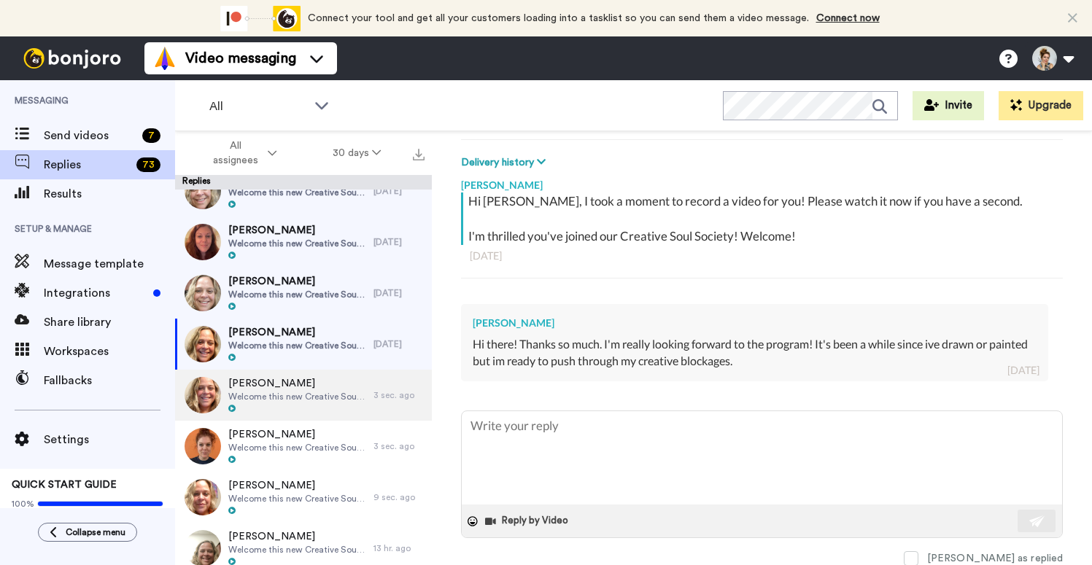
scroll to position [638, 0]
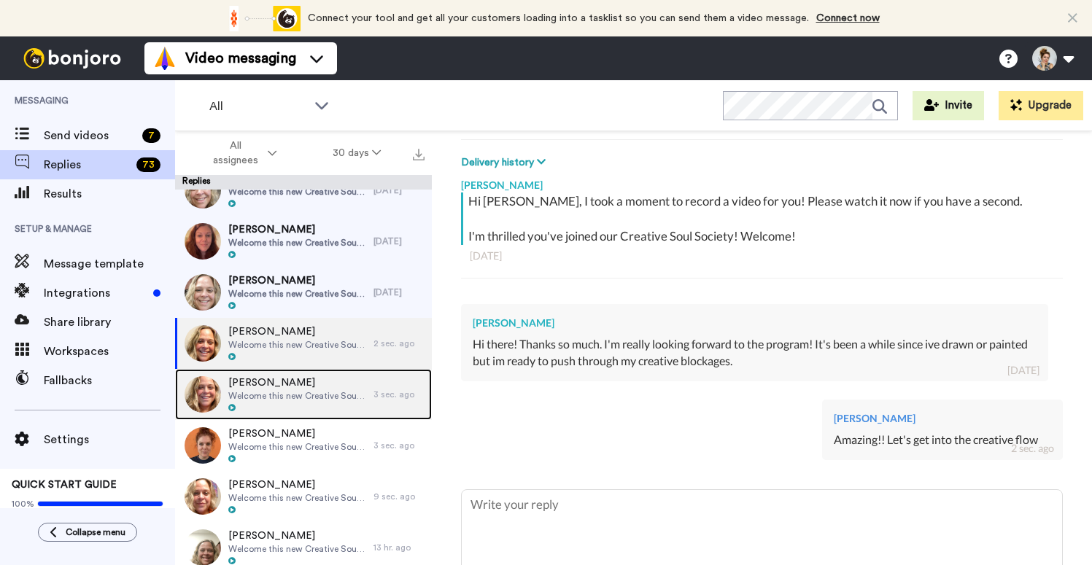
click at [341, 389] on span "Laura Giordano" at bounding box center [297, 383] width 138 height 15
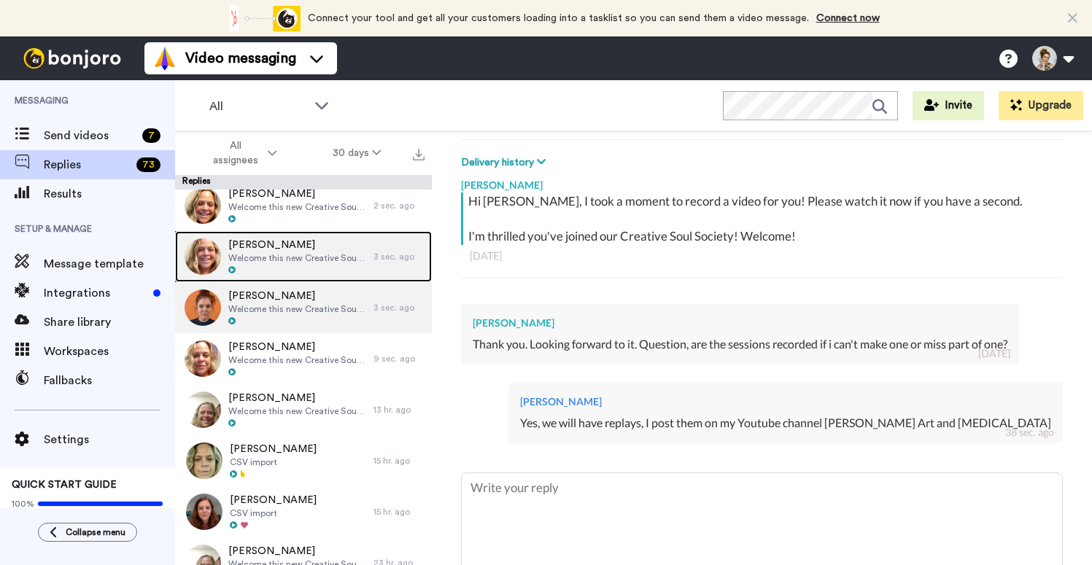
scroll to position [790, 0]
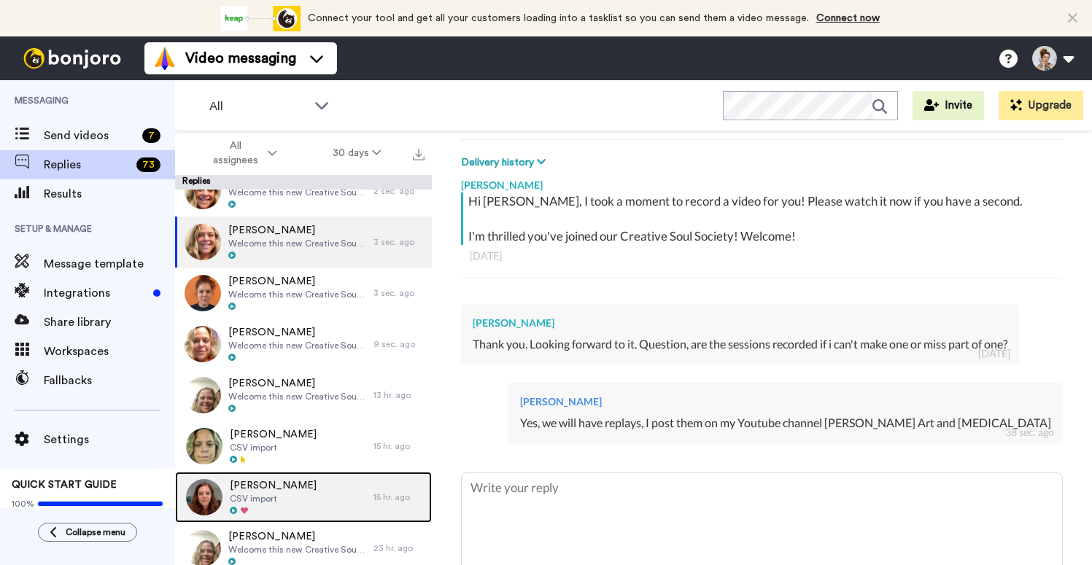
click at [325, 509] on div "Laure Robinson CSV import" at bounding box center [274, 497] width 198 height 51
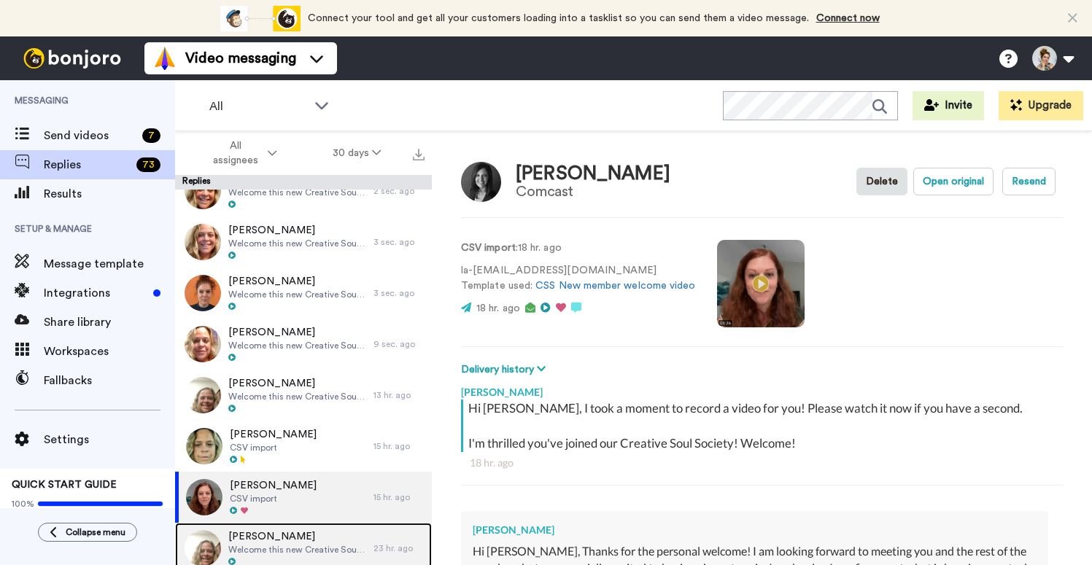
click at [313, 548] on span "Welcome this new Creative Soul Society Member!" at bounding box center [297, 550] width 138 height 12
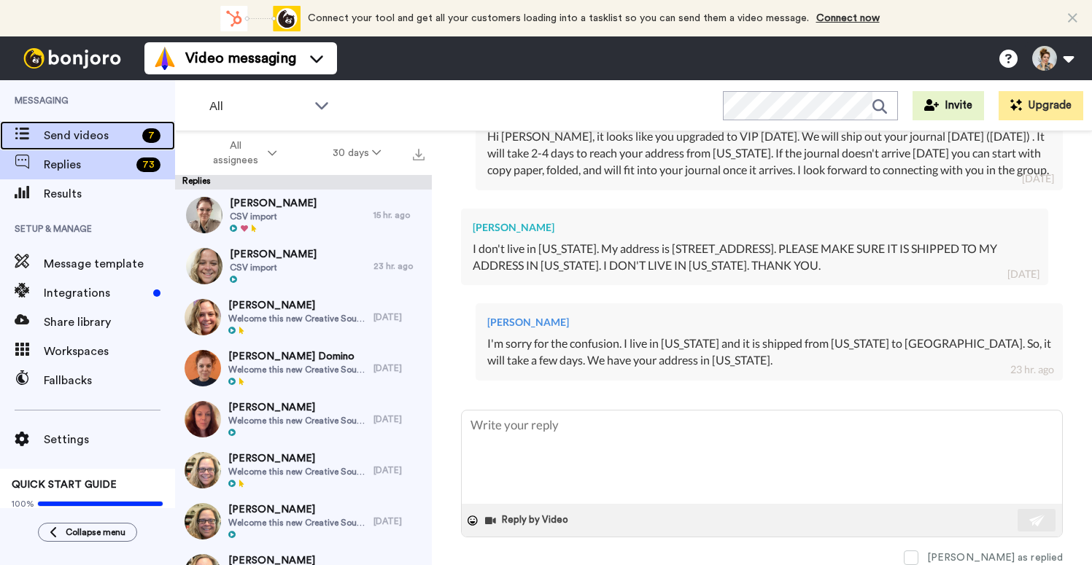
click at [81, 133] on span "Send videos" at bounding box center [90, 136] width 93 height 18
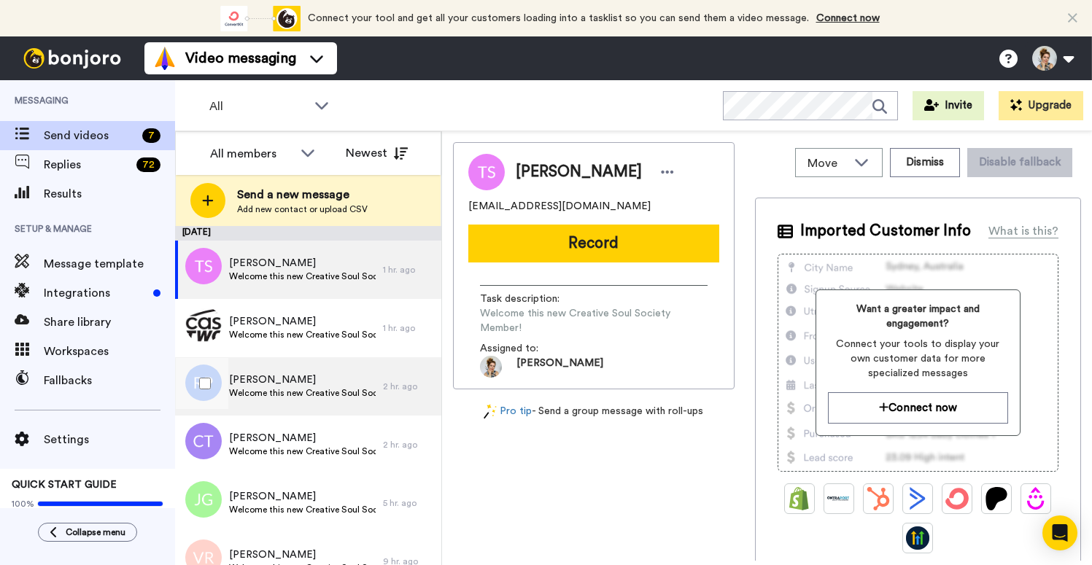
scroll to position [84, 0]
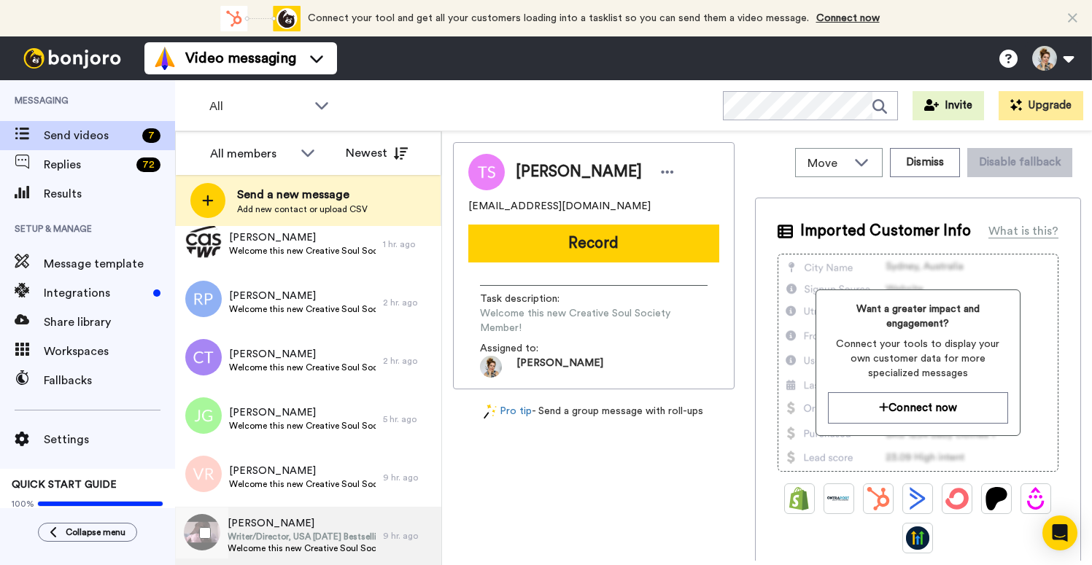
click at [319, 539] on span "Writer/Director, USA [DATE] Bestselling Author, Co-Founder of [DOMAIN_NAME]" at bounding box center [302, 537] width 148 height 12
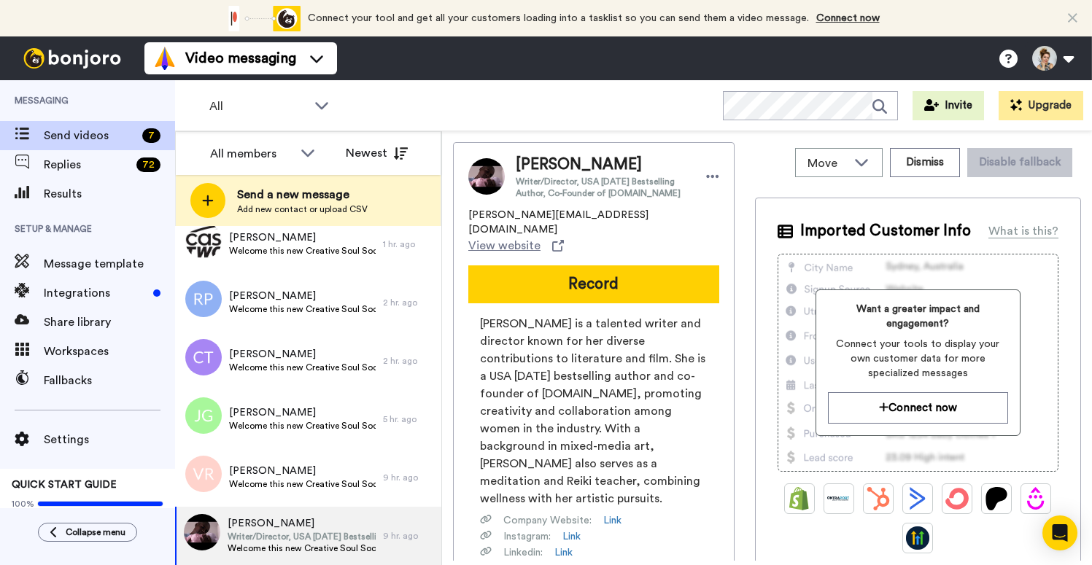
drag, startPoint x: 655, startPoint y: 158, endPoint x: 514, endPoint y: 166, distance: 141.7
click at [514, 166] on div "[PERSON_NAME] Writer/Director, USA [DATE] Bestselling Author, Co-Founder of [DO…" at bounding box center [612, 176] width 214 height 45
copy span "[PERSON_NAME]"
click at [552, 358] on span "[PERSON_NAME] is a talented writer and director known for her diverse contribut…" at bounding box center [594, 411] width 228 height 193
click at [541, 237] on span "View website" at bounding box center [504, 246] width 72 height 18
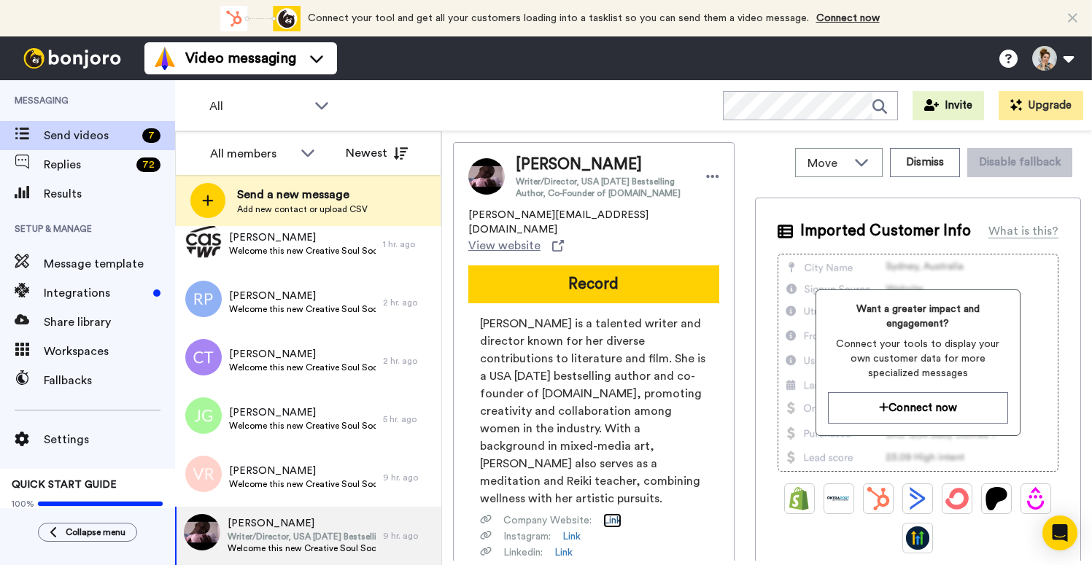
click at [616, 514] on link "Link" at bounding box center [612, 521] width 18 height 15
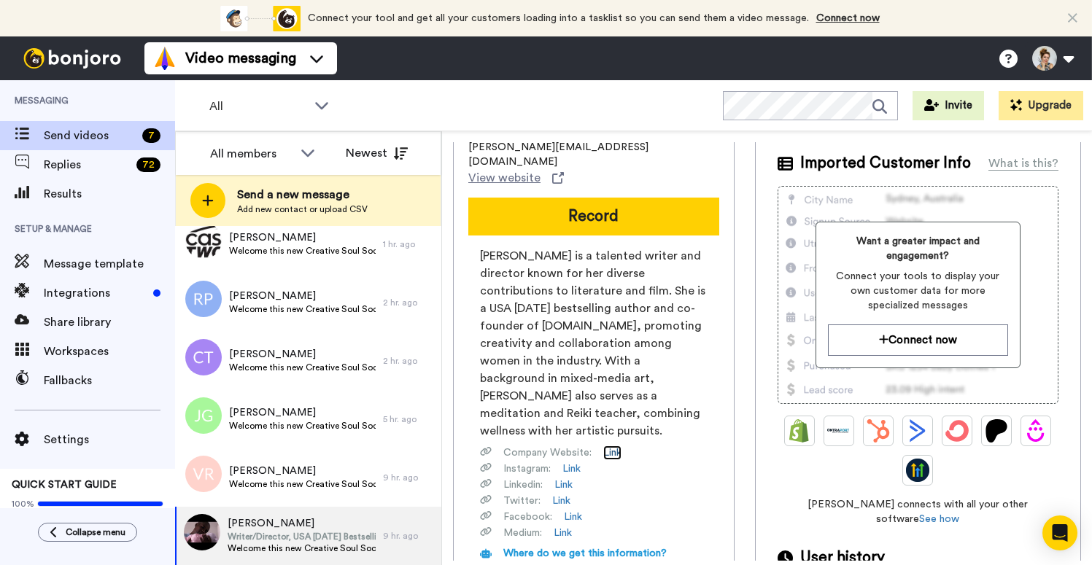
scroll to position [69, 0]
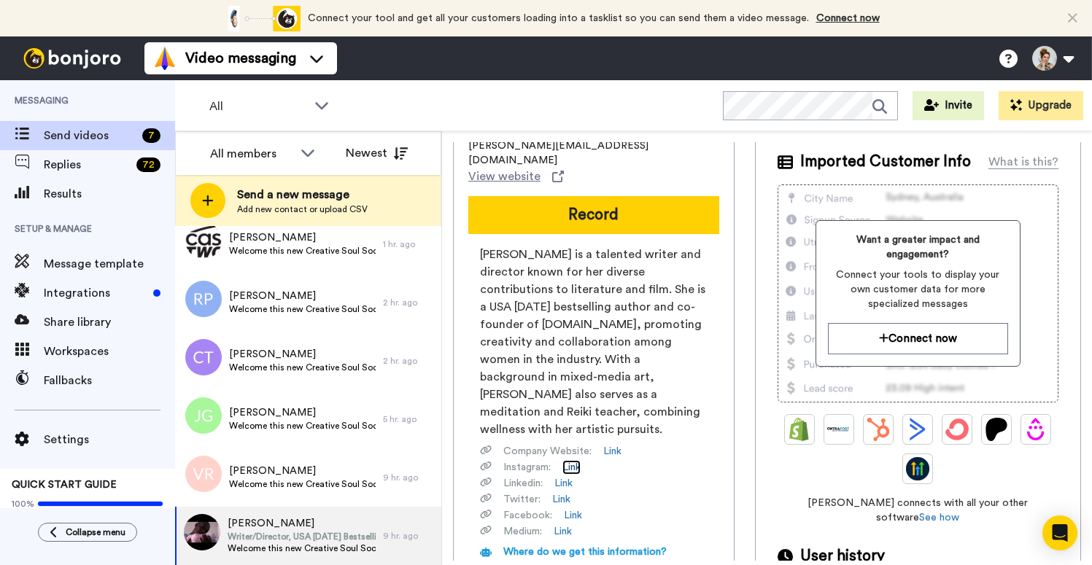
click at [576, 460] on link "Link" at bounding box center [572, 467] width 18 height 15
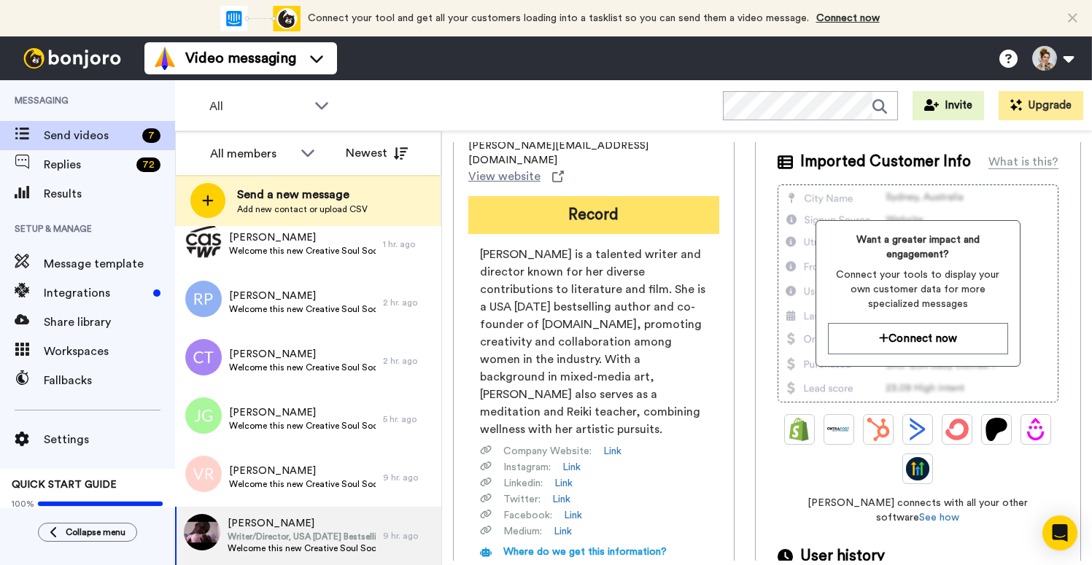
click at [580, 196] on button "Record" at bounding box center [593, 215] width 251 height 38
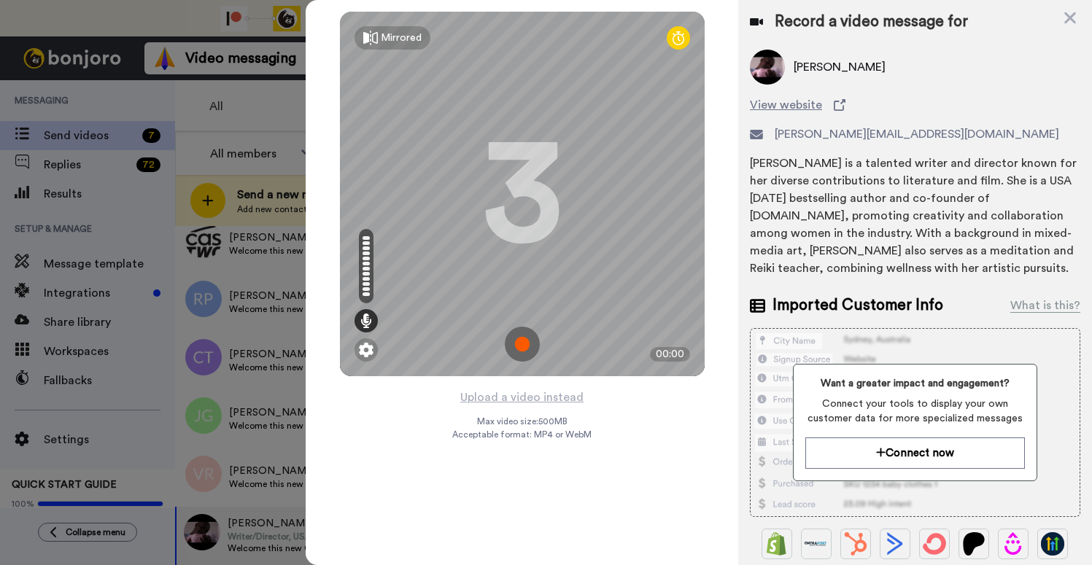
click at [520, 348] on img at bounding box center [522, 344] width 35 height 35
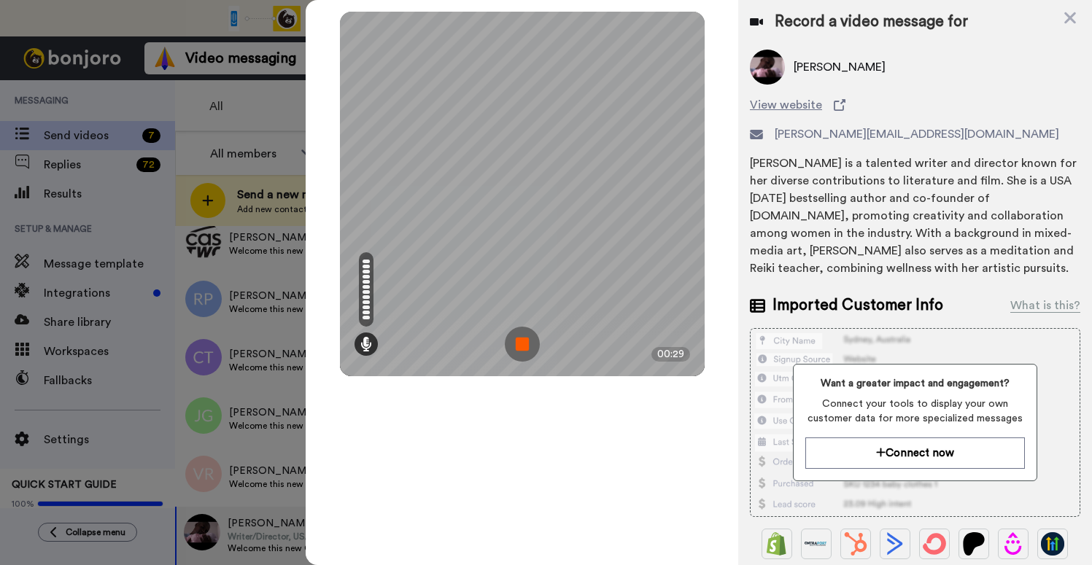
click at [521, 340] on img at bounding box center [522, 344] width 35 height 35
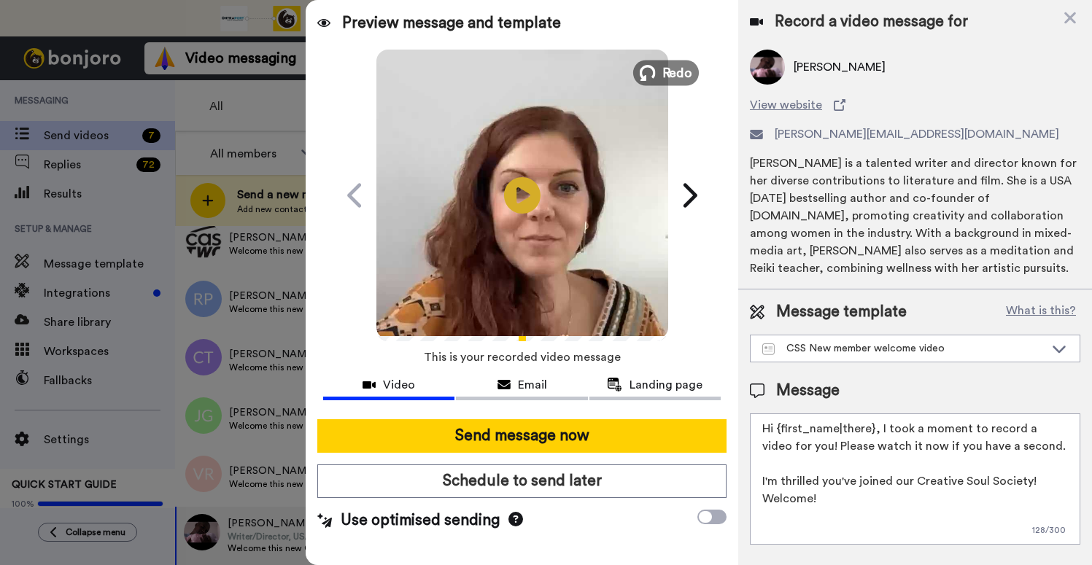
click at [664, 76] on span "Redo" at bounding box center [677, 72] width 31 height 19
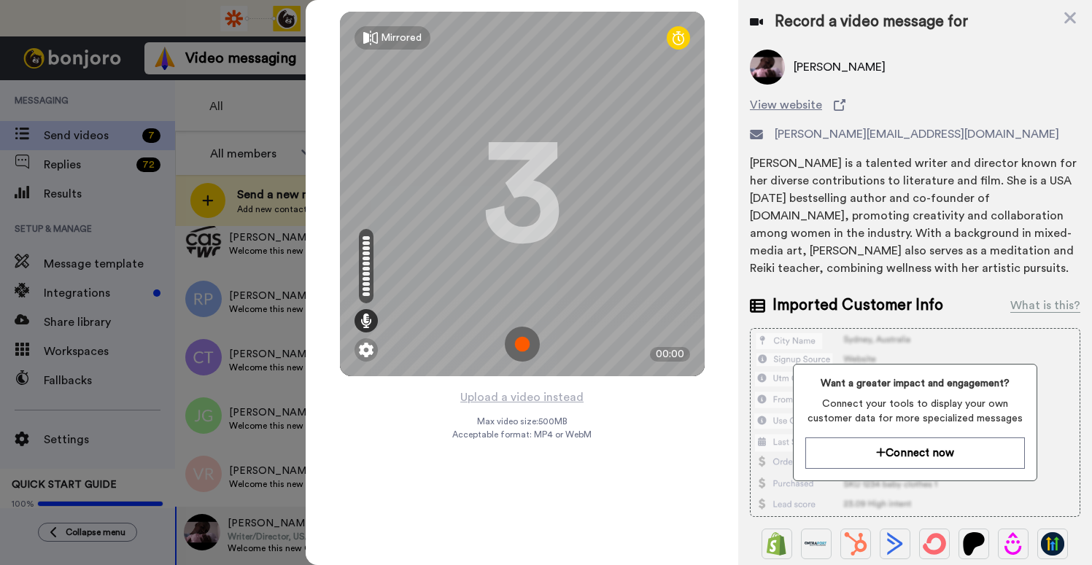
click at [515, 342] on img at bounding box center [522, 344] width 35 height 35
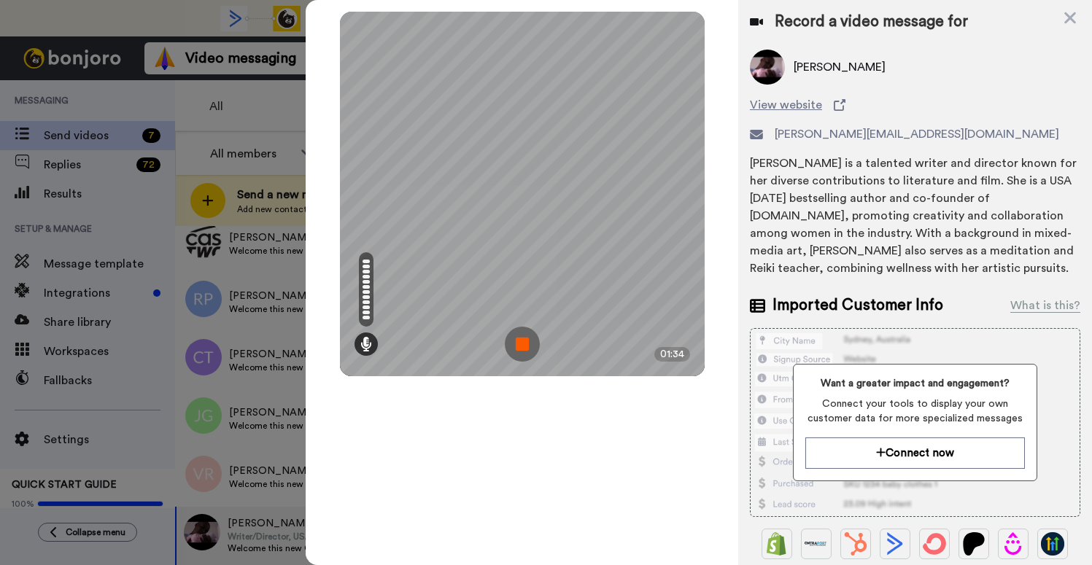
click at [525, 344] on img at bounding box center [522, 344] width 35 height 35
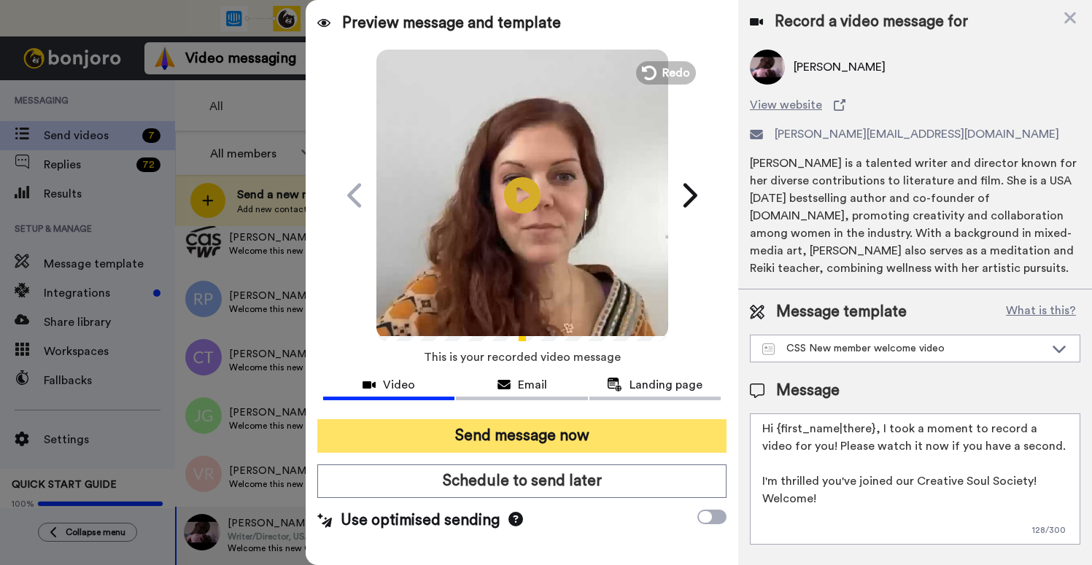
click at [578, 435] on button "Send message now" at bounding box center [521, 437] width 409 height 34
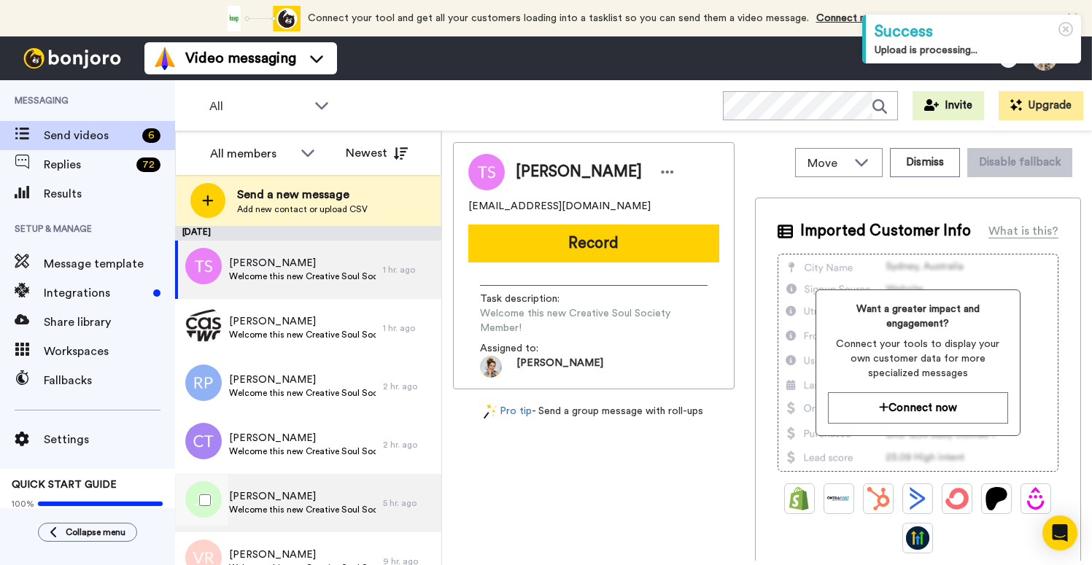
scroll to position [26, 0]
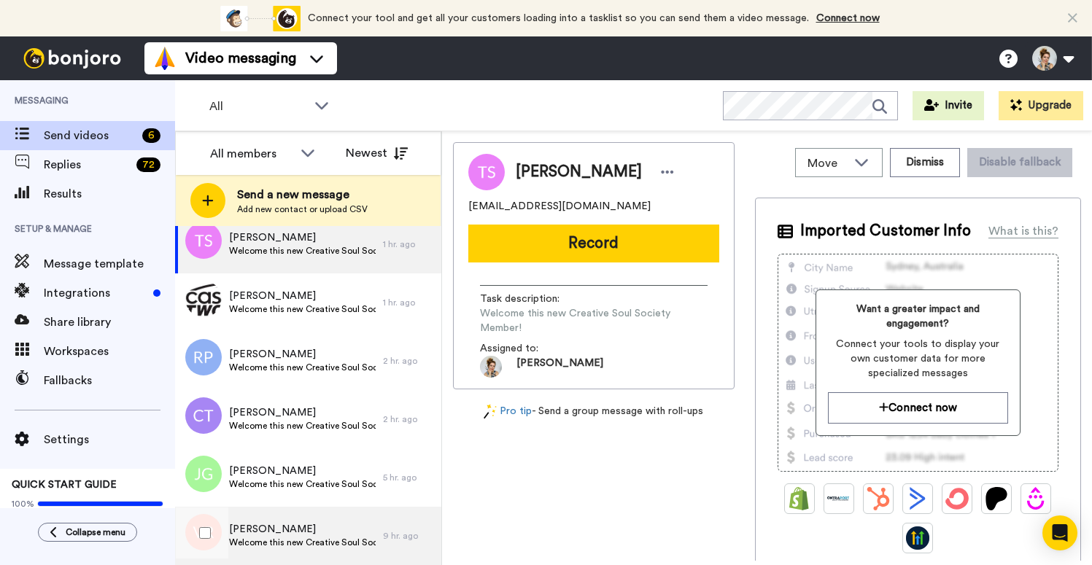
click at [306, 535] on span "[PERSON_NAME]" at bounding box center [302, 529] width 147 height 15
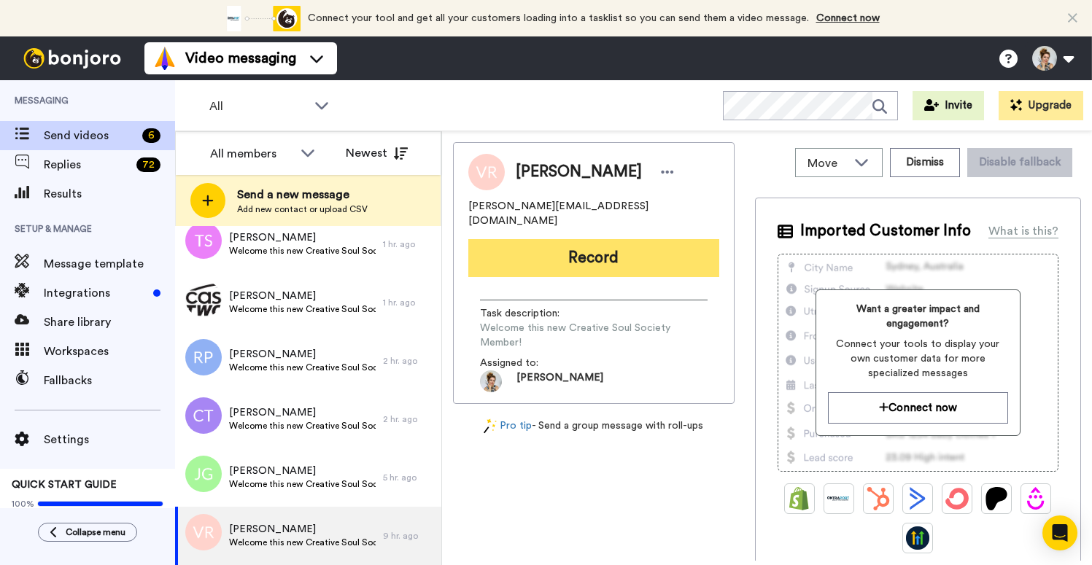
click at [600, 246] on button "Record" at bounding box center [593, 258] width 251 height 38
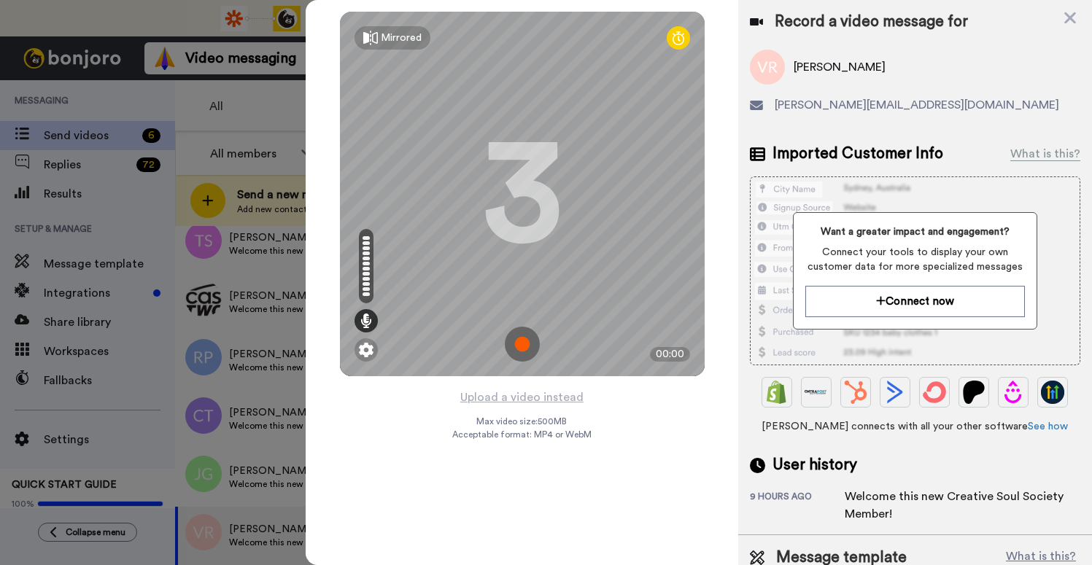
click at [525, 337] on img at bounding box center [522, 344] width 35 height 35
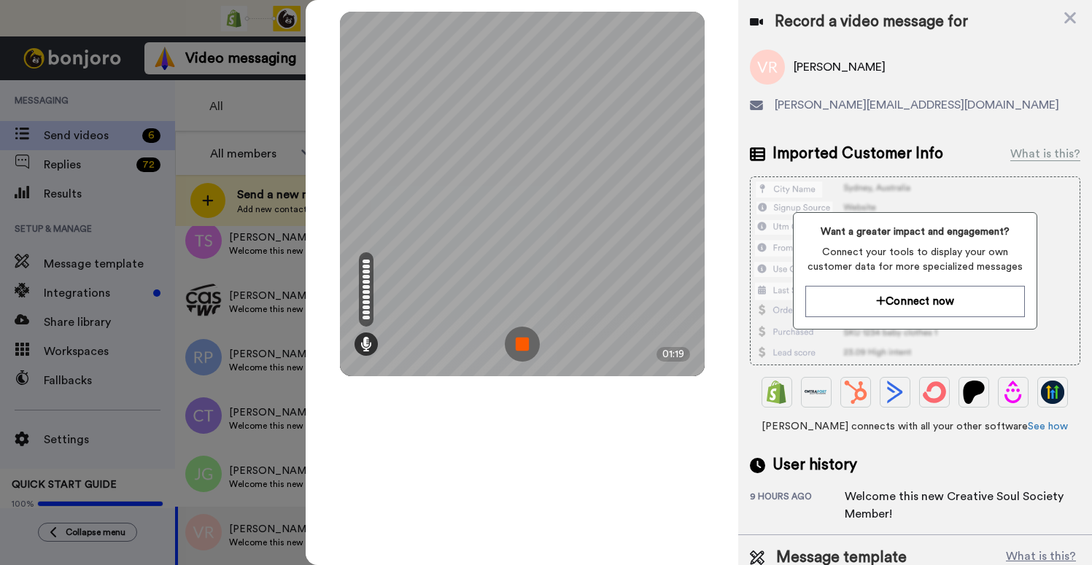
click at [525, 344] on img at bounding box center [522, 344] width 35 height 35
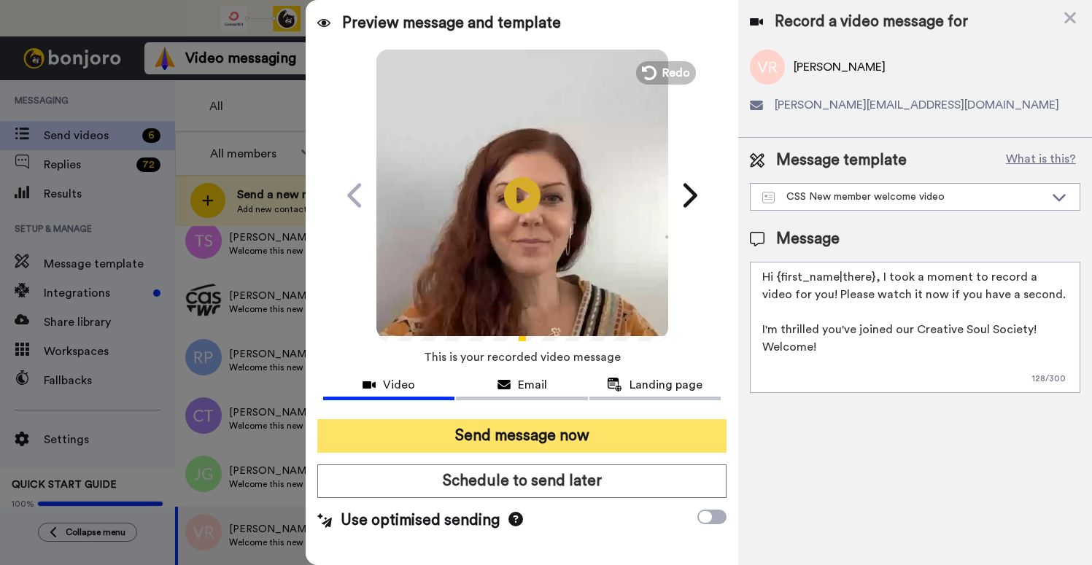
click at [530, 448] on button "Send message now" at bounding box center [521, 437] width 409 height 34
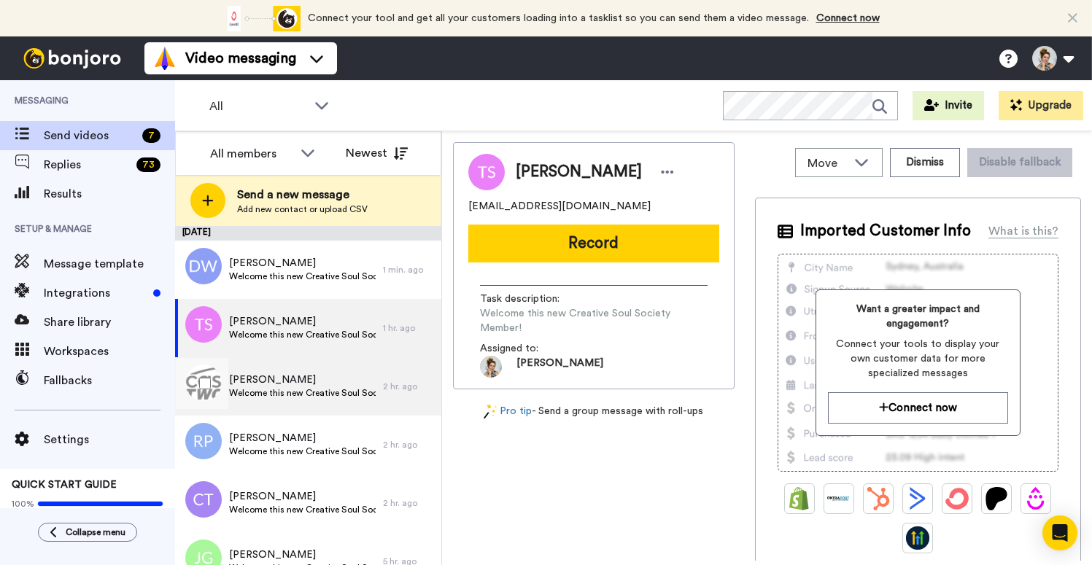
scroll to position [26, 0]
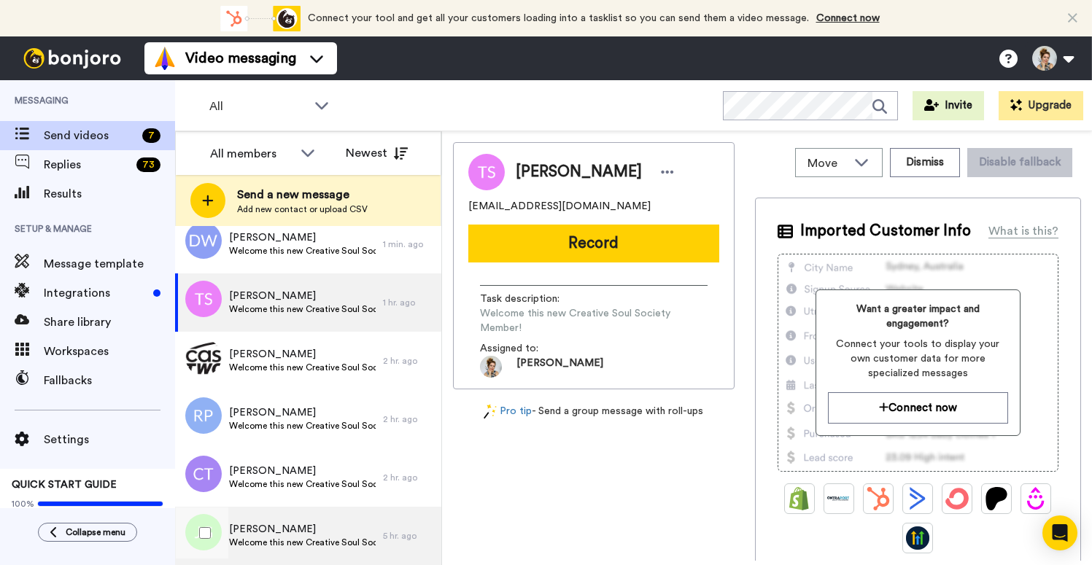
click at [290, 535] on span "[PERSON_NAME]" at bounding box center [302, 529] width 147 height 15
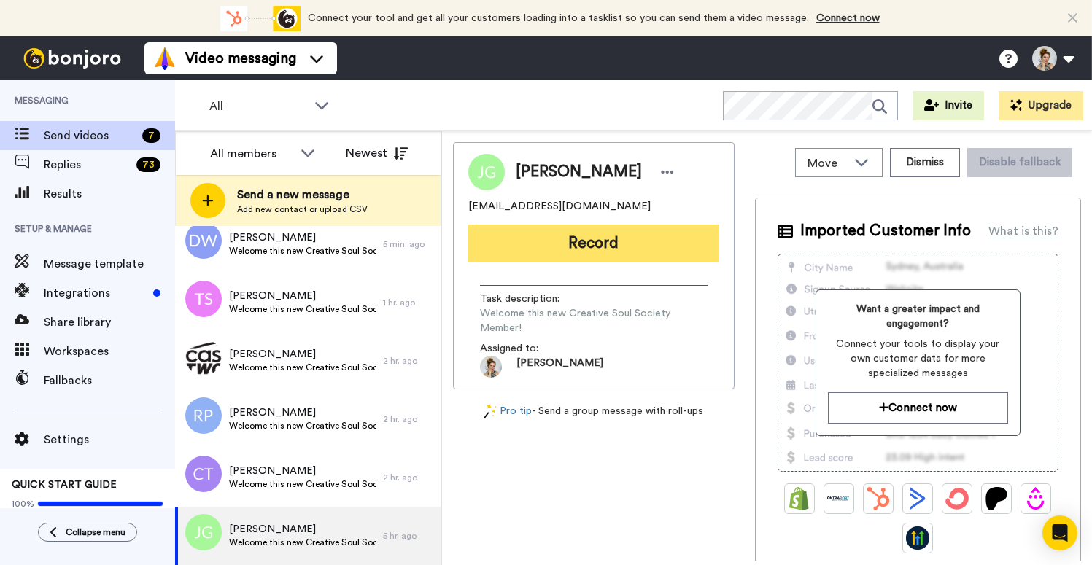
click at [590, 242] on button "Record" at bounding box center [593, 244] width 251 height 38
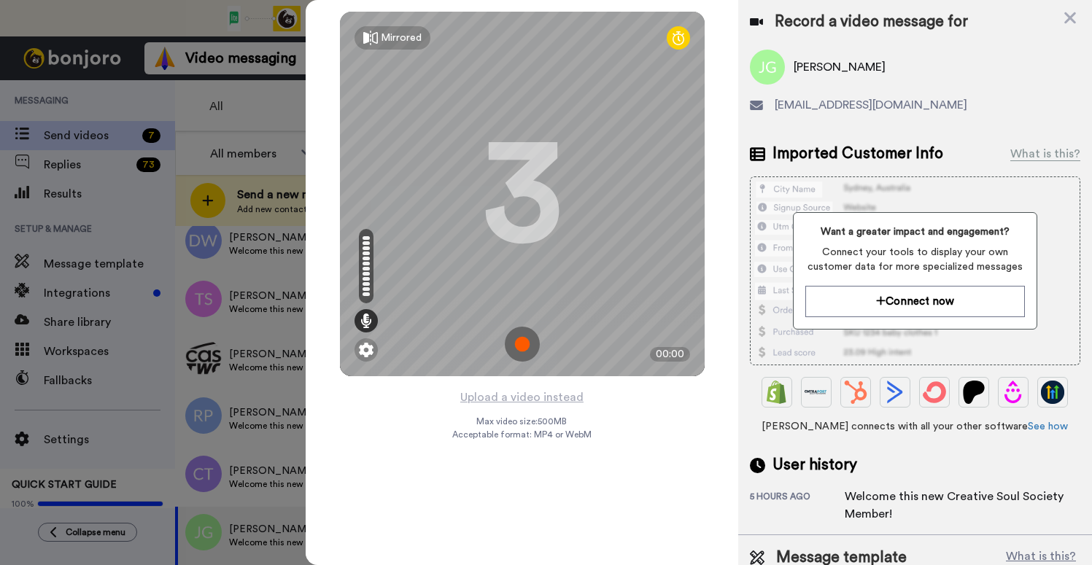
click at [525, 343] on img at bounding box center [522, 344] width 35 height 35
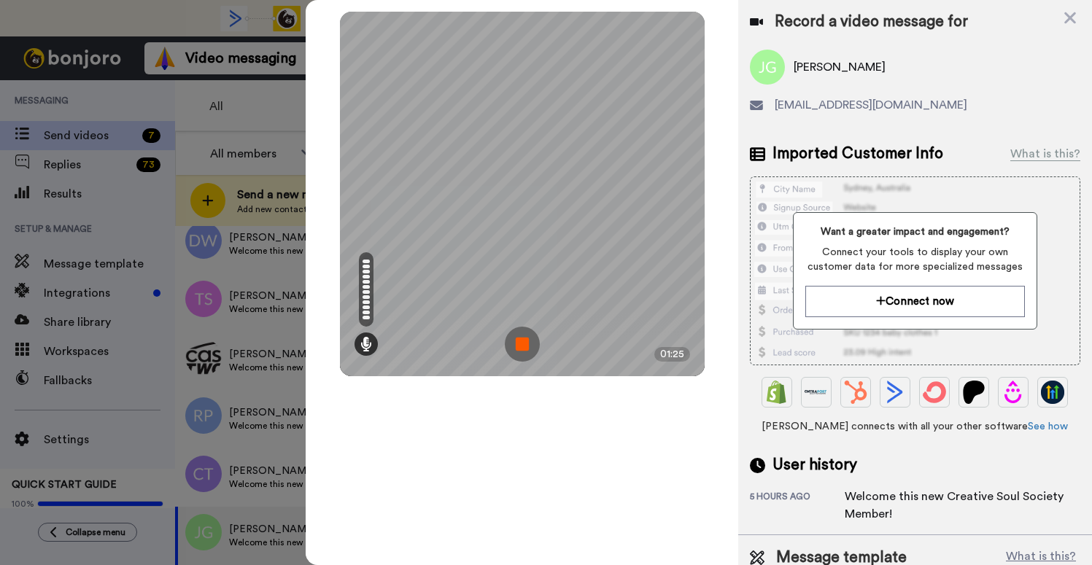
click at [527, 345] on img at bounding box center [522, 344] width 35 height 35
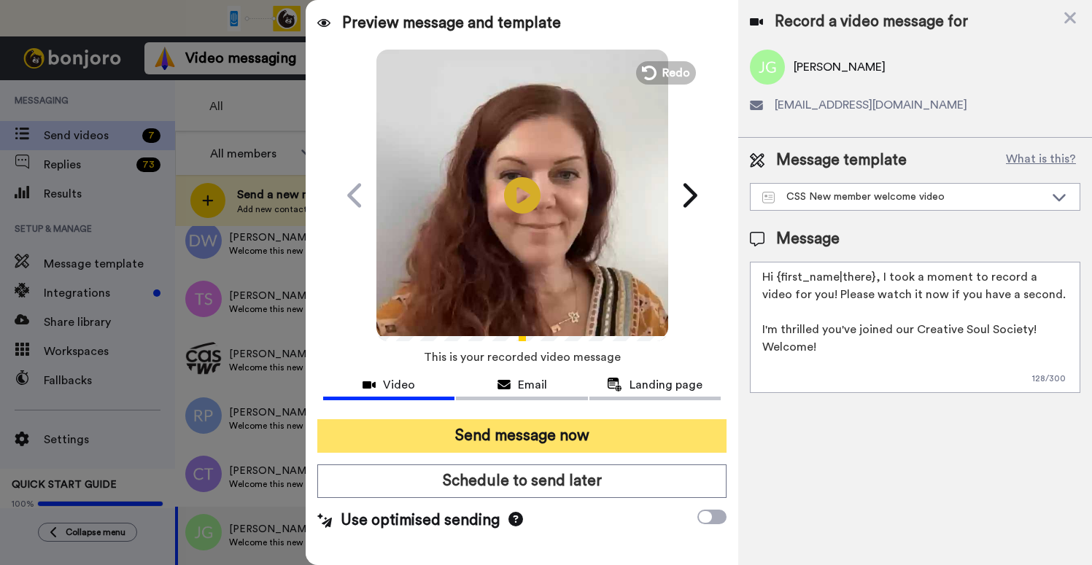
click at [499, 443] on button "Send message now" at bounding box center [521, 437] width 409 height 34
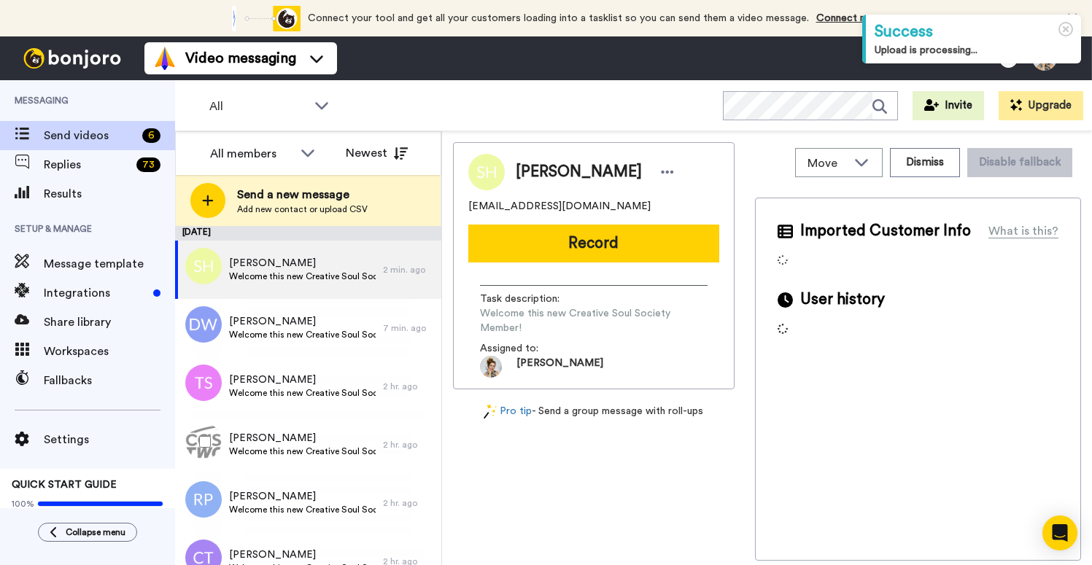
scroll to position [26, 0]
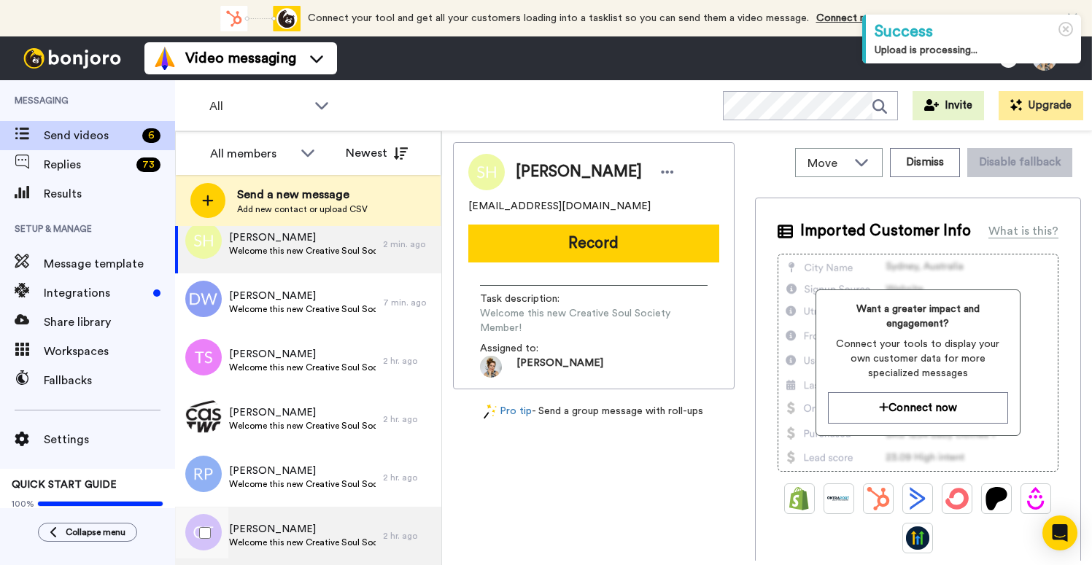
click at [289, 540] on span "Welcome this new Creative Soul Society Member!" at bounding box center [302, 543] width 147 height 12
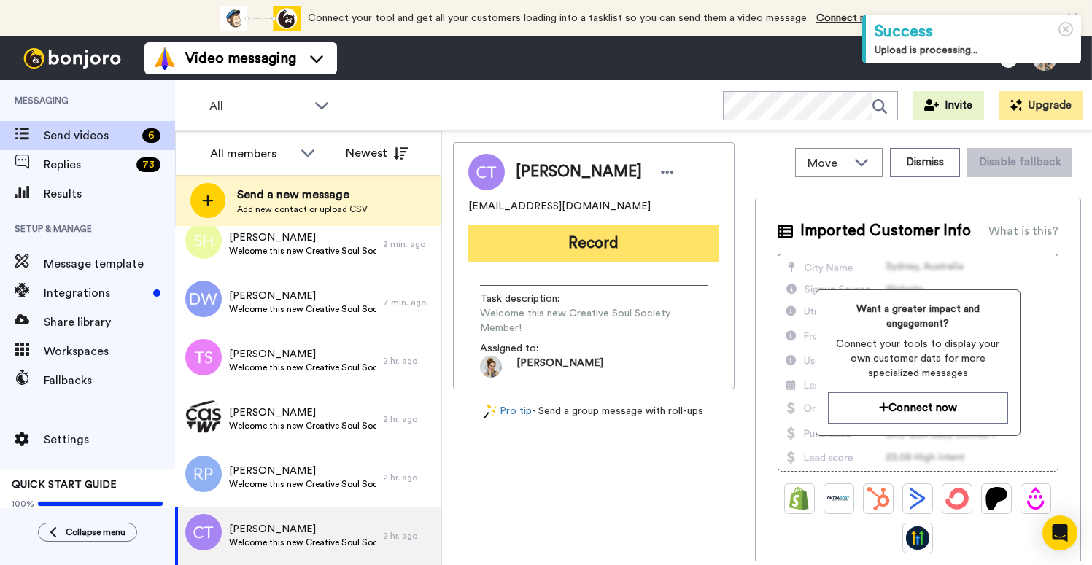
click at [602, 245] on button "Record" at bounding box center [593, 244] width 251 height 38
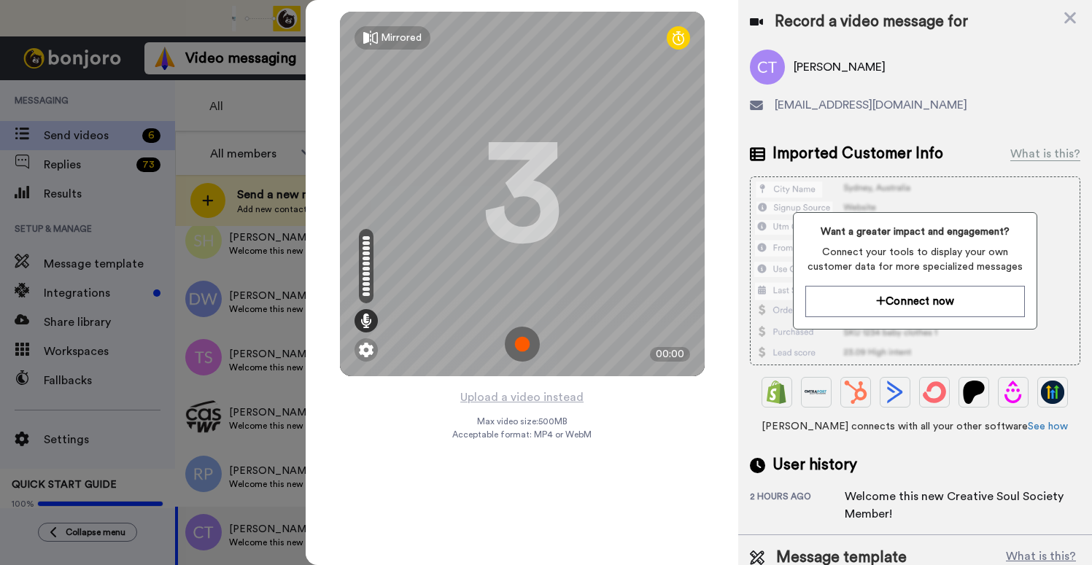
click at [519, 345] on img at bounding box center [522, 344] width 35 height 35
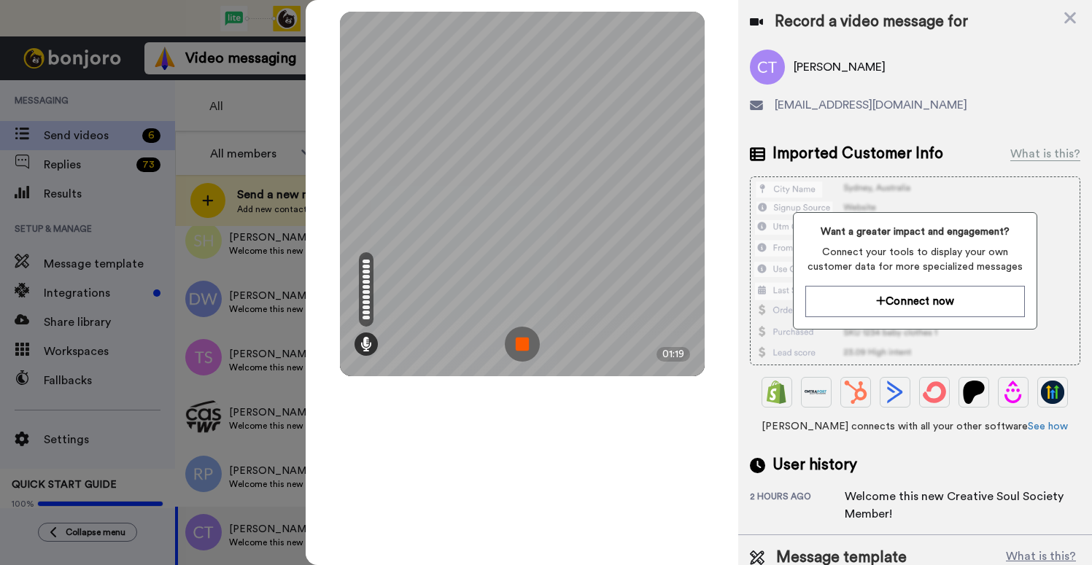
click at [519, 346] on img at bounding box center [522, 344] width 35 height 35
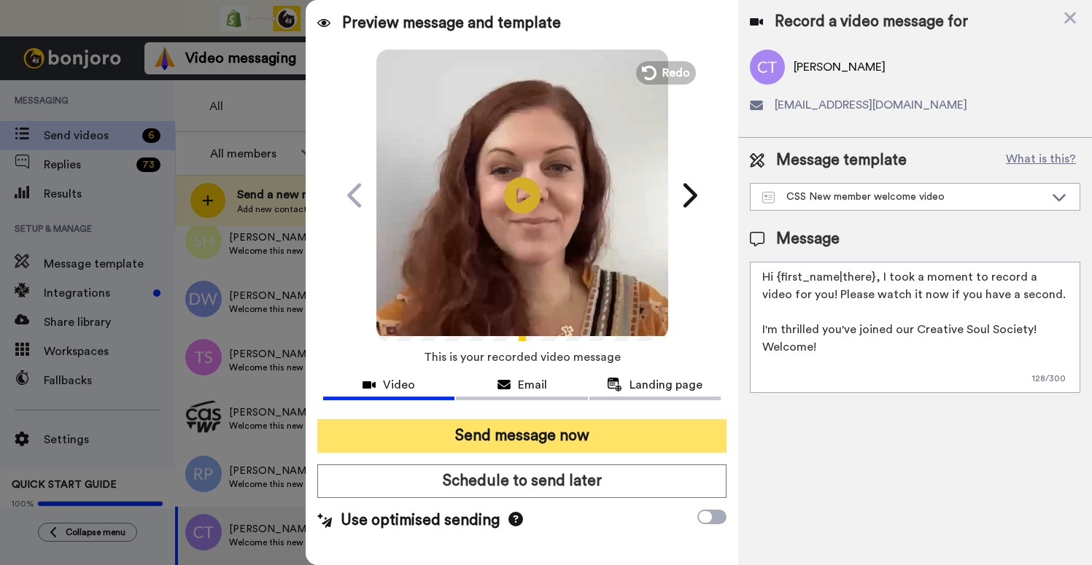
click at [511, 438] on button "Send message now" at bounding box center [521, 437] width 409 height 34
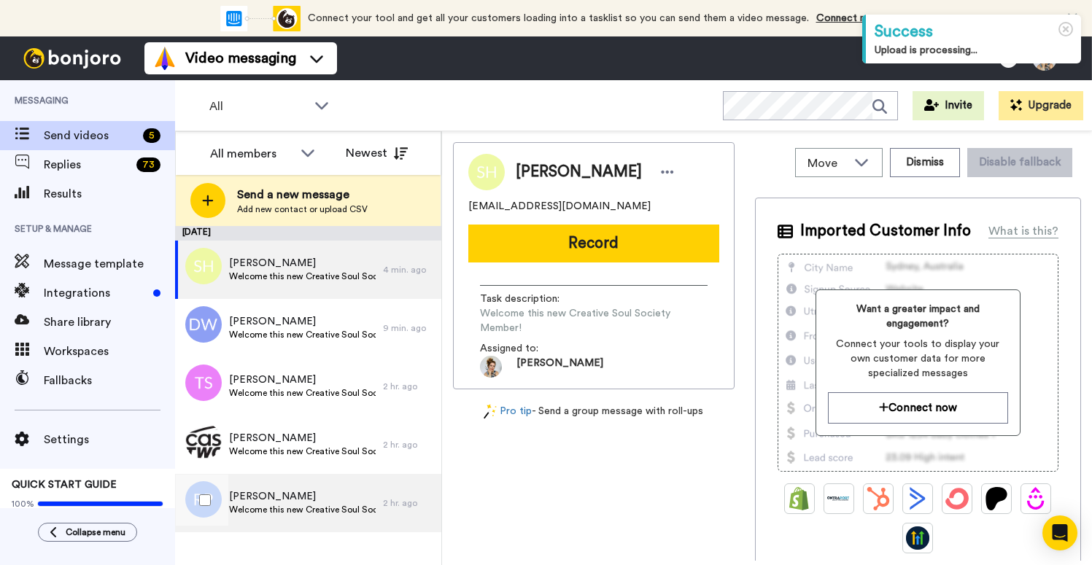
click at [284, 502] on span "[PERSON_NAME]" at bounding box center [302, 497] width 147 height 15
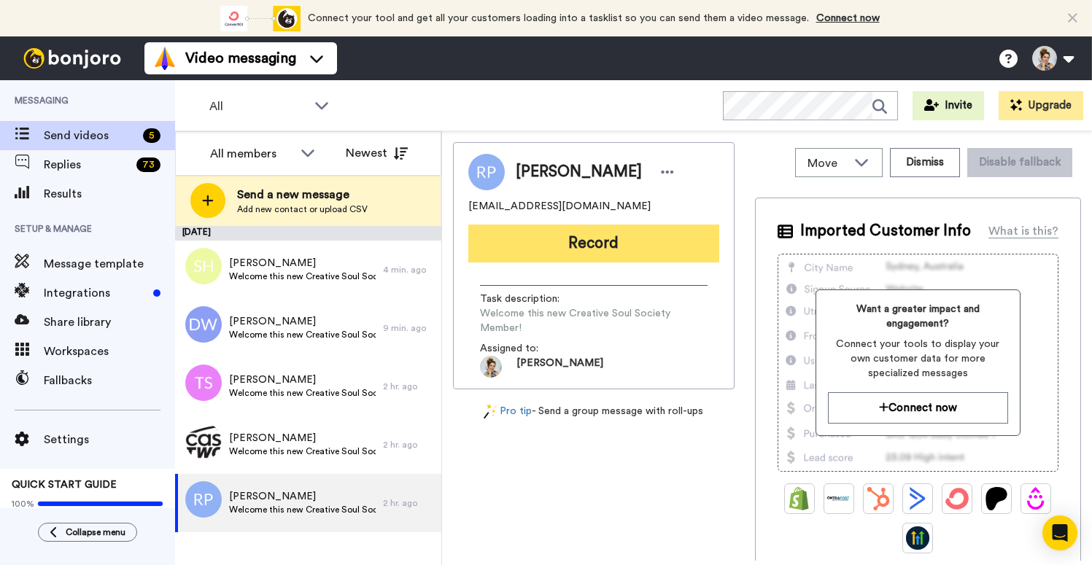
click at [604, 250] on button "Record" at bounding box center [593, 244] width 251 height 38
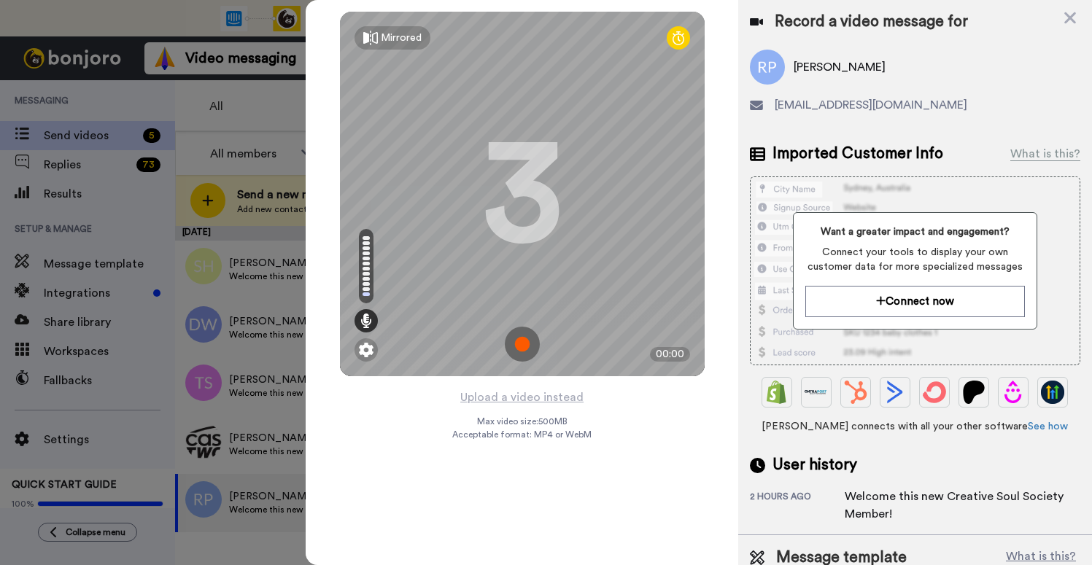
click at [521, 349] on img at bounding box center [522, 344] width 35 height 35
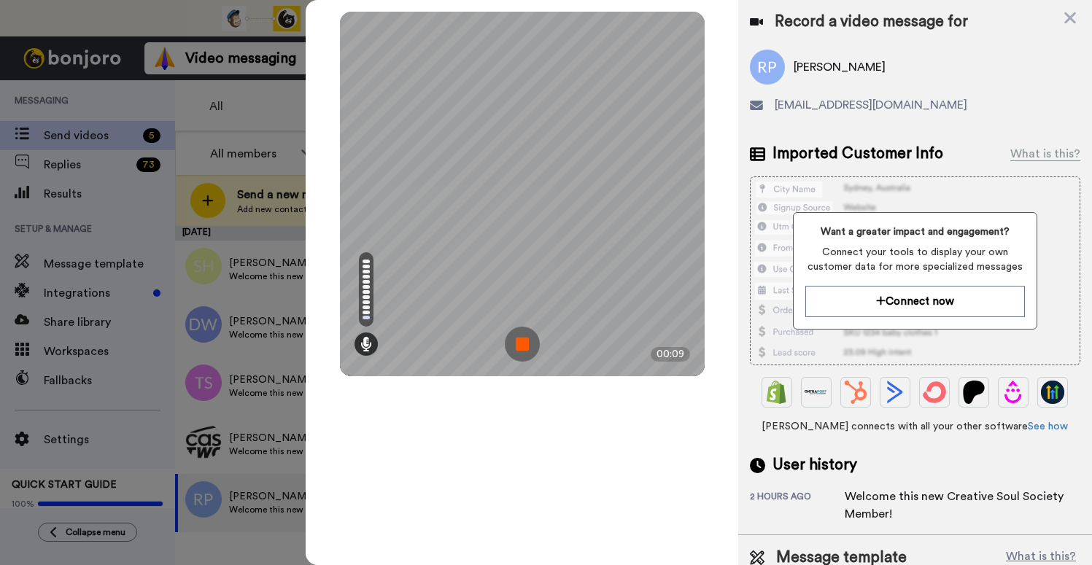
click at [521, 349] on img at bounding box center [522, 344] width 35 height 35
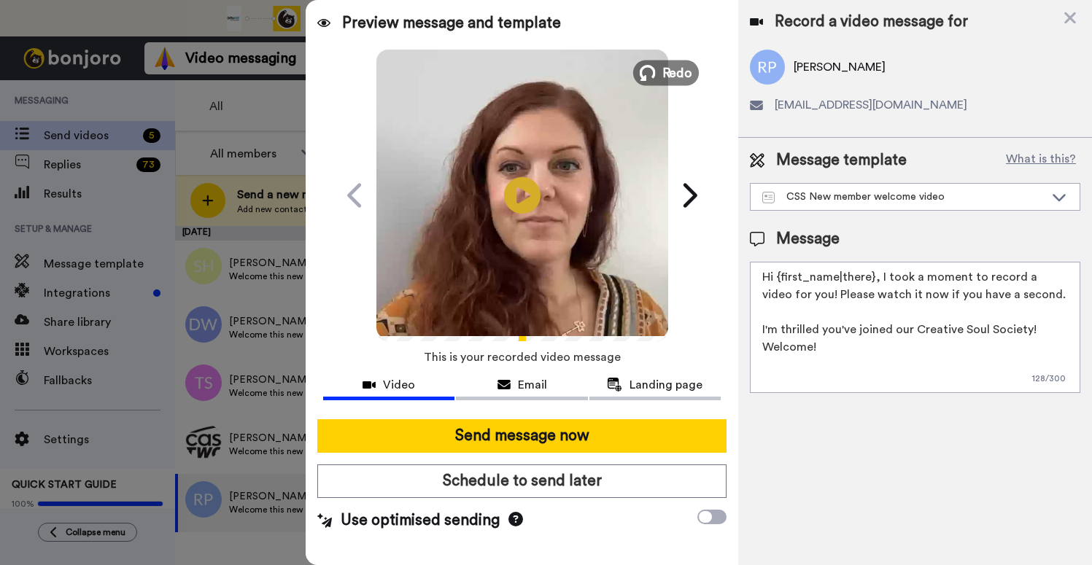
click at [670, 78] on span "Redo" at bounding box center [677, 72] width 31 height 19
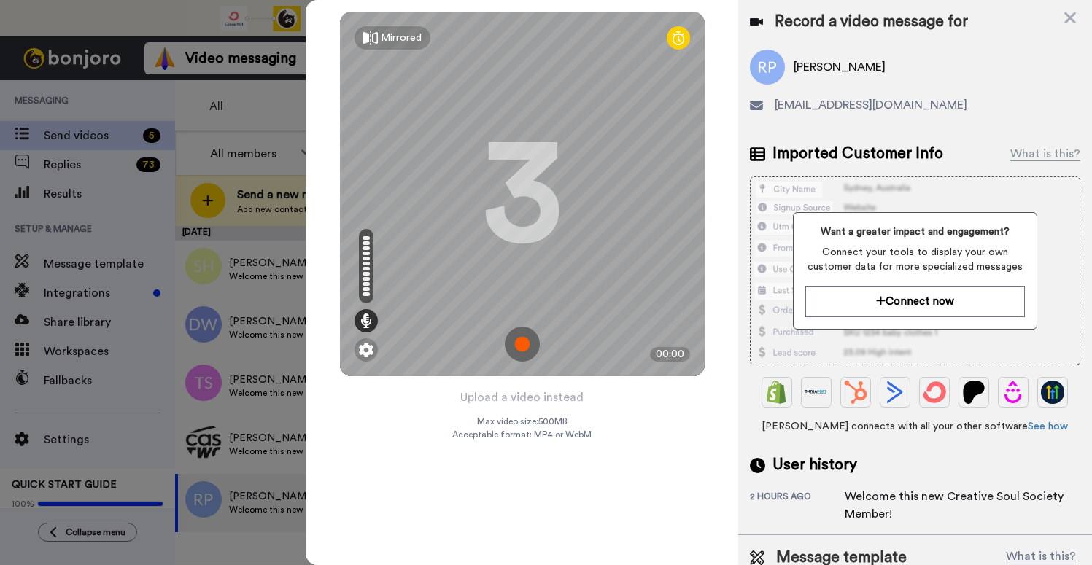
click at [518, 347] on img at bounding box center [522, 344] width 35 height 35
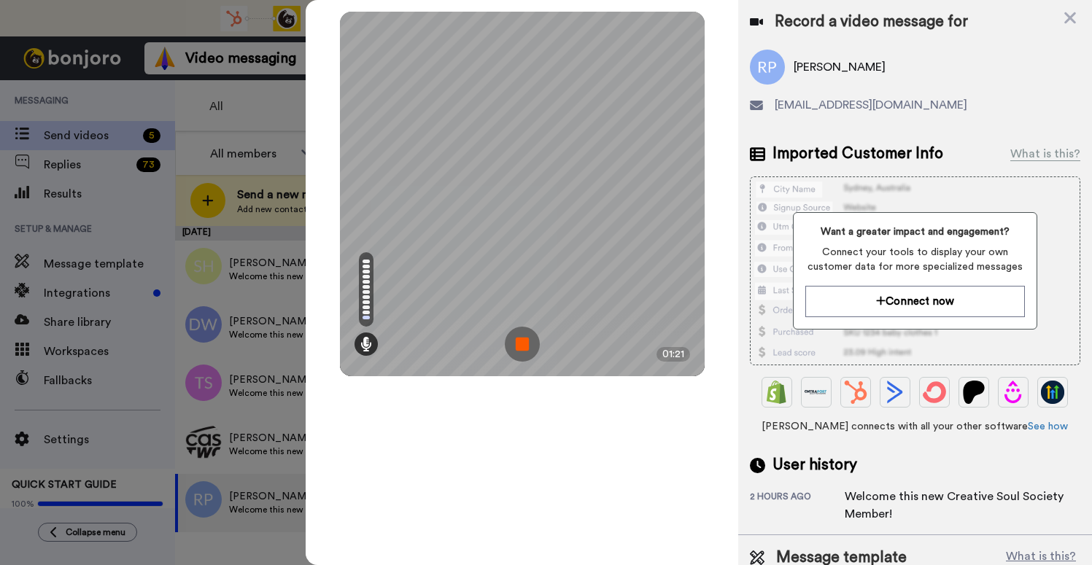
click at [520, 349] on img at bounding box center [522, 344] width 35 height 35
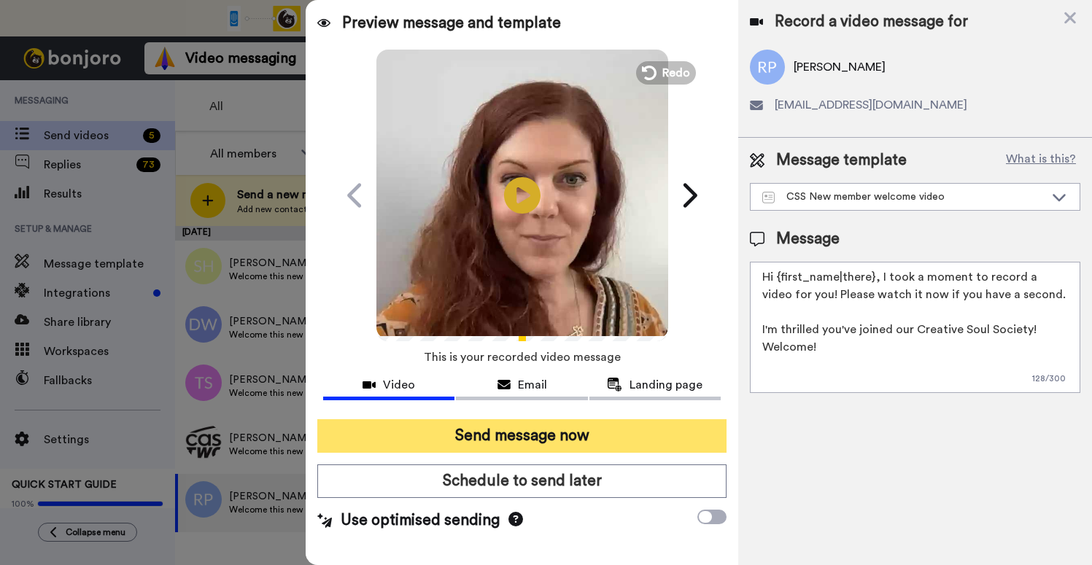
click at [541, 442] on button "Send message now" at bounding box center [521, 437] width 409 height 34
